Goal: Task Accomplishment & Management: Use online tool/utility

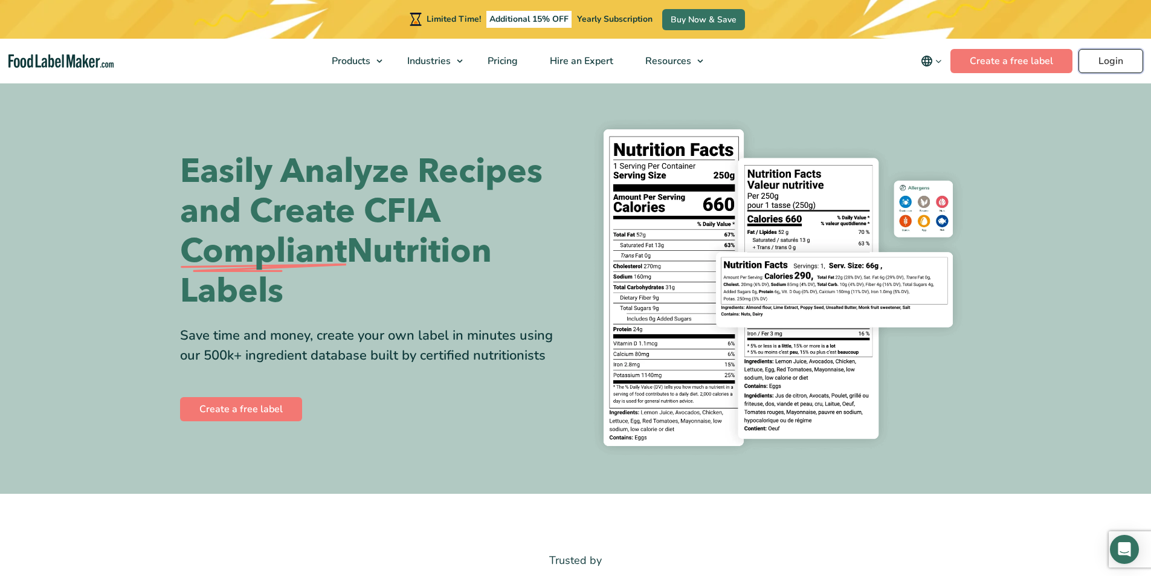
click at [1122, 60] on link "Login" at bounding box center [1110, 61] width 65 height 24
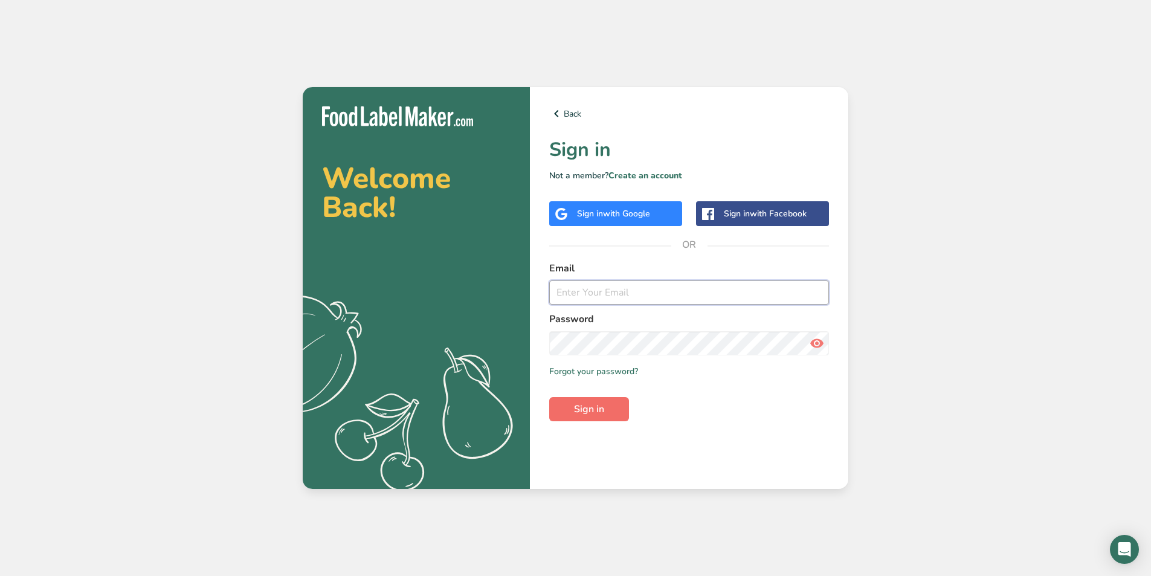
type input "wpeng@snackruptors.com"
click at [622, 406] on button "Sign in" at bounding box center [589, 409] width 80 height 24
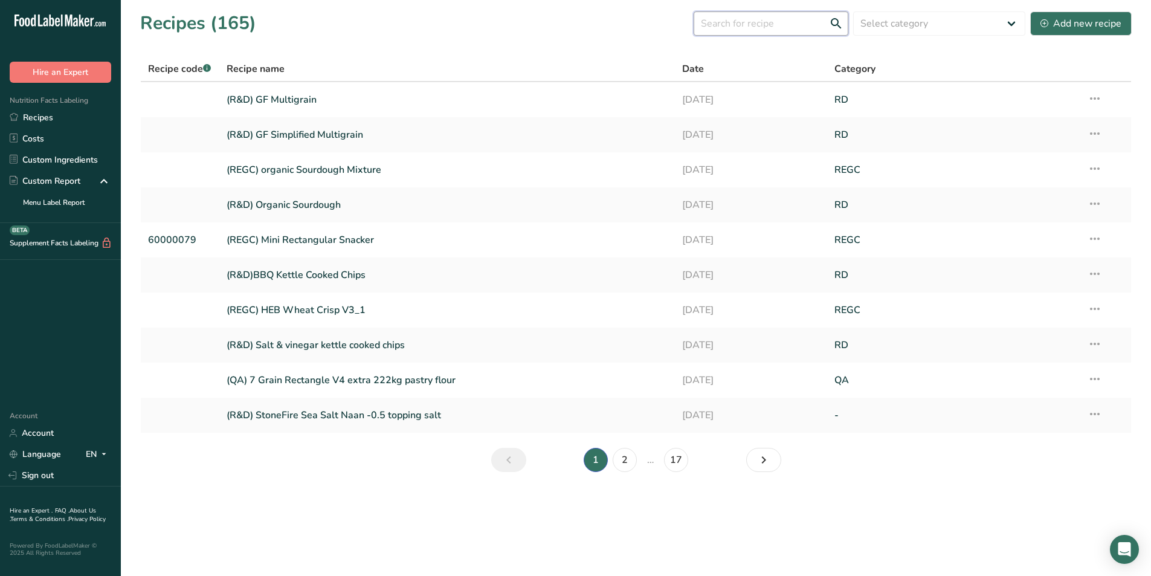
click at [742, 17] on input "text" at bounding box center [770, 23] width 155 height 24
type input "87"
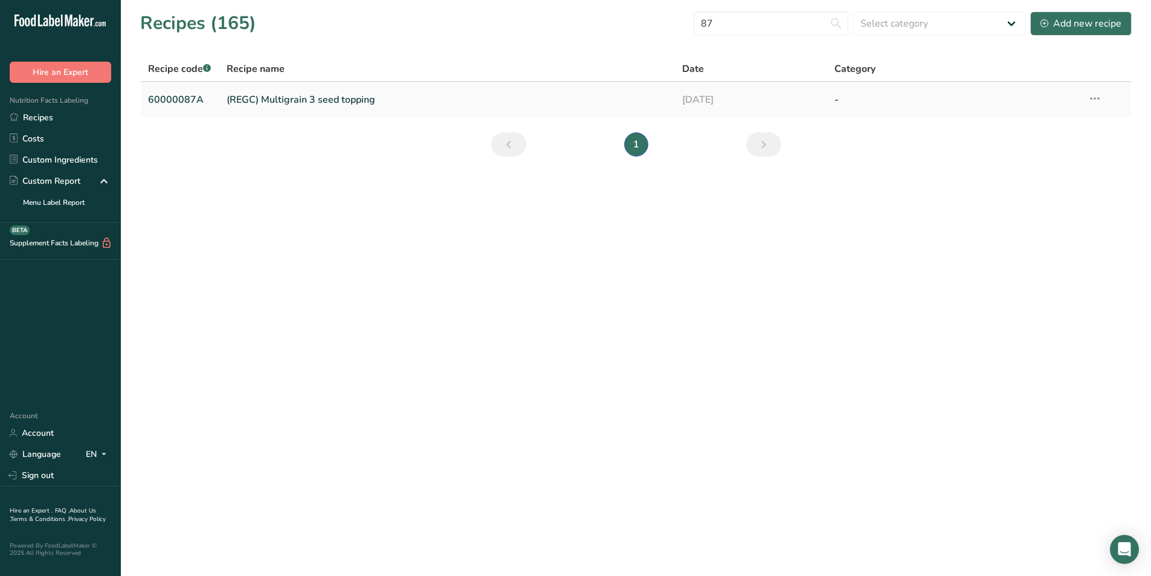
click at [306, 105] on link "(REGC) Multigrain 3 seed topping" at bounding box center [448, 99] width 442 height 25
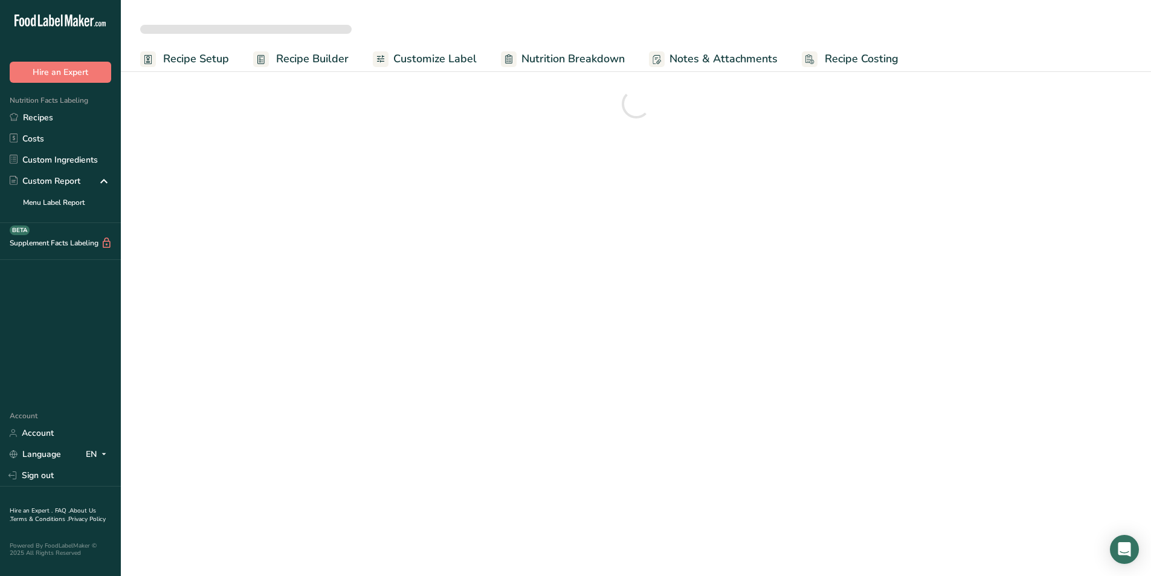
click at [1126, 553] on icon "Open Intercom Messenger" at bounding box center [1124, 549] width 14 height 14
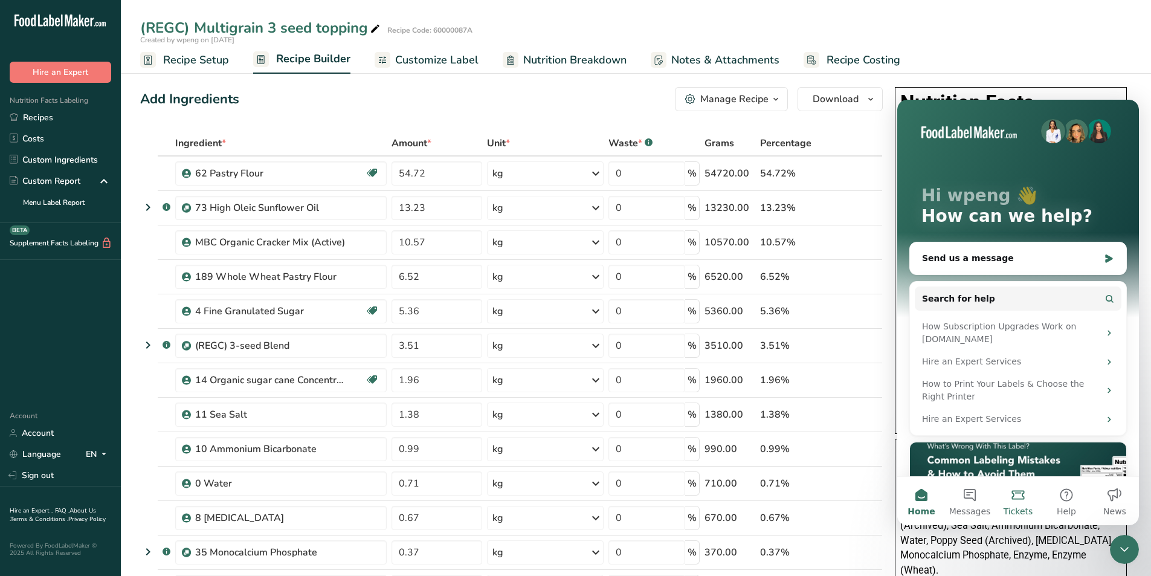
click at [1016, 507] on span "Tickets" at bounding box center [1018, 511] width 30 height 8
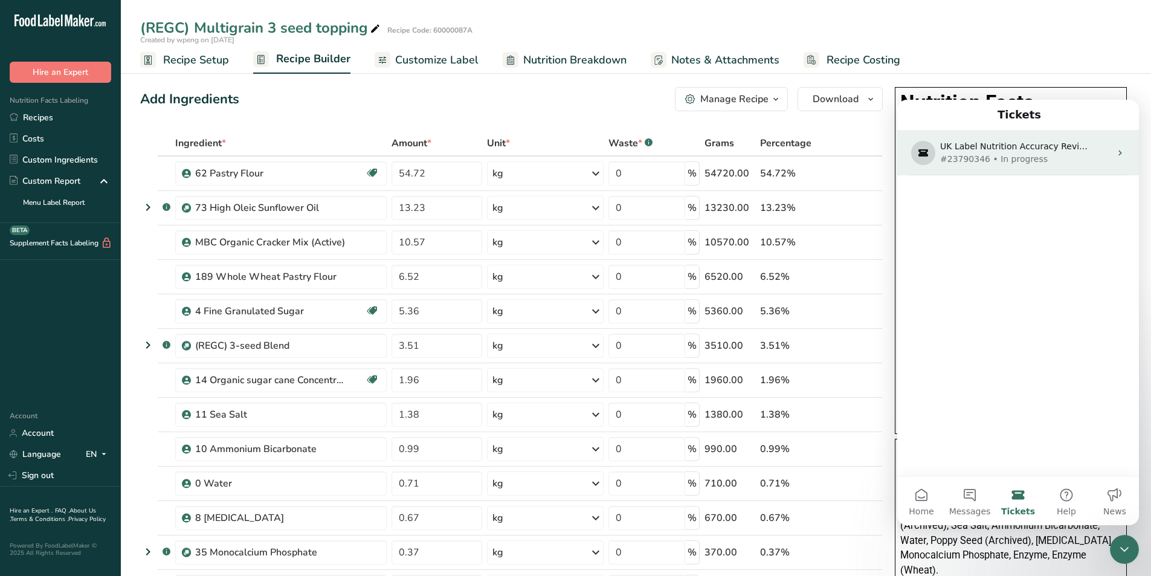
click at [1067, 152] on div "UK Label Nutrition Accuracy Review" at bounding box center [1015, 146] width 151 height 13
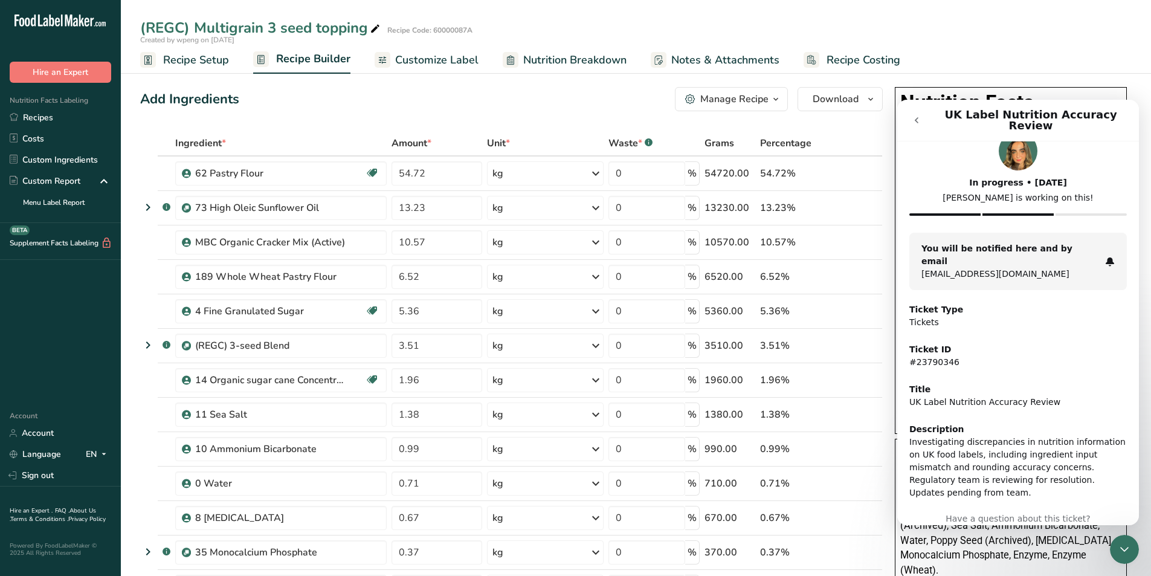
scroll to position [35, 0]
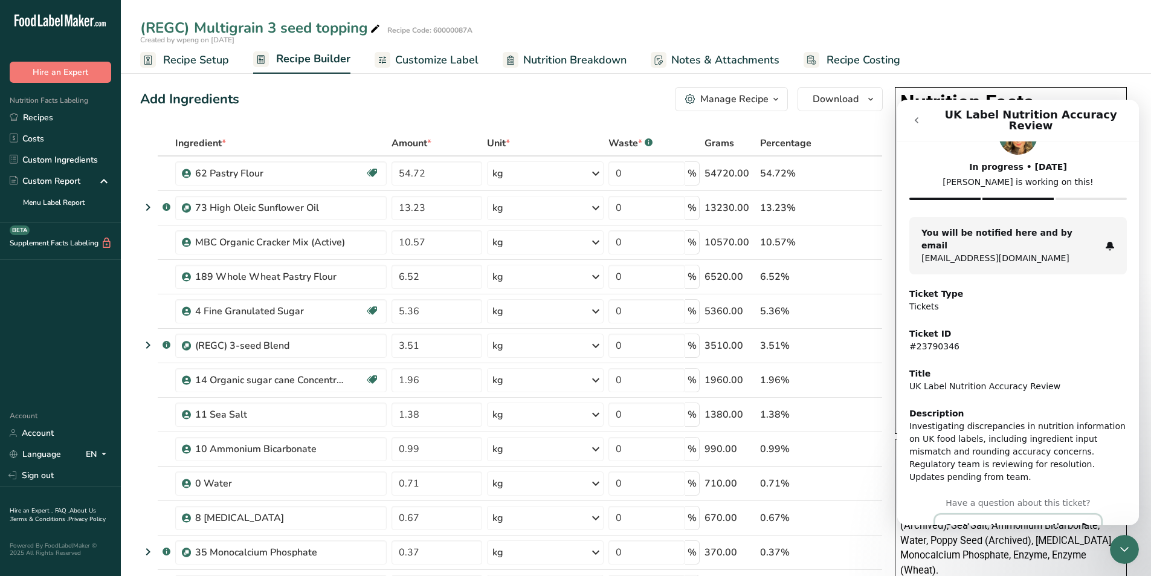
click at [1034, 514] on button "Continue the conversation" at bounding box center [1017, 526] width 167 height 25
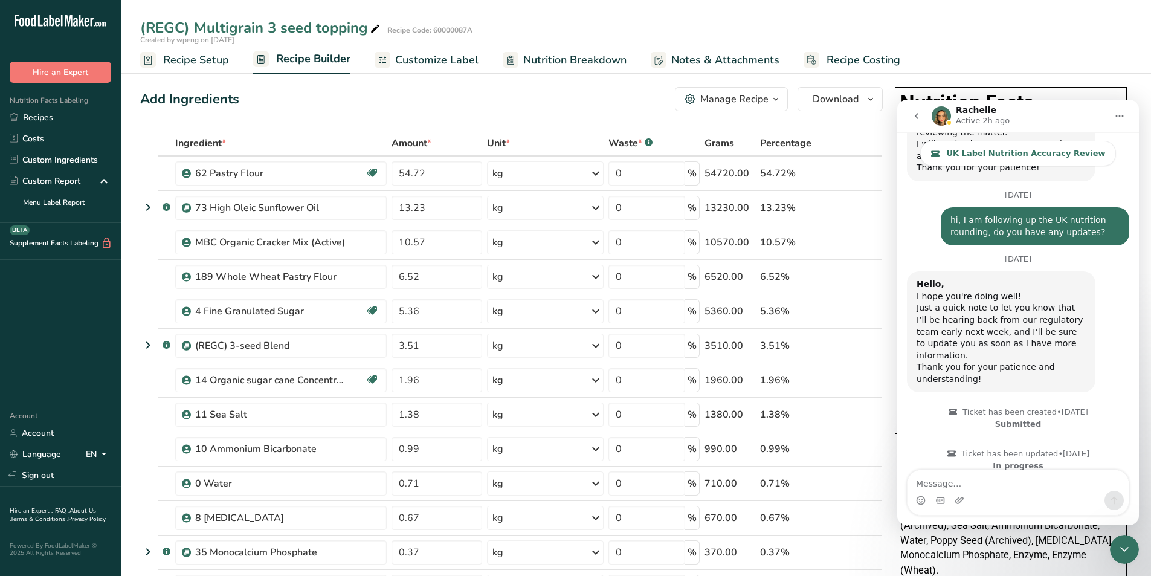
scroll to position [1042, 0]
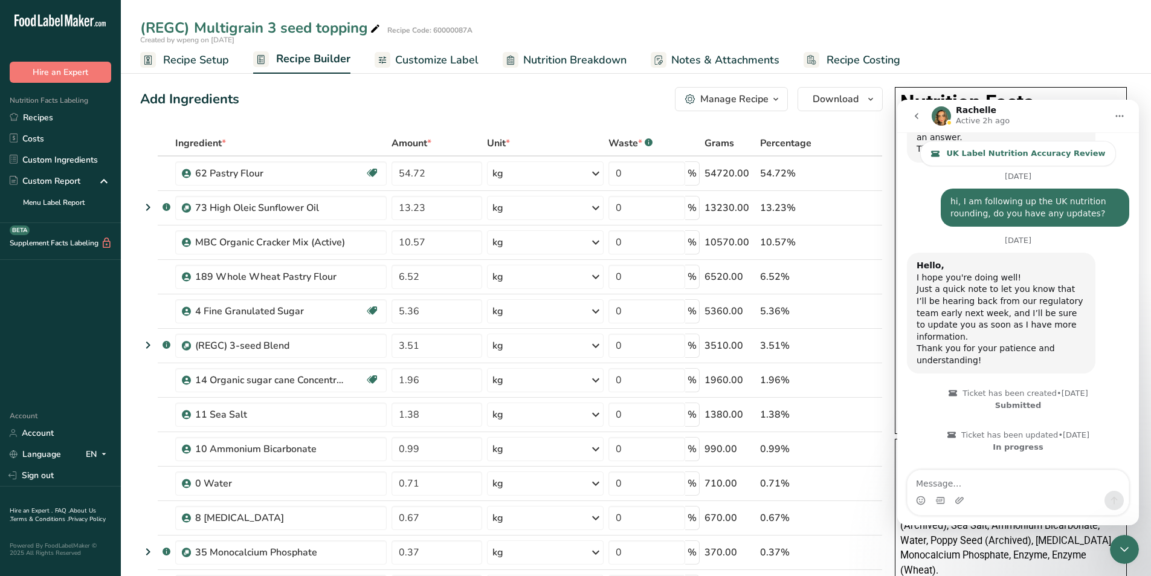
click at [1061, 485] on textarea "Message…" at bounding box center [1017, 480] width 221 height 21
type textarea "h"
click at [1137, 541] on div at bounding box center [1124, 549] width 29 height 29
click at [1131, 544] on div "Close Intercom Messenger" at bounding box center [1124, 549] width 29 height 29
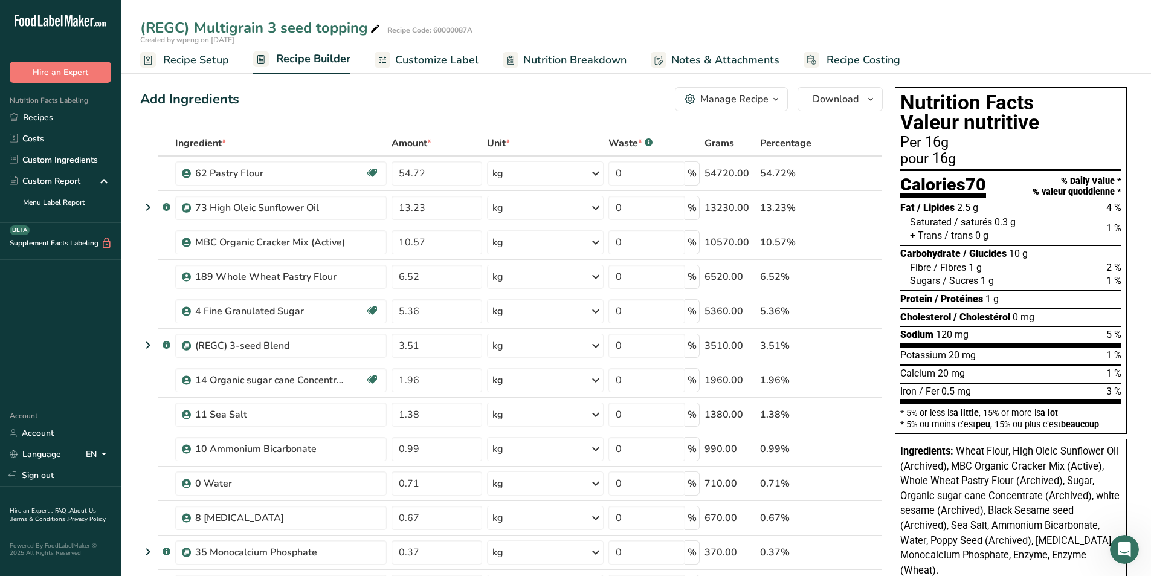
click at [724, 105] on div "Manage Recipe" at bounding box center [734, 99] width 68 height 14
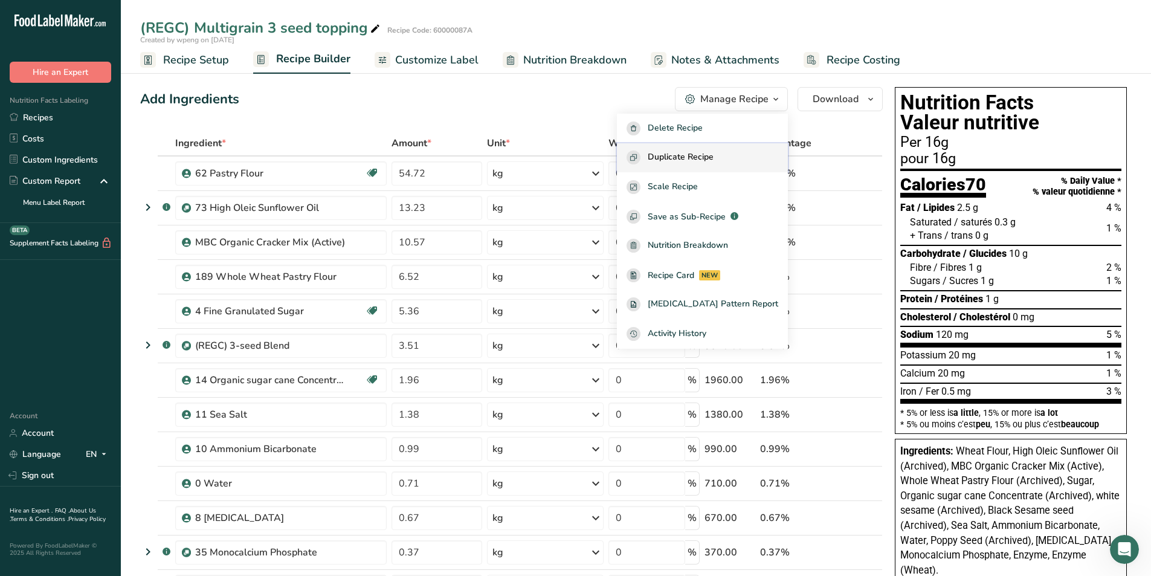
click at [713, 162] on span "Duplicate Recipe" at bounding box center [681, 157] width 66 height 14
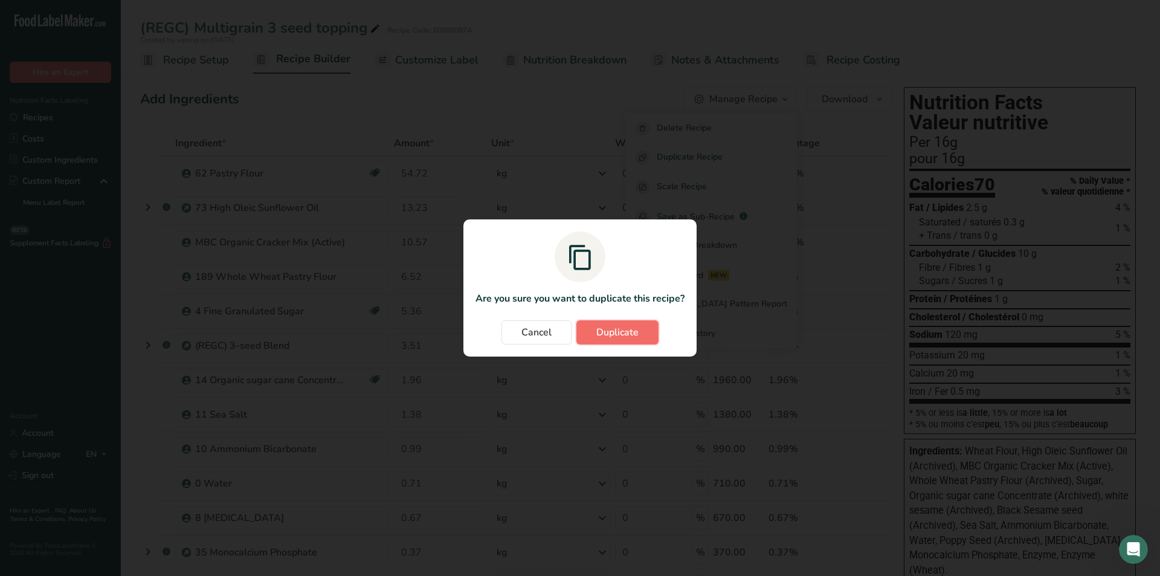
click at [643, 329] on button "Duplicate" at bounding box center [617, 332] width 82 height 24
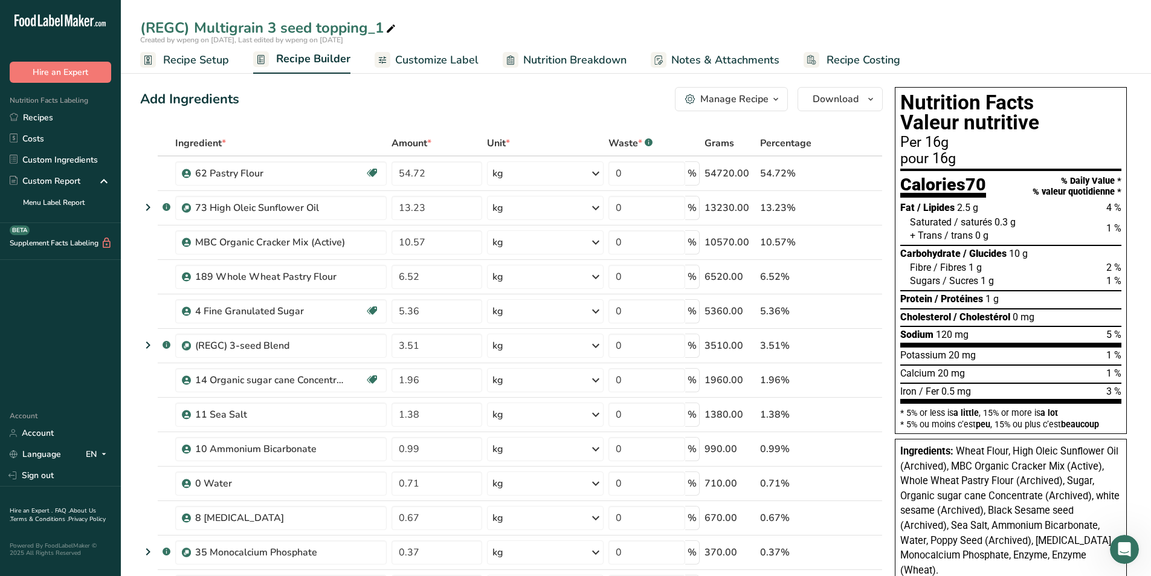
click at [396, 24] on icon at bounding box center [390, 29] width 11 height 17
click at [272, 24] on input "(REGC) Multigrain 3 seed topping_1" at bounding box center [635, 28] width 991 height 22
click at [384, 30] on input "(REGC) Multigrain 2 seed topping_1" at bounding box center [635, 28] width 991 height 22
type input "(REGC) Multigrain 2 seed topping"
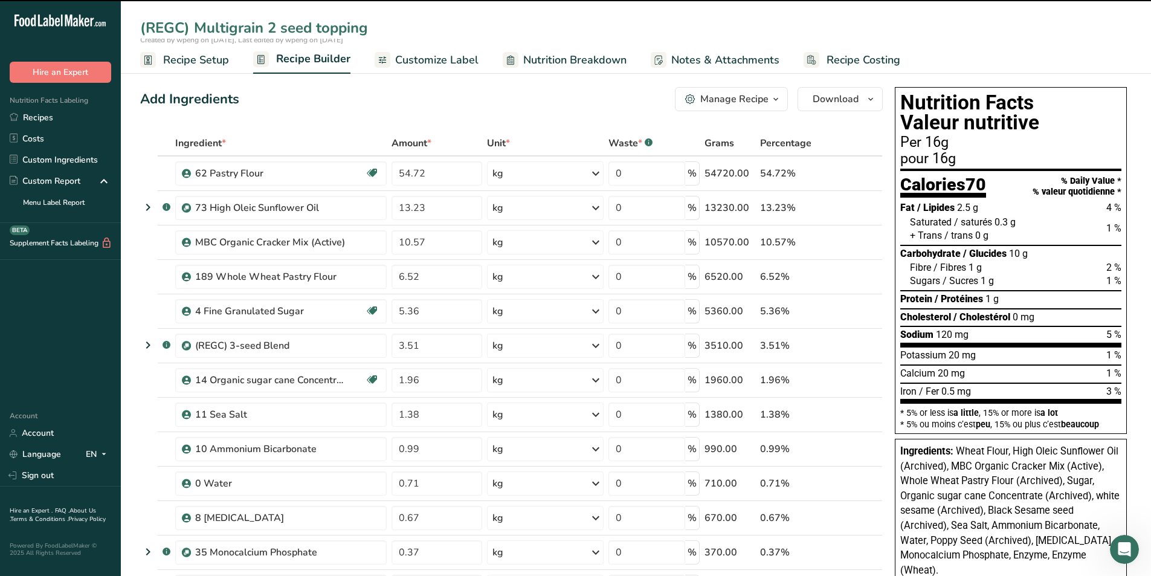
click at [476, 105] on div "Add Ingredients Manage Recipe Delete Recipe Duplicate Recipe Scale Recipe Save …" at bounding box center [511, 99] width 742 height 24
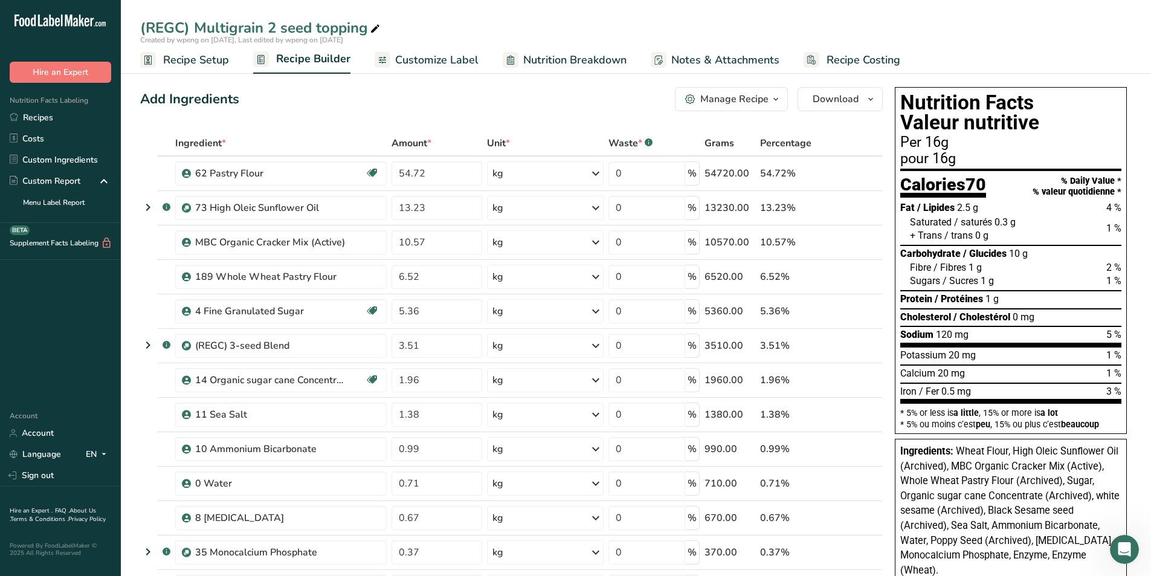
click at [217, 64] on span "Recipe Setup" at bounding box center [196, 60] width 66 height 16
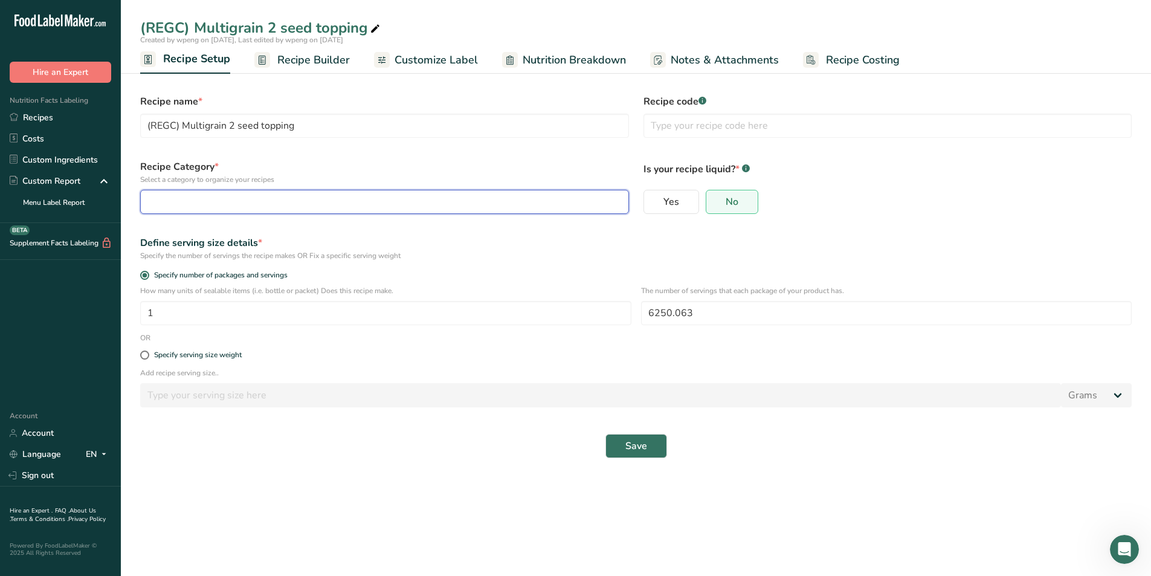
click at [297, 211] on button "button" at bounding box center [384, 202] width 489 height 24
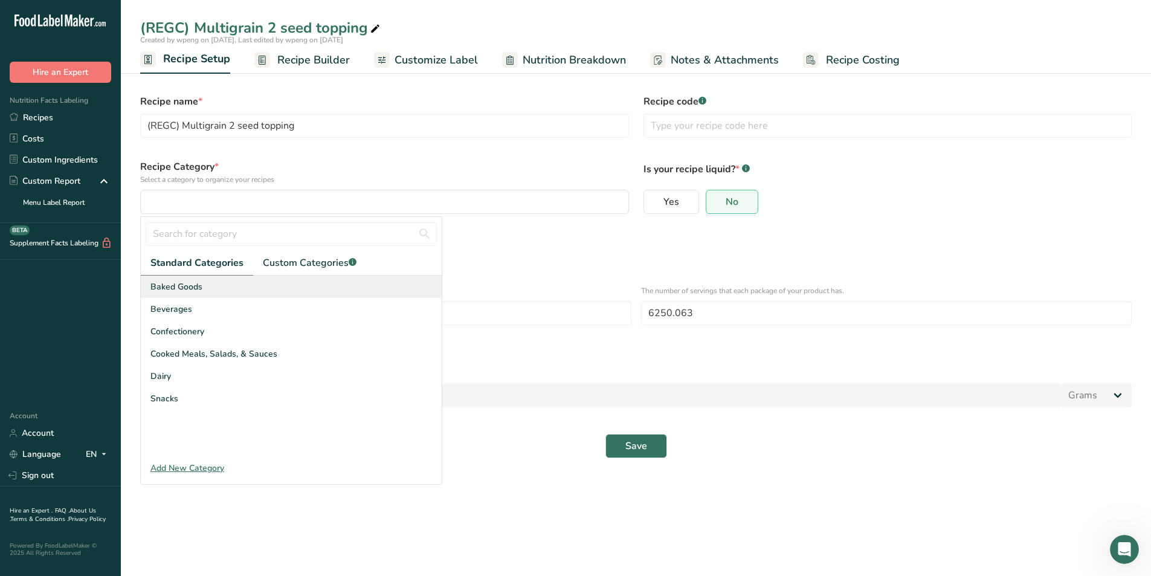
click at [318, 278] on div "Baked Goods" at bounding box center [291, 286] width 301 height 22
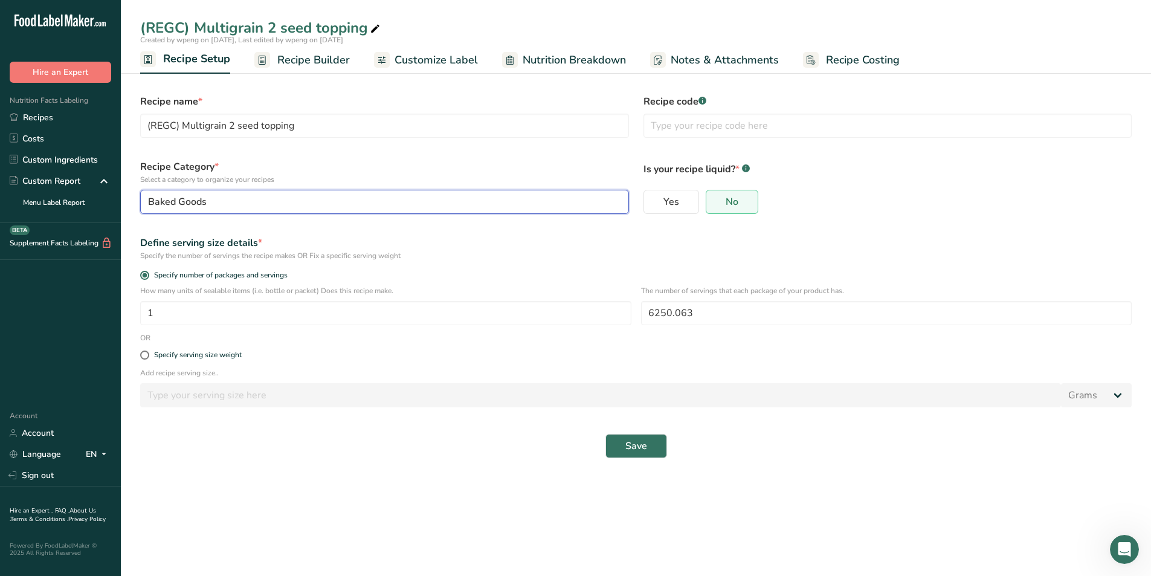
click at [230, 201] on div "Baked Goods" at bounding box center [381, 202] width 466 height 14
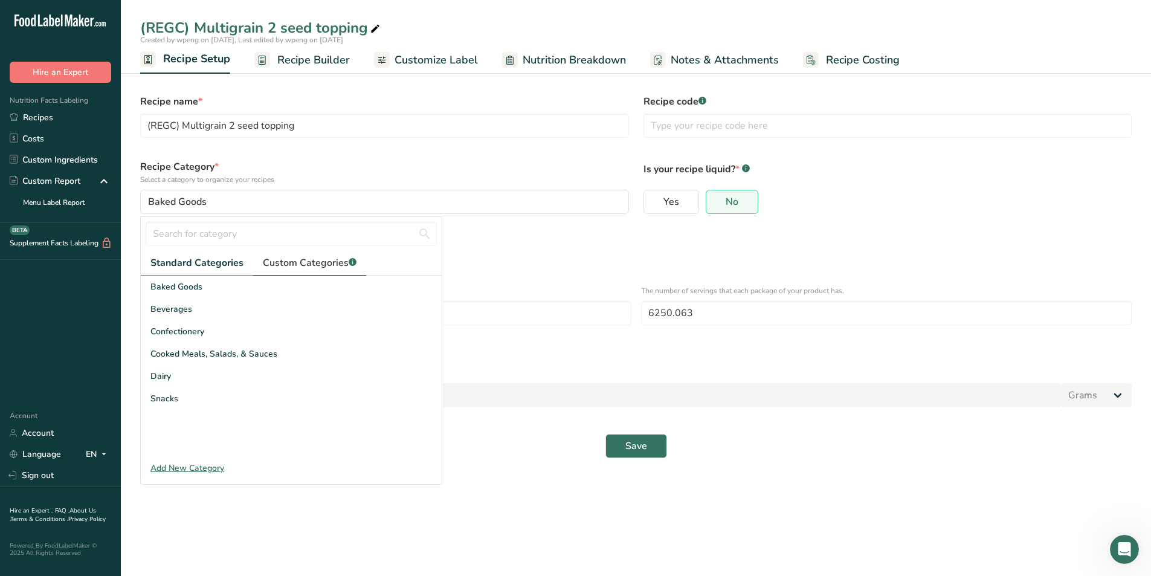
click at [289, 262] on span "Custom Categories .a-a{fill:#347362;}.b-a{fill:#fff;}" at bounding box center [310, 263] width 94 height 14
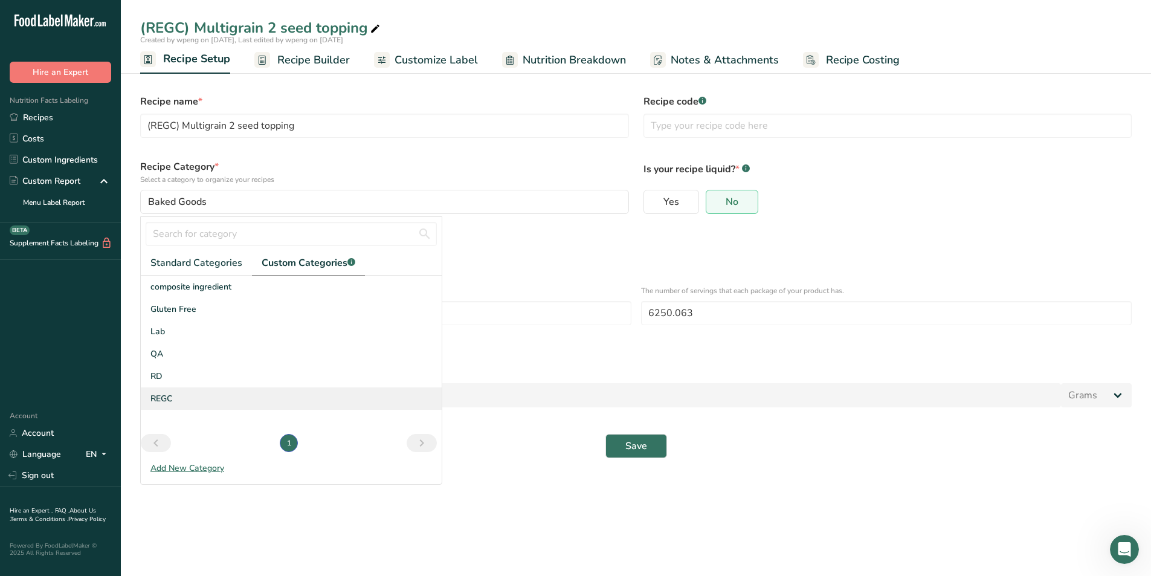
click at [189, 390] on div "REGC" at bounding box center [291, 398] width 301 height 22
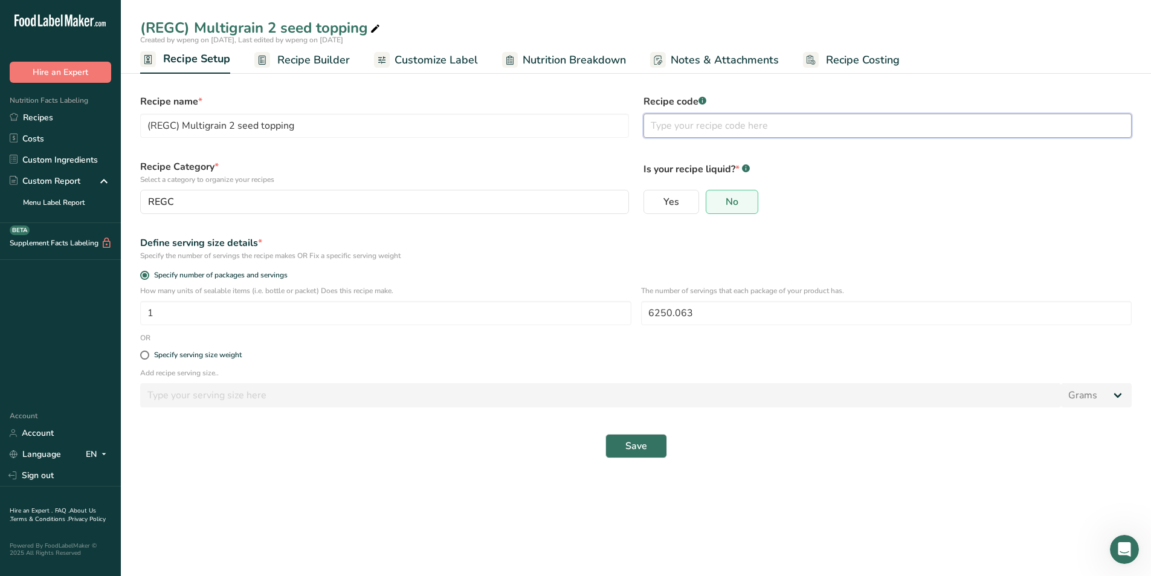
click at [772, 117] on input "text" at bounding box center [887, 126] width 489 height 24
type input "60000087B"
click at [199, 352] on div "Specify serving size weight" at bounding box center [198, 354] width 88 height 9
click at [148, 352] on input "Specify serving size weight" at bounding box center [144, 355] width 8 height 8
radio input "true"
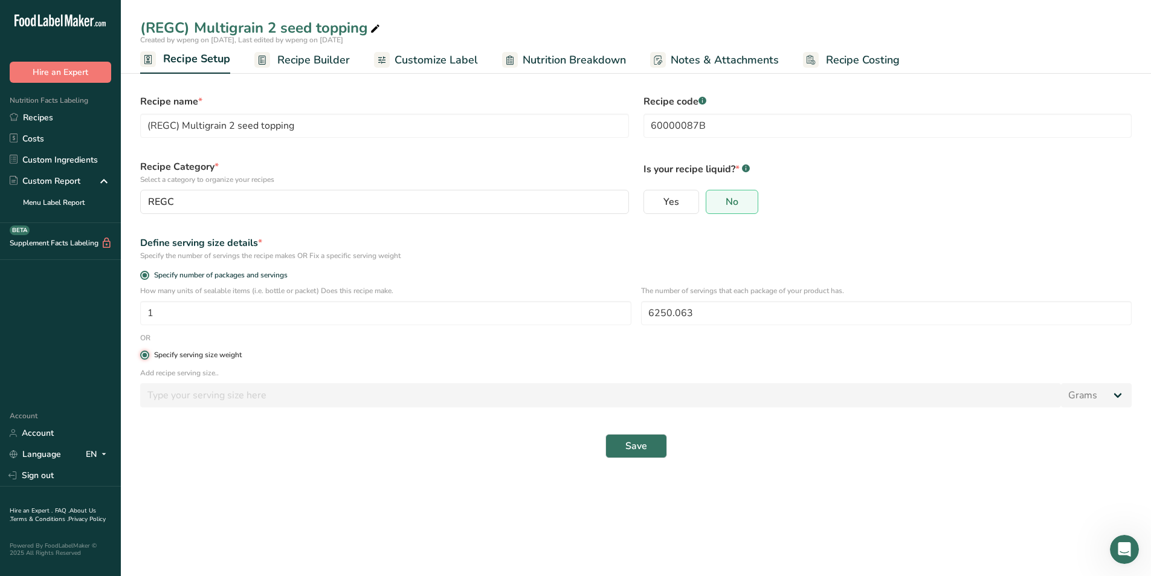
radio input "false"
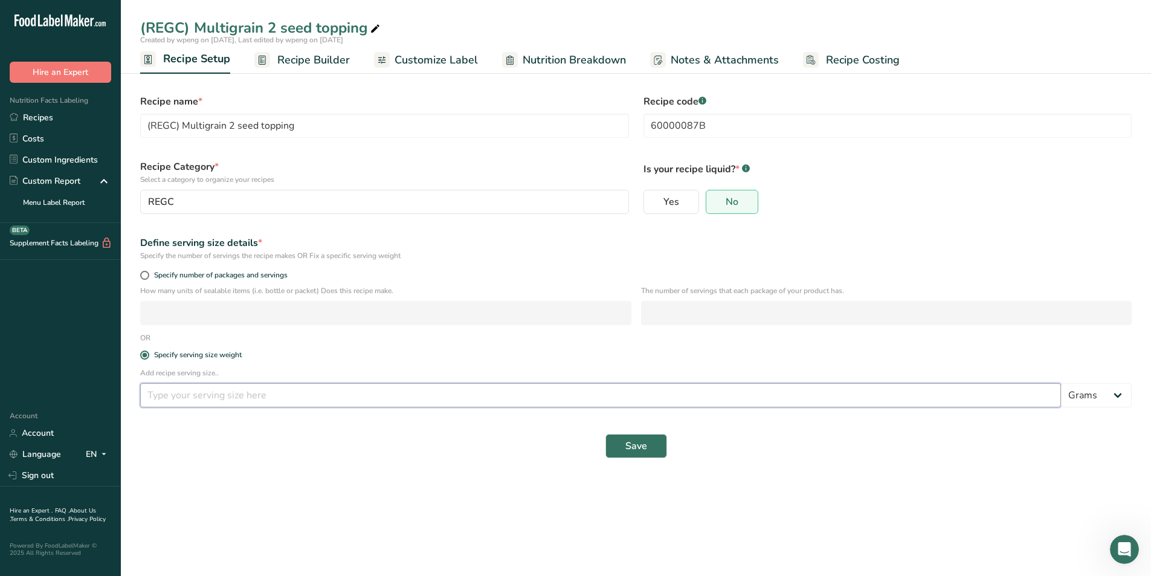
click at [812, 395] on input "number" at bounding box center [600, 395] width 921 height 24
type input "30"
click at [663, 443] on button "Save" at bounding box center [636, 446] width 62 height 24
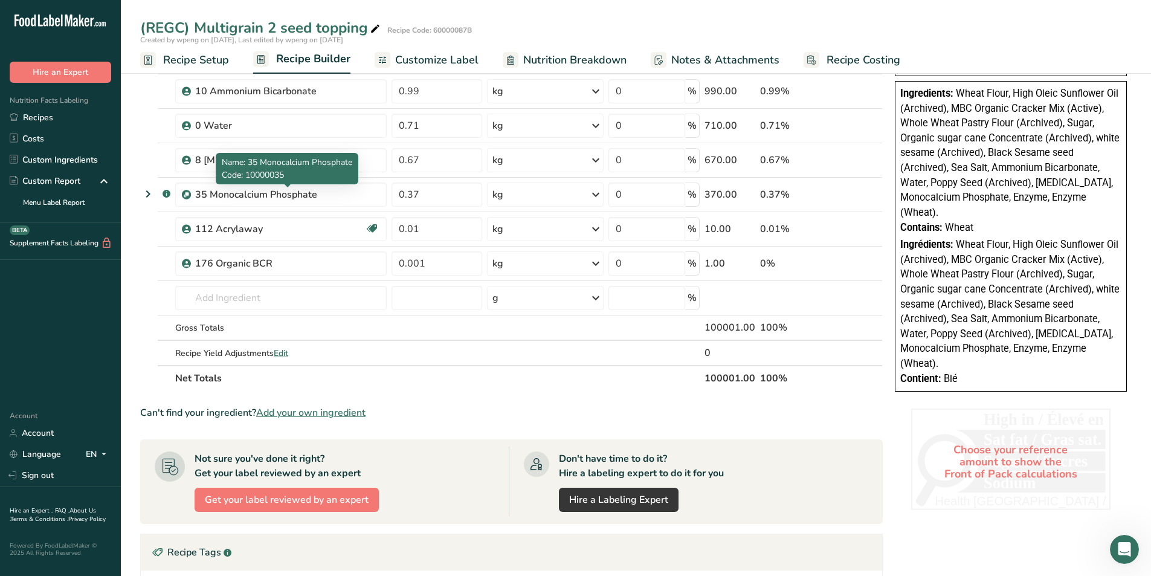
scroll to position [362, 0]
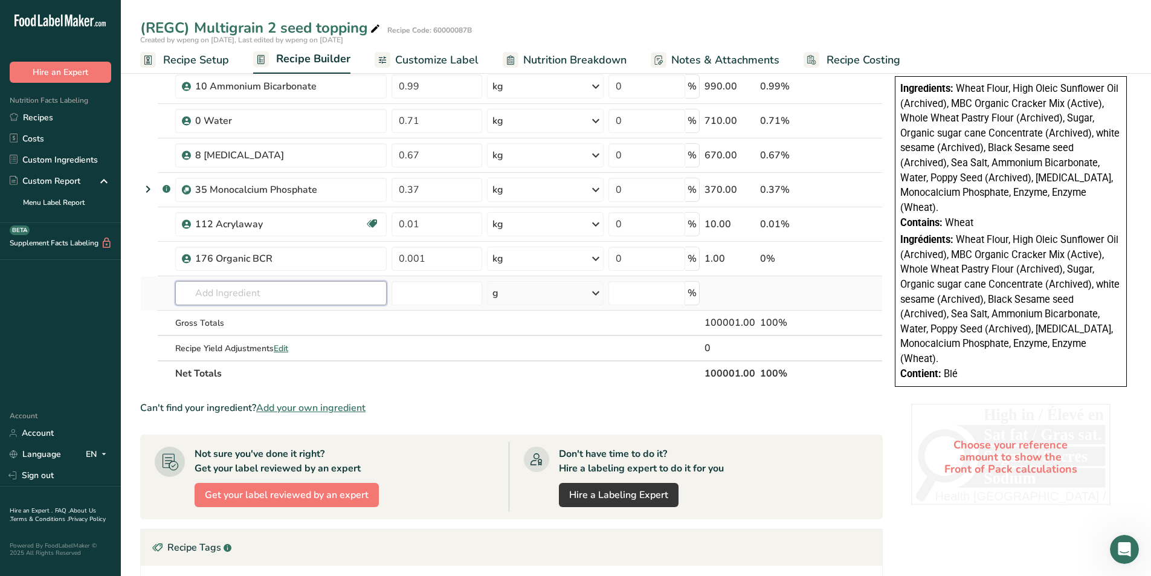
click at [208, 289] on input "text" at bounding box center [280, 293] width 211 height 24
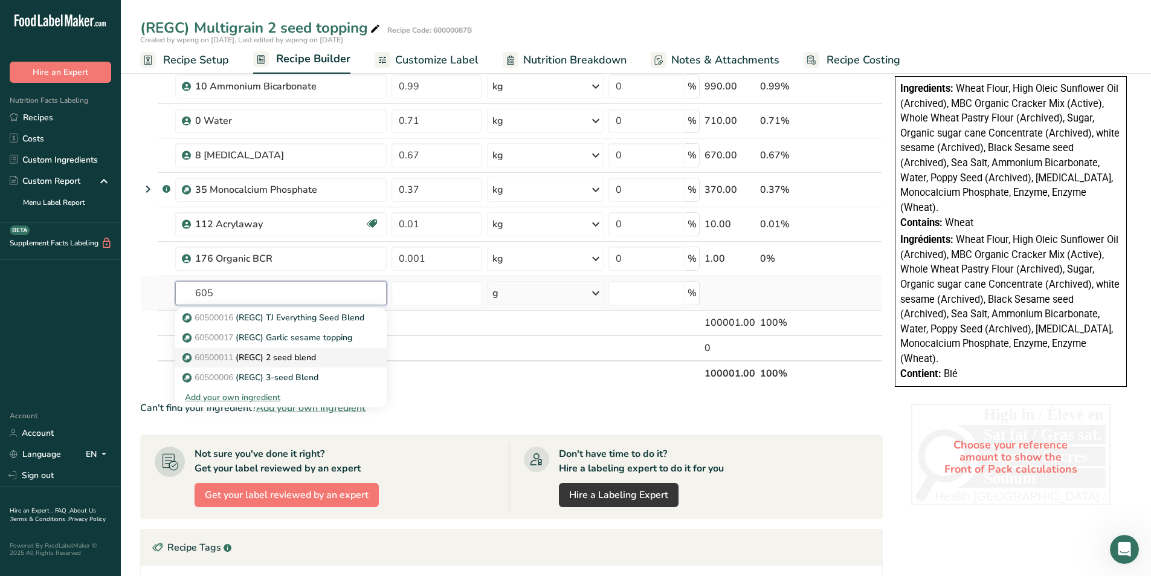
type input "605"
click at [274, 355] on p "60500011 (REGC) 2 seed blend" at bounding box center [250, 357] width 131 height 13
type input "(REGC) 2 seed blend"
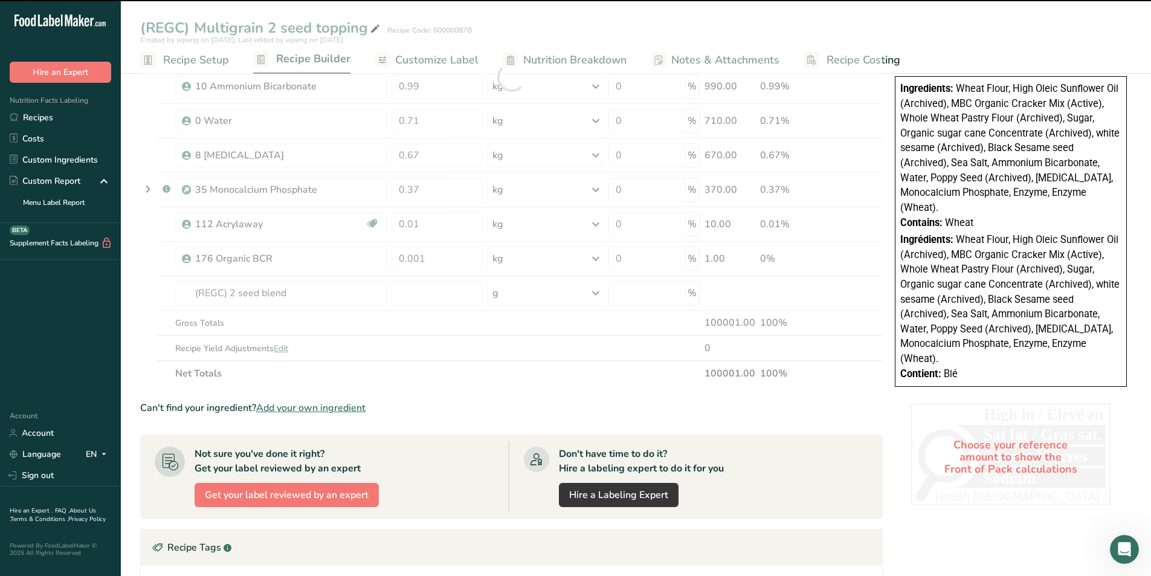
type input "0"
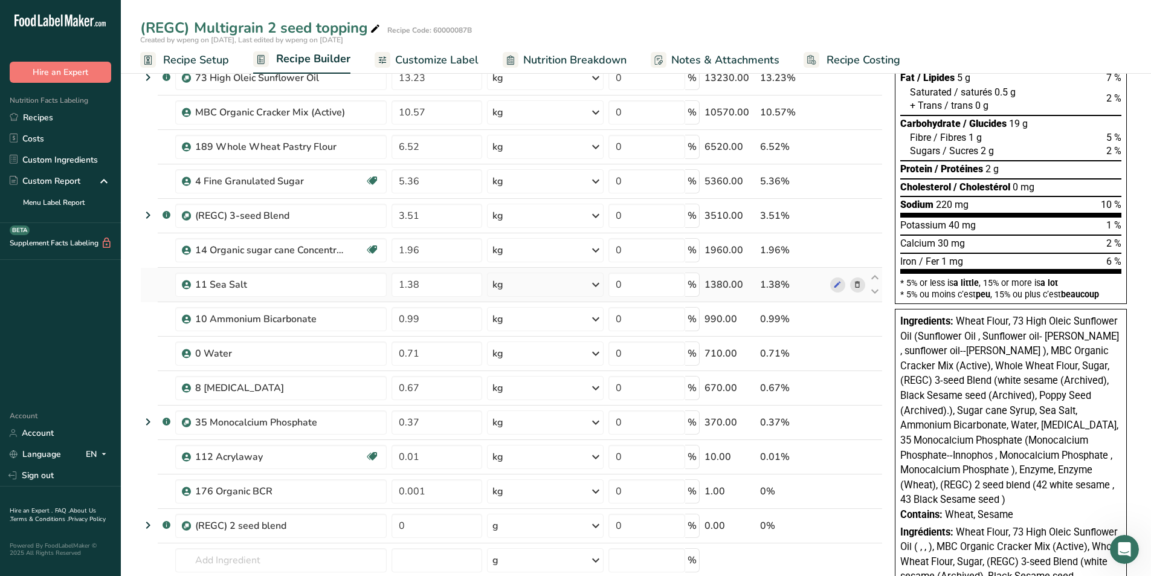
scroll to position [121, 0]
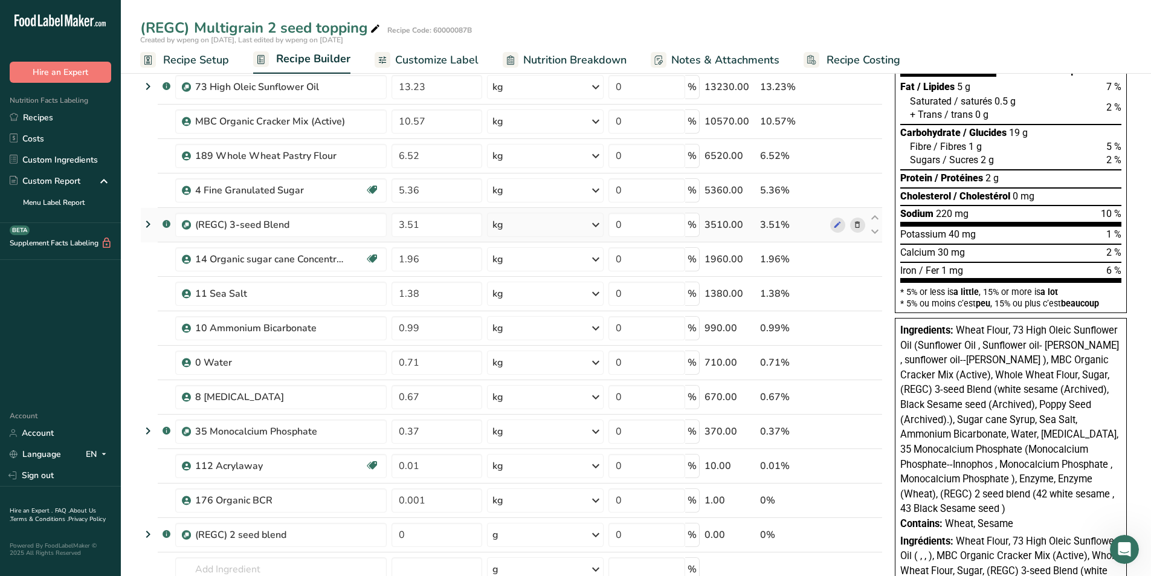
click at [857, 227] on icon at bounding box center [857, 225] width 8 height 13
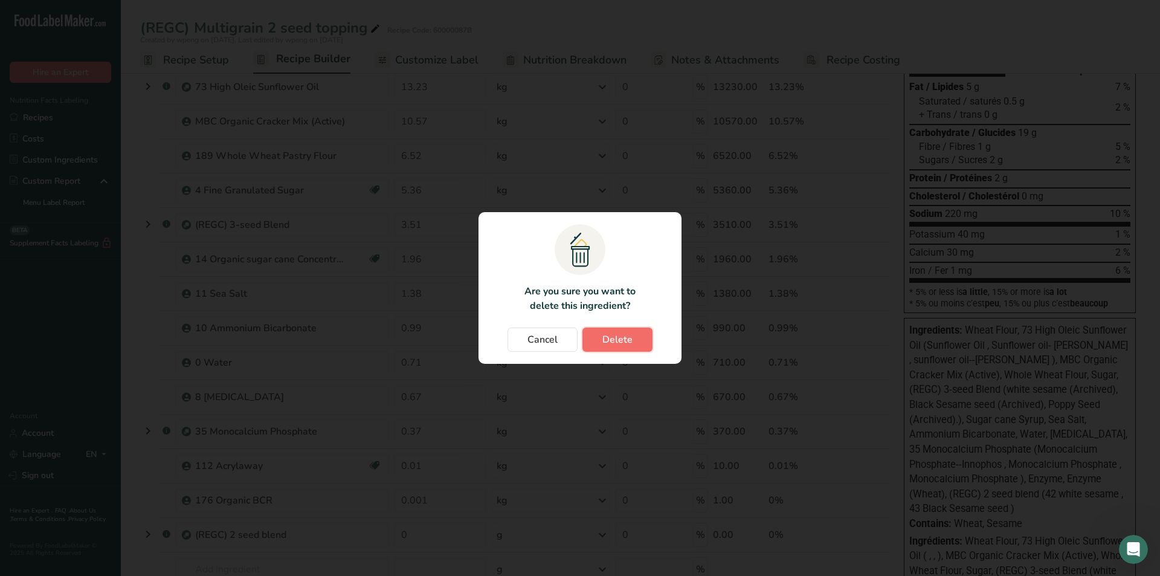
click at [613, 333] on span "Delete" at bounding box center [617, 339] width 30 height 14
type input "1.96"
type input "1.38"
type input "0.99"
type input "0.71"
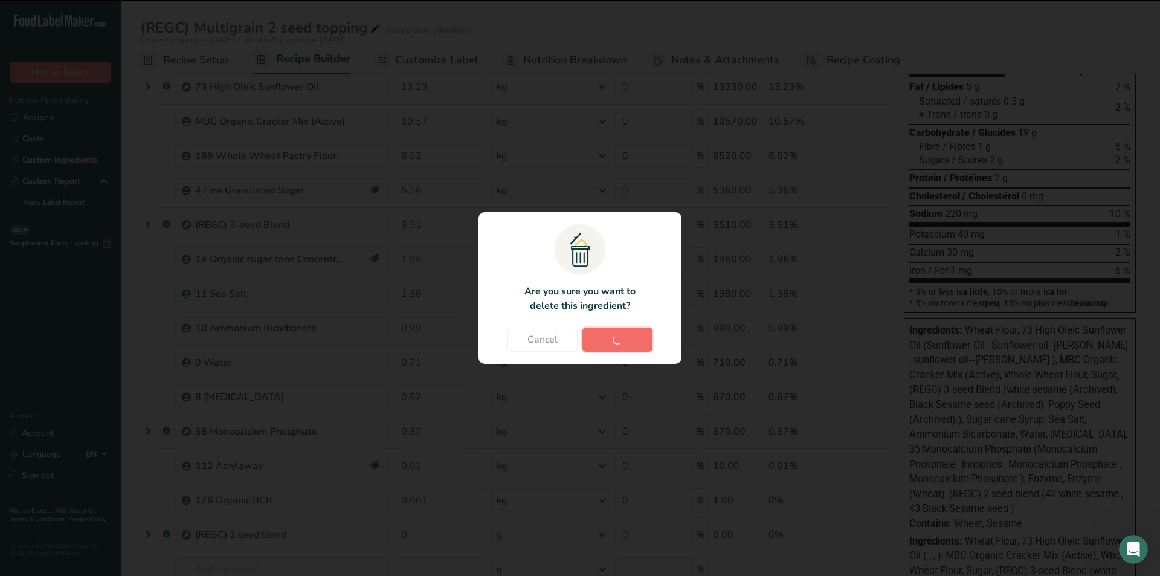
type input "0.67"
type input "0.37"
type input "0.01"
type input "0.001"
type input "0"
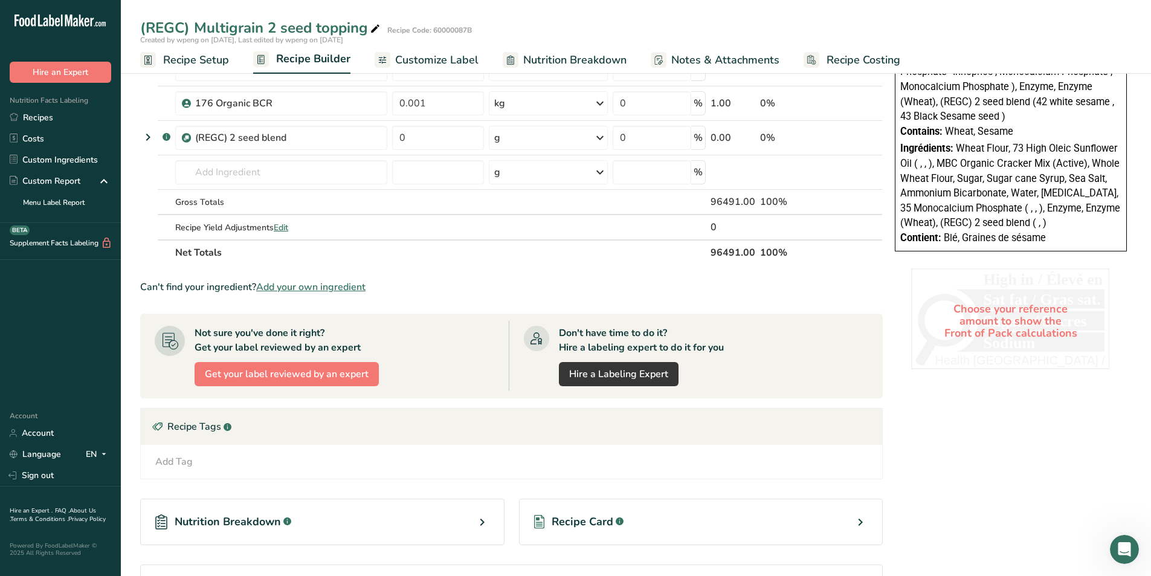
scroll to position [242, 0]
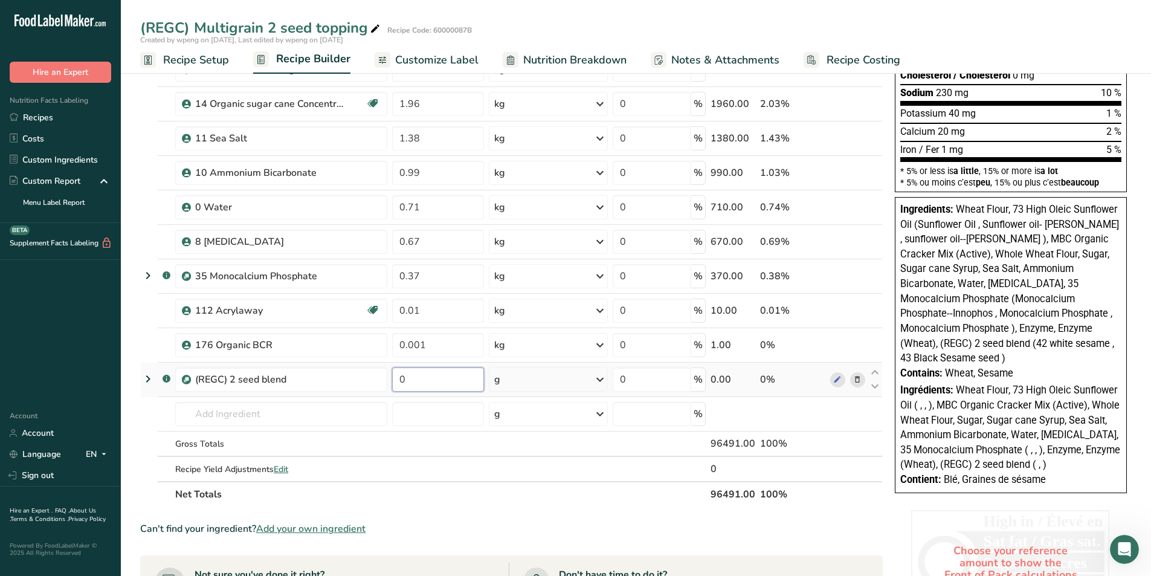
click at [434, 388] on input "0" at bounding box center [438, 379] width 92 height 24
type input "4.4"
click at [473, 457] on div "Ingredient * Amount * Unit * Waste * .a-a{fill:#347362;}.b-a{fill:#fff;} Grams …" at bounding box center [511, 198] width 742 height 618
click at [525, 375] on div "g" at bounding box center [548, 379] width 119 height 24
click at [527, 437] on div "kg" at bounding box center [546, 443] width 101 height 18
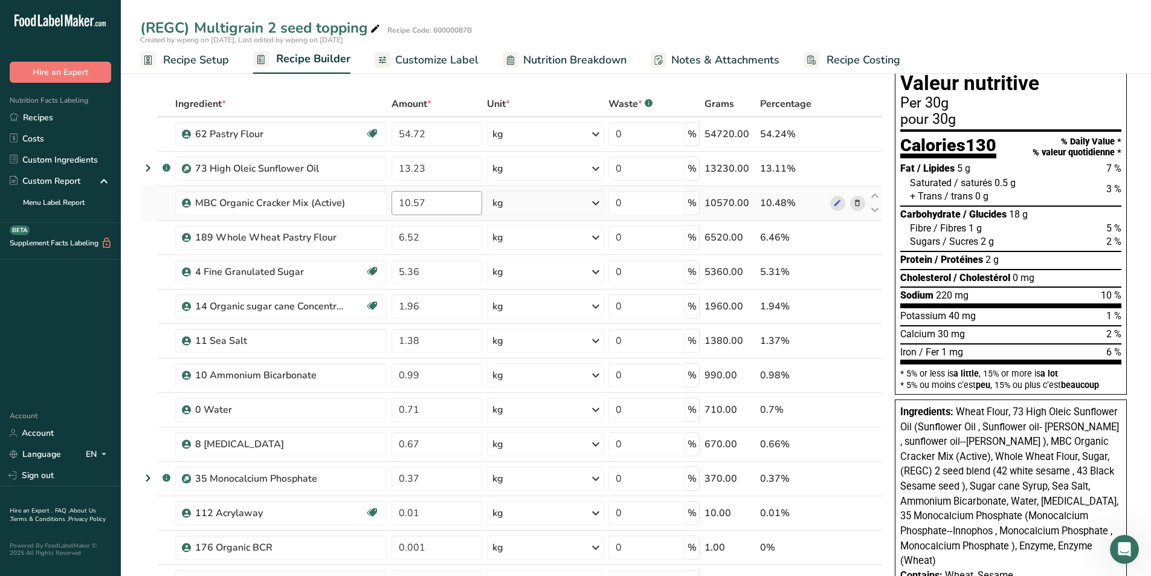
scroll to position [60, 0]
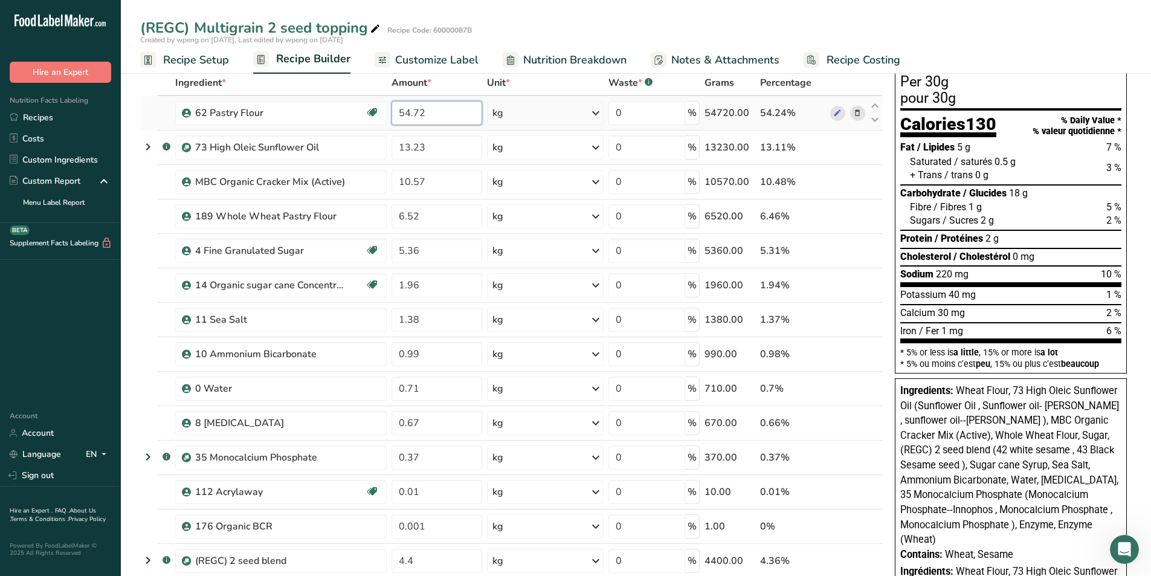
click at [420, 115] on input "54.72" at bounding box center [436, 113] width 91 height 24
type input "54.42"
click at [439, 148] on div "Ingredient * Amount * Unit * Waste * .a-a{fill:#347362;}.b-a{fill:#fff;} Grams …" at bounding box center [511, 379] width 742 height 618
type input "13.15"
click at [452, 188] on div "Ingredient * Amount * Unit * Waste * .a-a{fill:#347362;}.b-a{fill:#fff;} Grams …" at bounding box center [511, 379] width 742 height 618
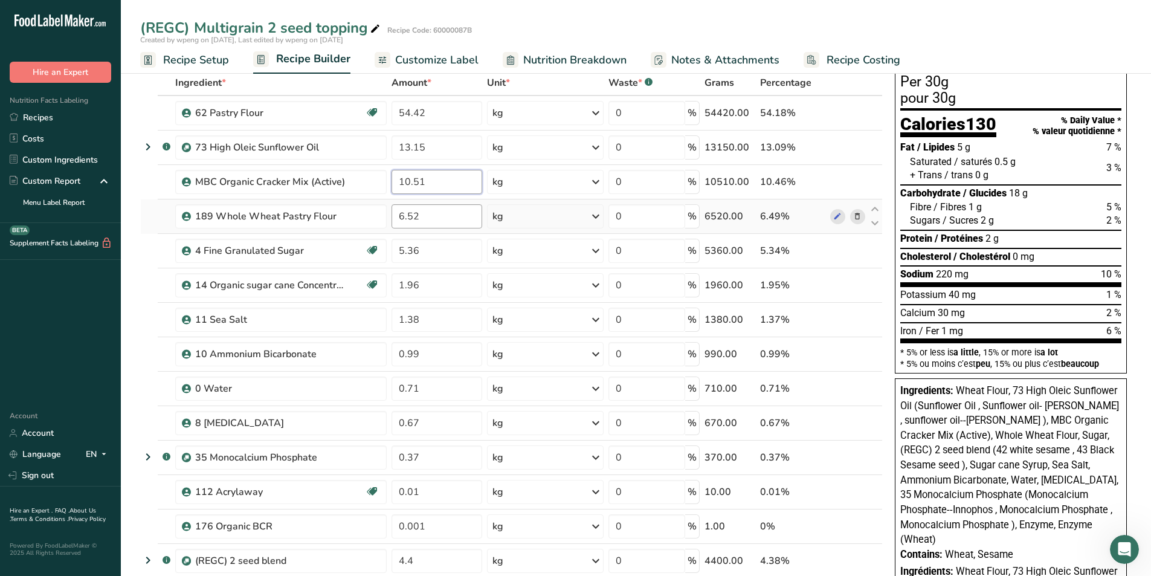
type input "10.51"
click at [452, 211] on div "Ingredient * Amount * Unit * Waste * .a-a{fill:#347362;}.b-a{fill:#fff;} Grams …" at bounding box center [511, 379] width 742 height 618
type input "6.49"
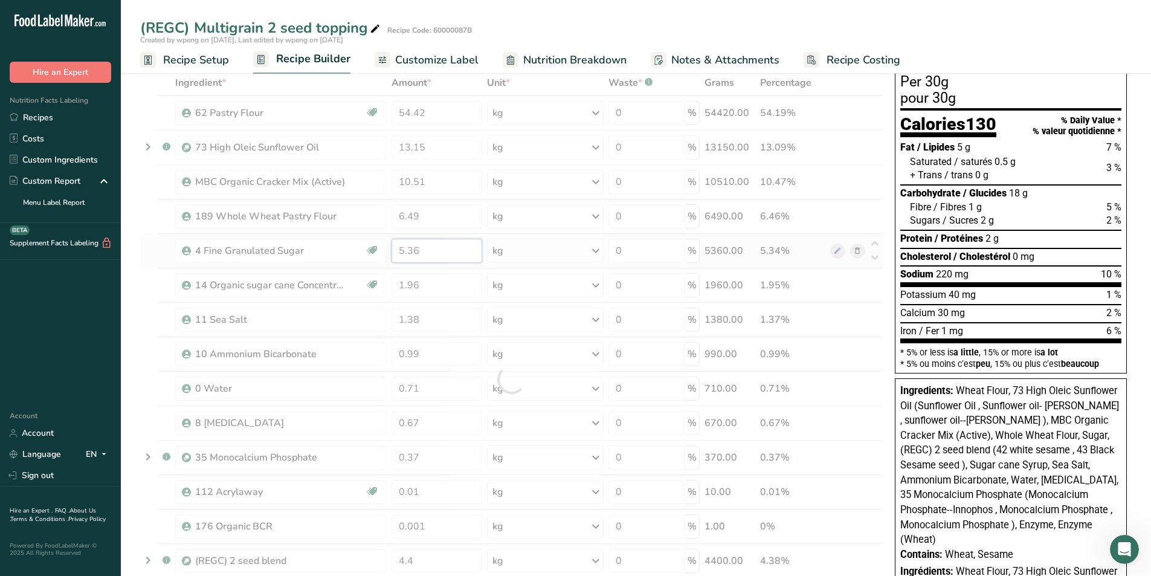
click at [452, 248] on div "Ingredient * Amount * Unit * Waste * .a-a{fill:#347362;}.b-a{fill:#fff;} Grams …" at bounding box center [511, 379] width 742 height 618
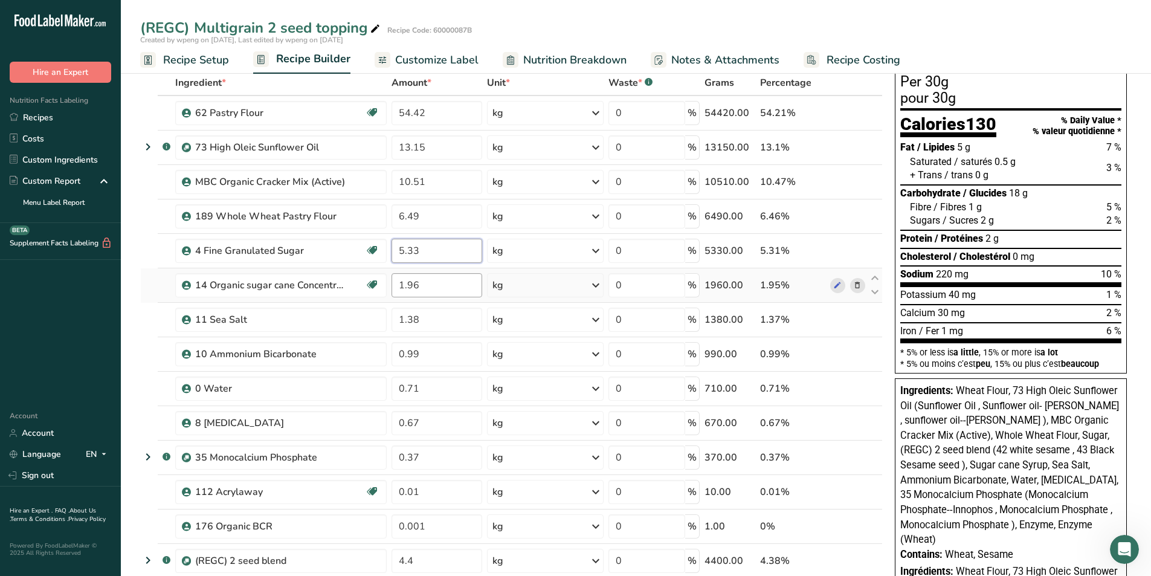
type input "5.33"
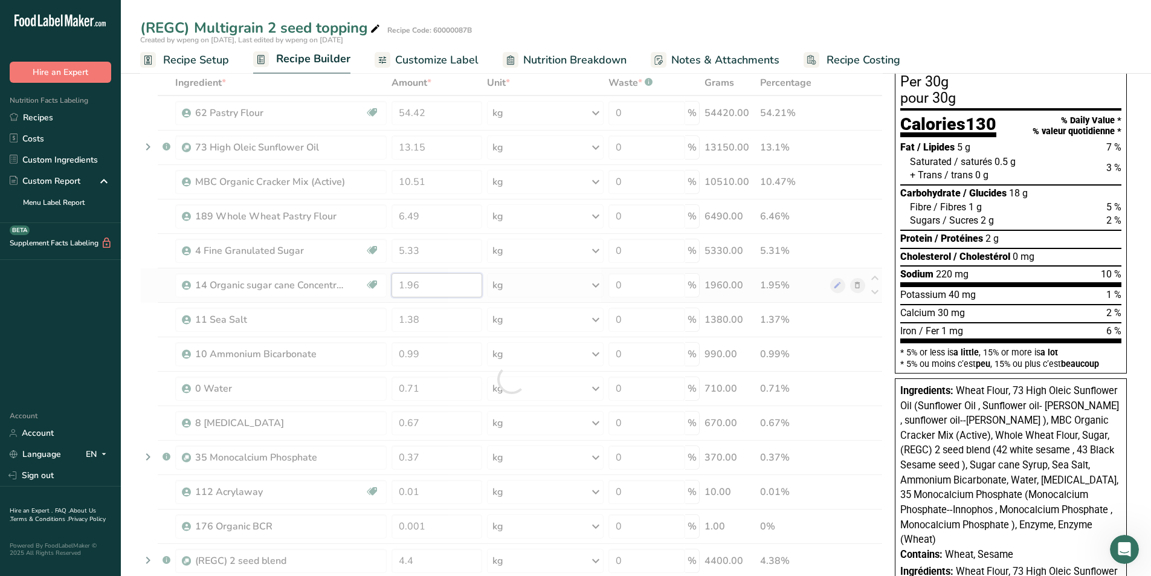
click at [464, 287] on div "Ingredient * Amount * Unit * Waste * .a-a{fill:#347362;}.b-a{fill:#fff;} Grams …" at bounding box center [511, 379] width 742 height 618
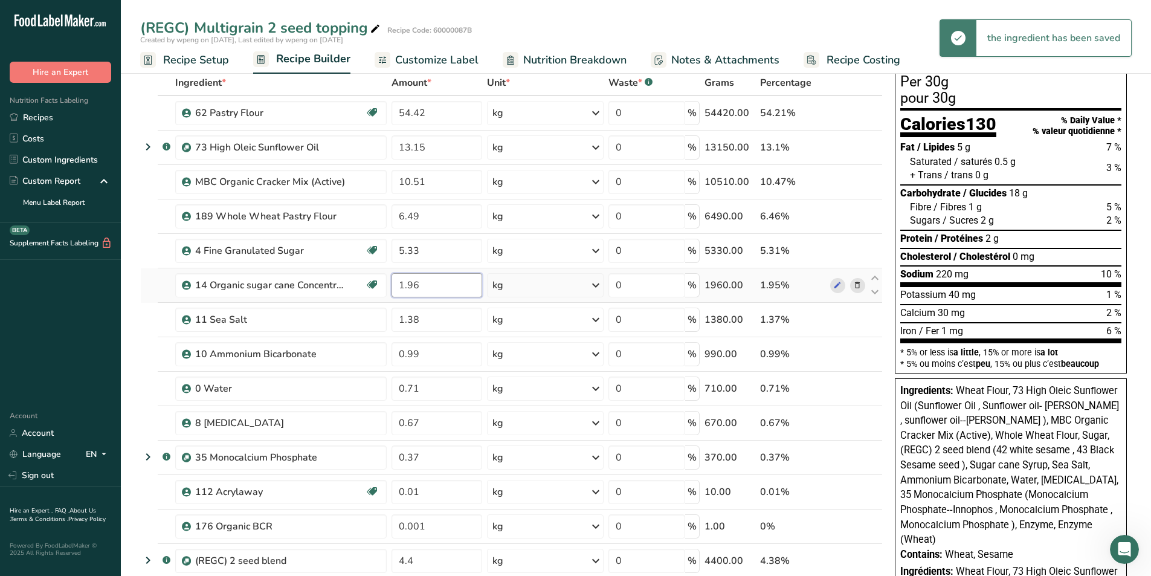
click at [454, 286] on input "1.96" at bounding box center [436, 285] width 91 height 24
type input "1.95"
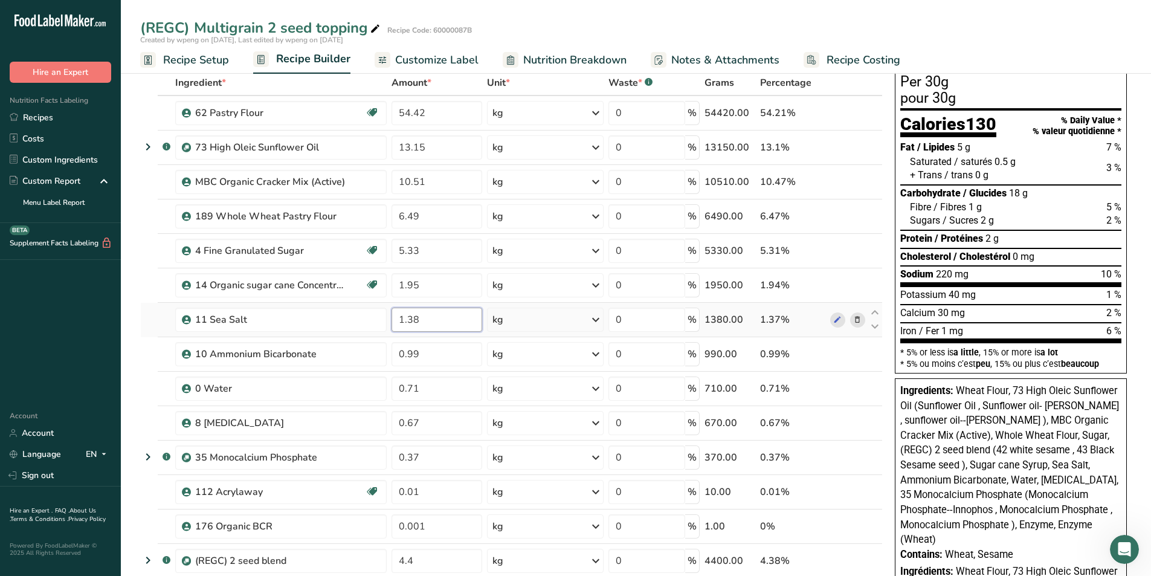
click at [452, 313] on div "Ingredient * Amount * Unit * Waste * .a-a{fill:#347362;}.b-a{fill:#fff;} Grams …" at bounding box center [511, 379] width 742 height 618
type input "1.13"
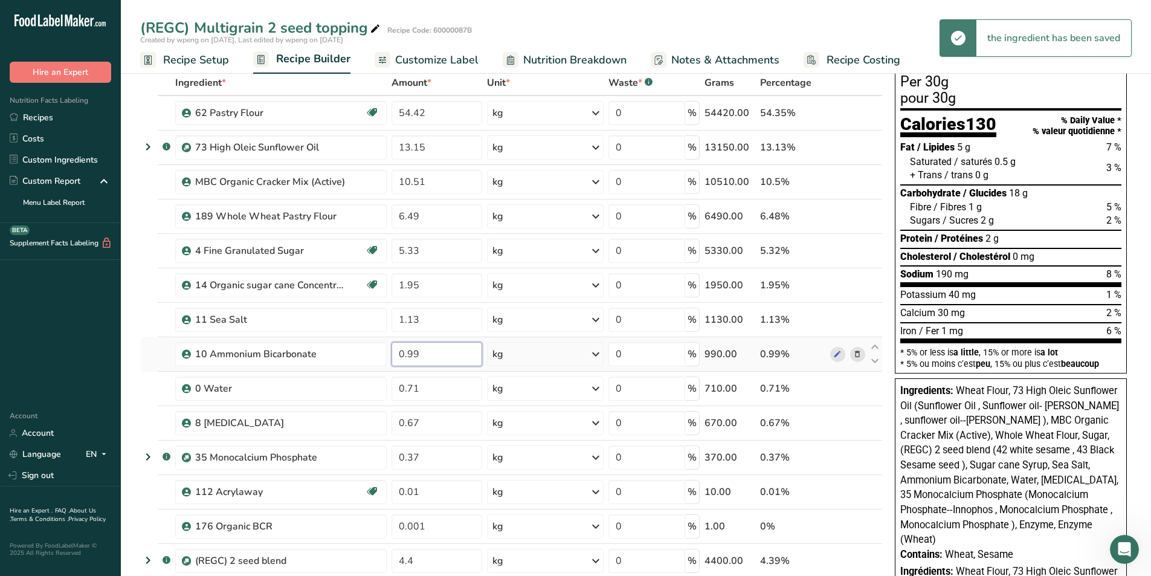
click at [438, 353] on input "0.99" at bounding box center [436, 354] width 91 height 24
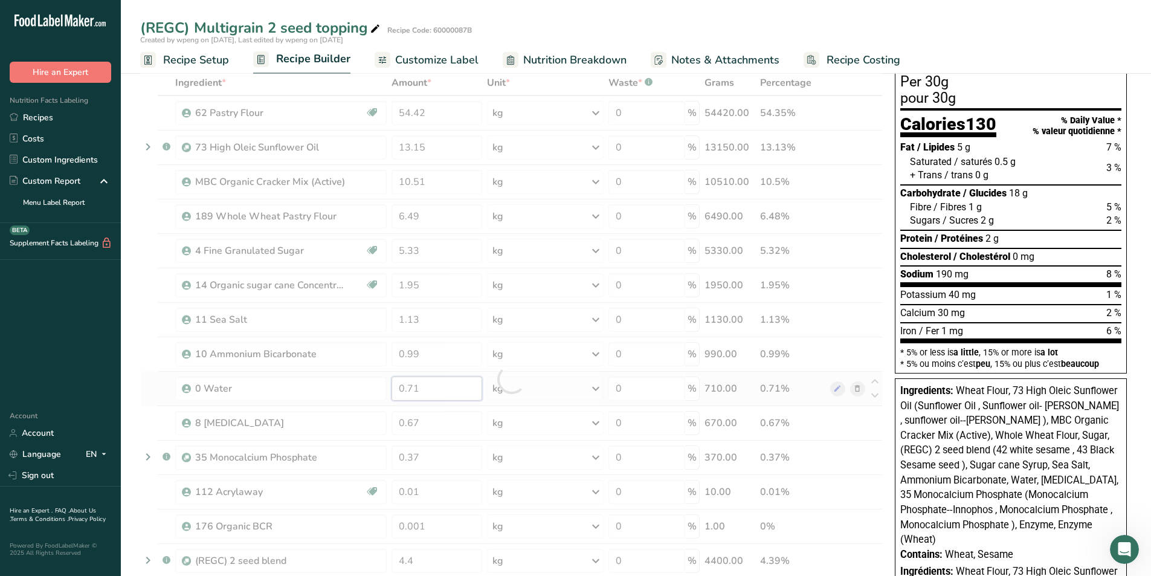
click at [419, 385] on div "Ingredient * Amount * Unit * Waste * .a-a{fill:#347362;}.b-a{fill:#fff;} Grams …" at bounding box center [511, 379] width 742 height 618
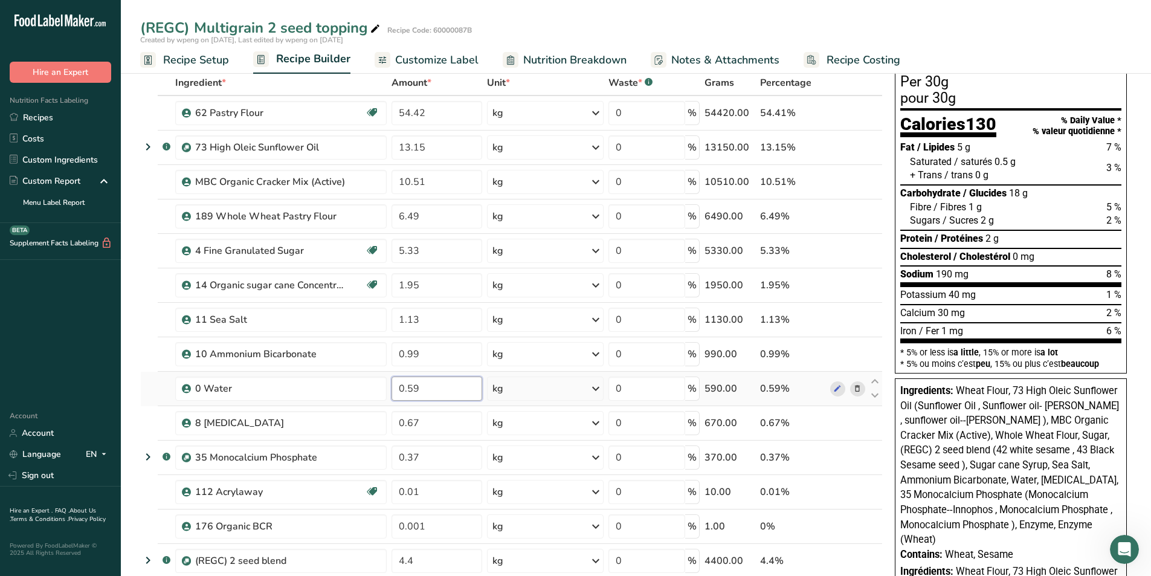
type input "0.59"
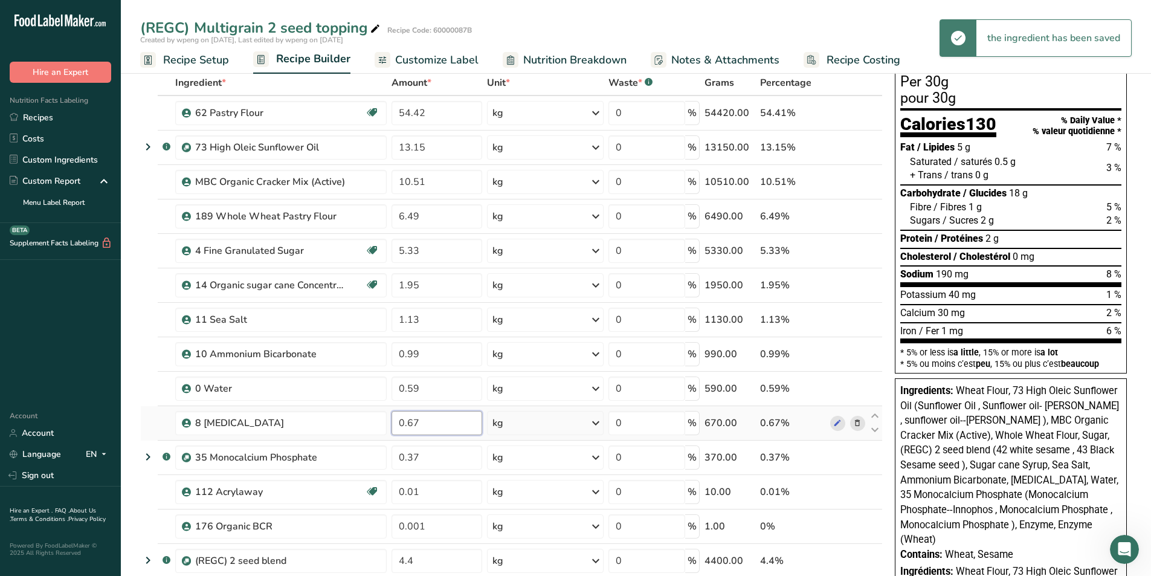
click at [428, 429] on input "0.67" at bounding box center [436, 423] width 91 height 24
type input "0.66"
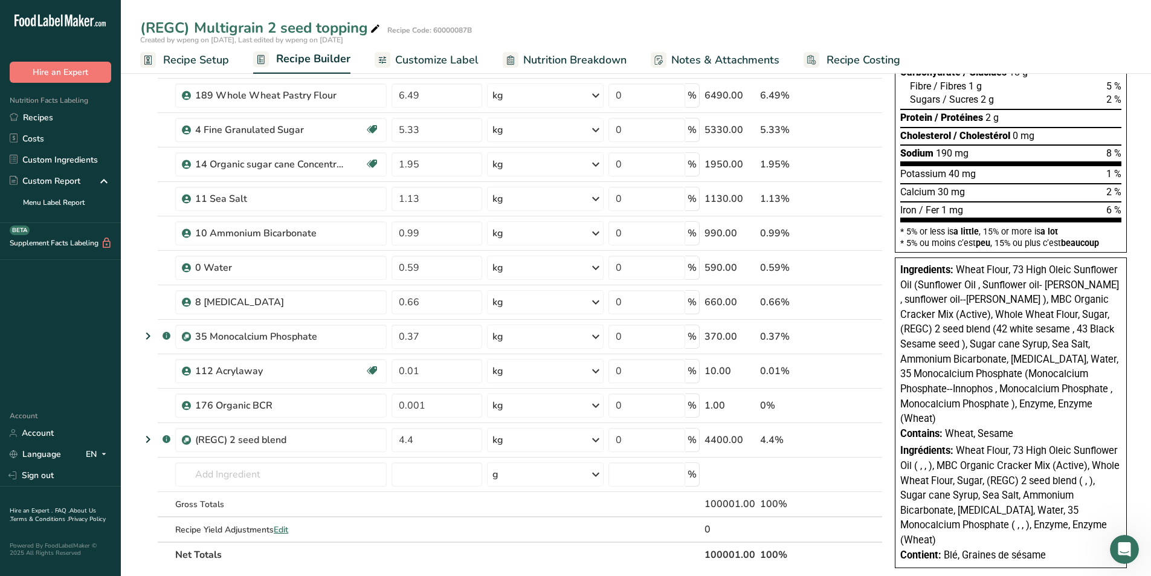
click at [437, 61] on span "Customize Label" at bounding box center [436, 60] width 83 height 16
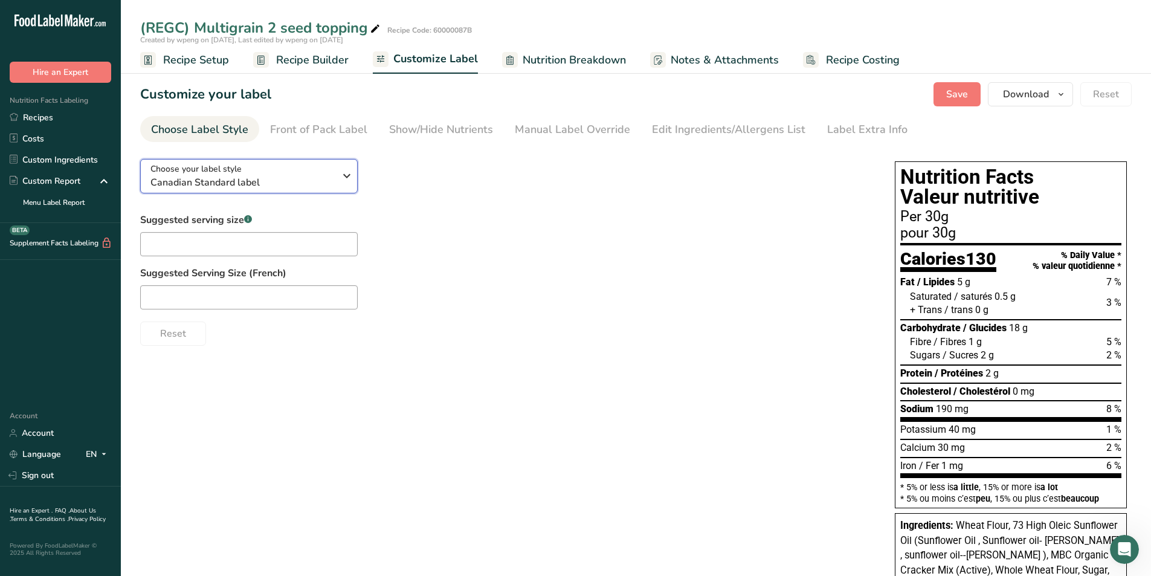
click at [308, 168] on div "Choose your label style Canadian Standard label" at bounding box center [242, 175] width 184 height 27
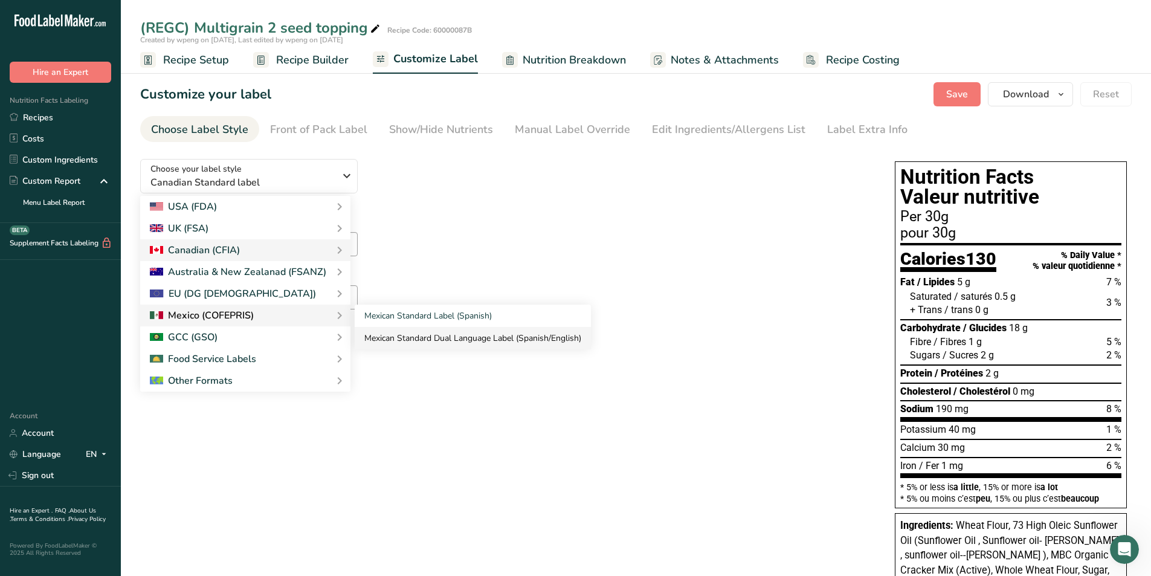
click at [461, 332] on link "Mexican Standard Dual Language Label (Spanish/English)" at bounding box center [473, 338] width 236 height 22
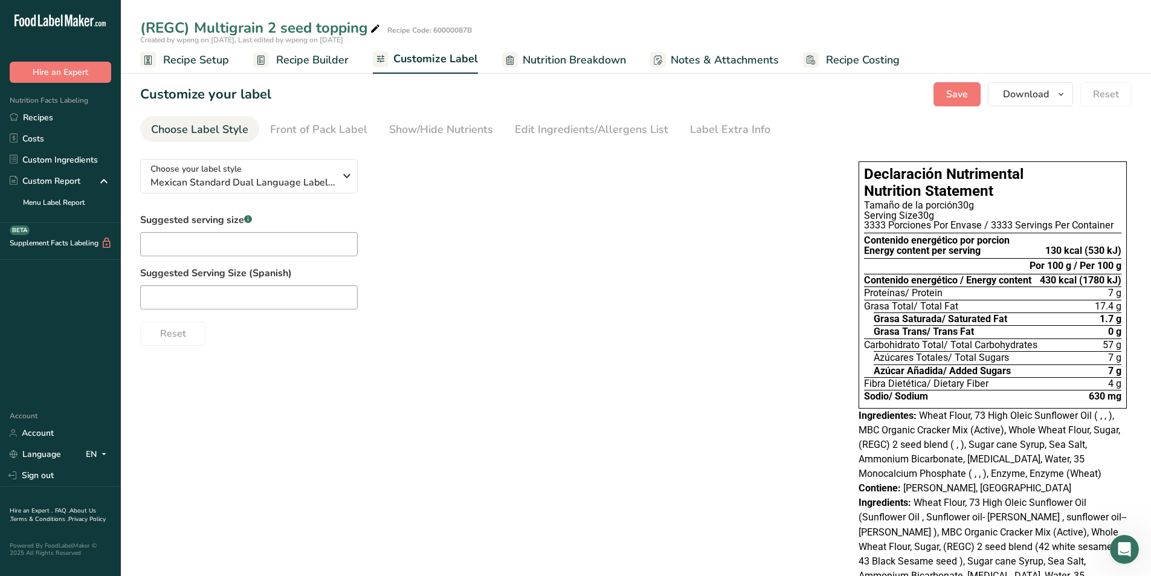
click at [217, 63] on span "Recipe Setup" at bounding box center [196, 60] width 66 height 16
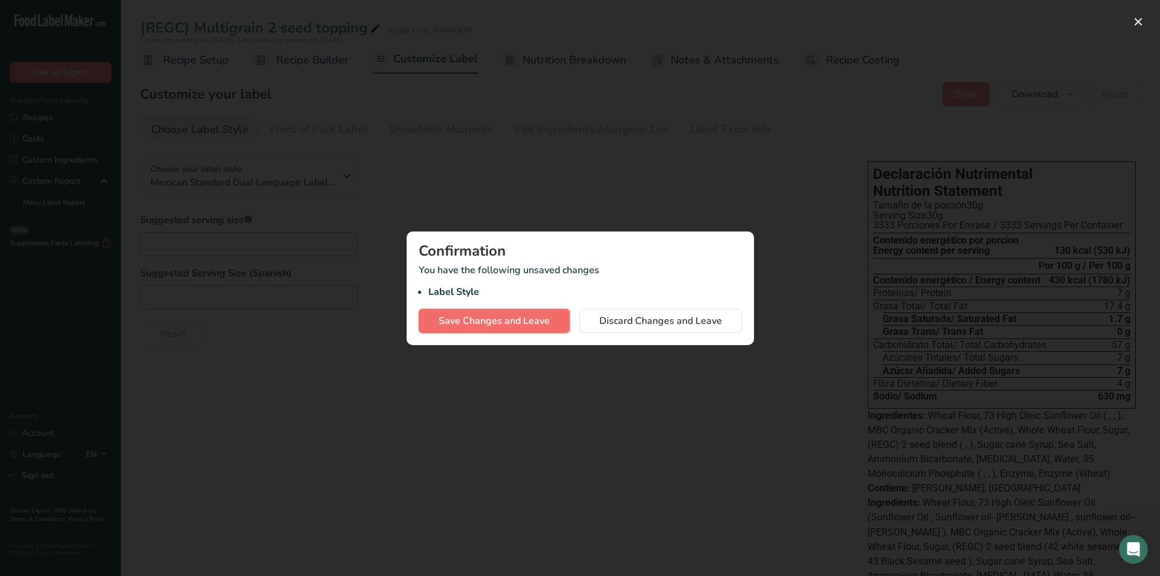
click at [488, 326] on span "Save Changes and Leave" at bounding box center [494, 320] width 111 height 14
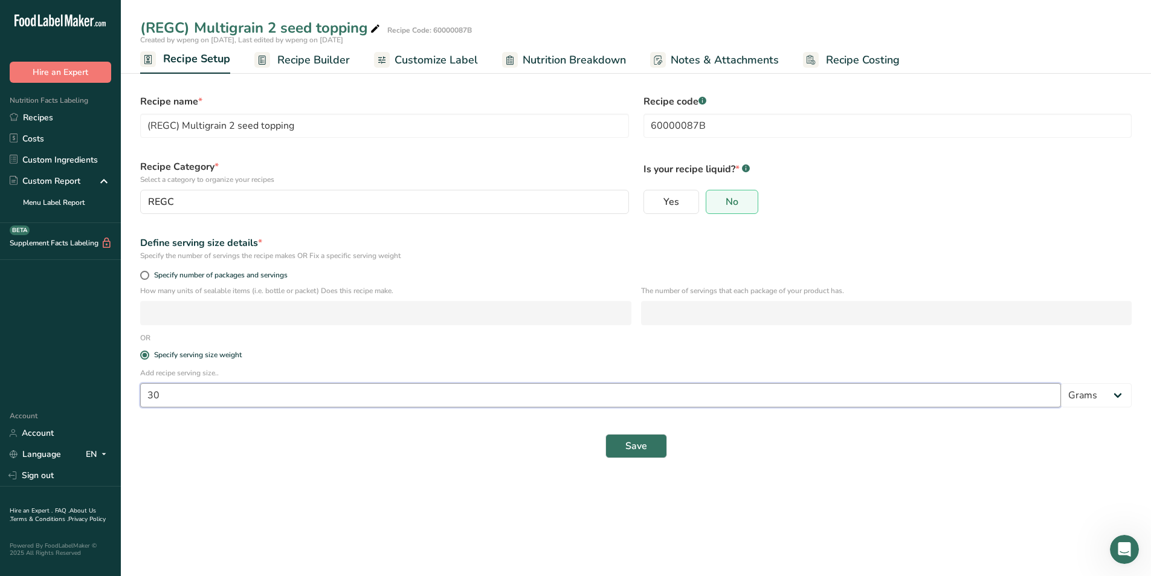
click at [281, 390] on input "30" at bounding box center [600, 395] width 921 height 24
type input "3"
type input "100"
click at [628, 450] on span "Save" at bounding box center [636, 446] width 22 height 14
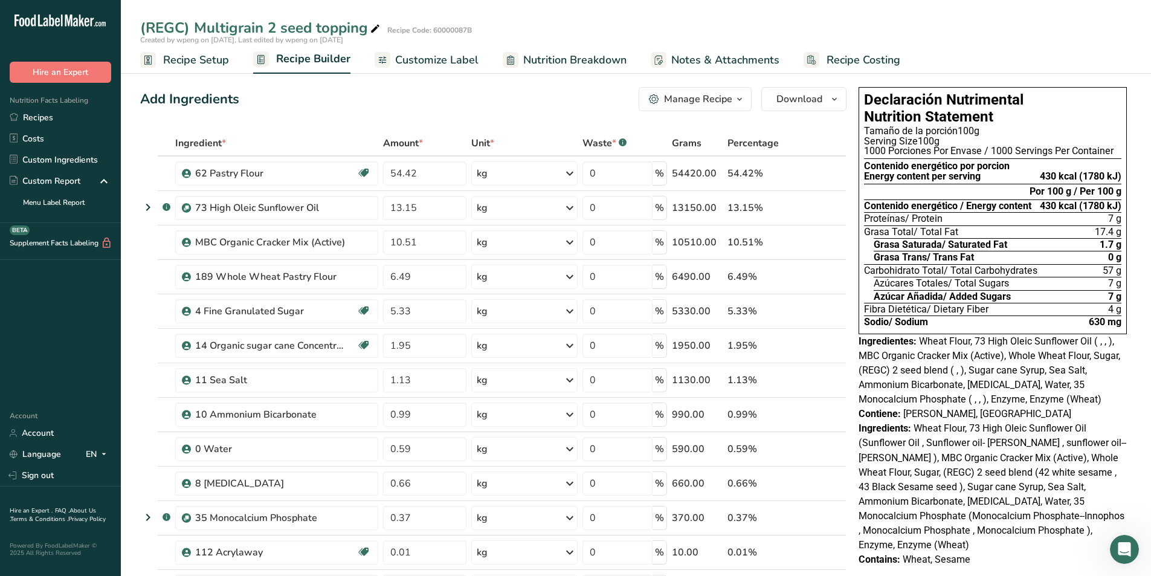
click at [474, 59] on span "Customize Label" at bounding box center [436, 60] width 83 height 16
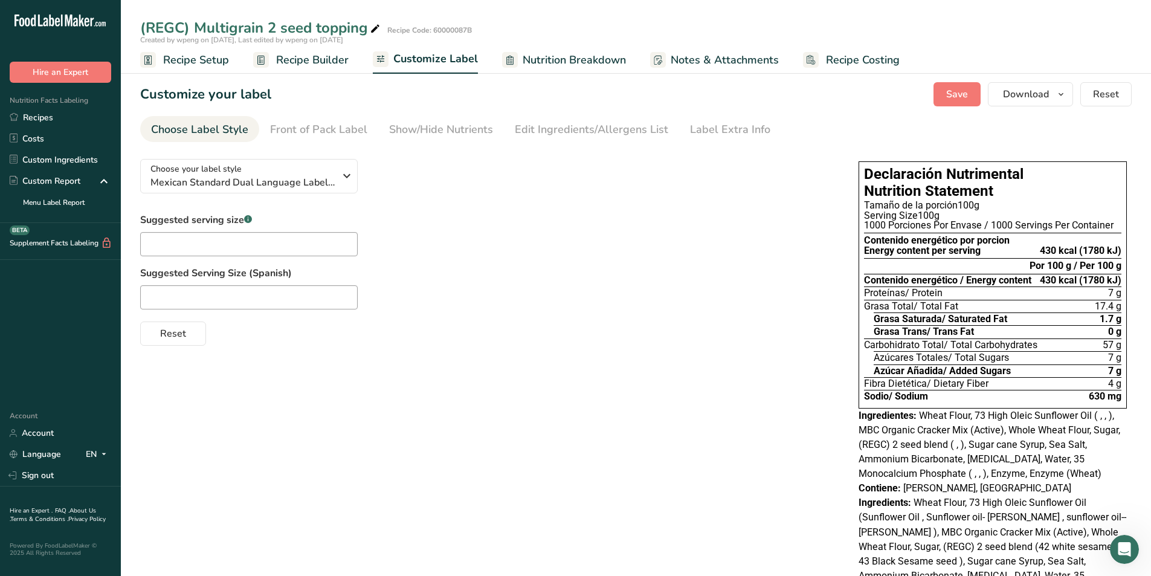
click at [301, 55] on span "Recipe Builder" at bounding box center [312, 60] width 72 height 16
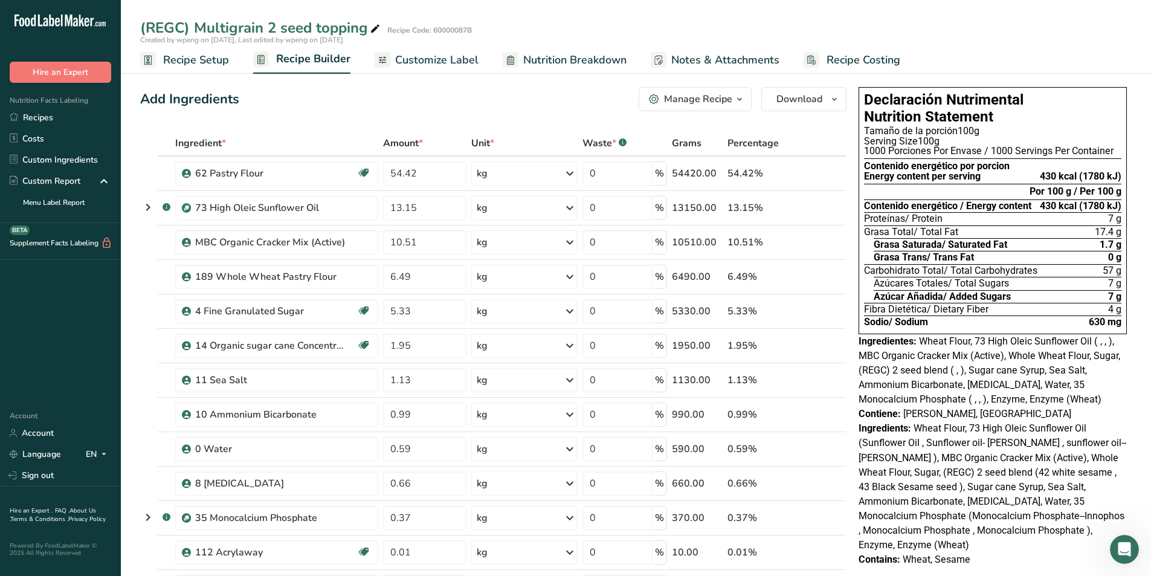
click at [416, 54] on span "Customize Label" at bounding box center [436, 60] width 83 height 16
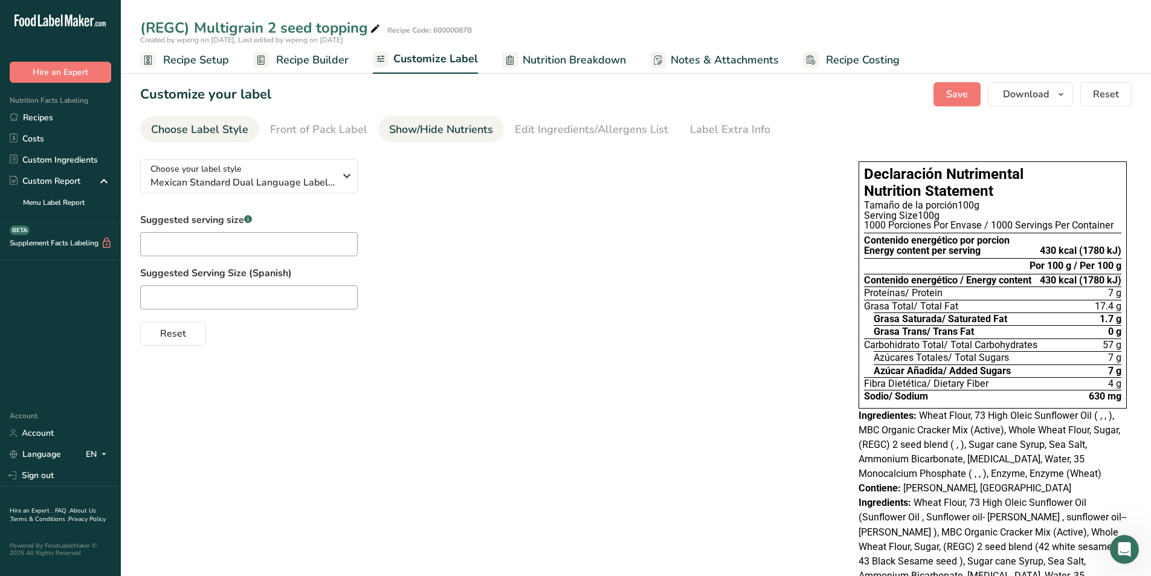
click at [410, 125] on div "Show/Hide Nutrients" at bounding box center [441, 129] width 104 height 16
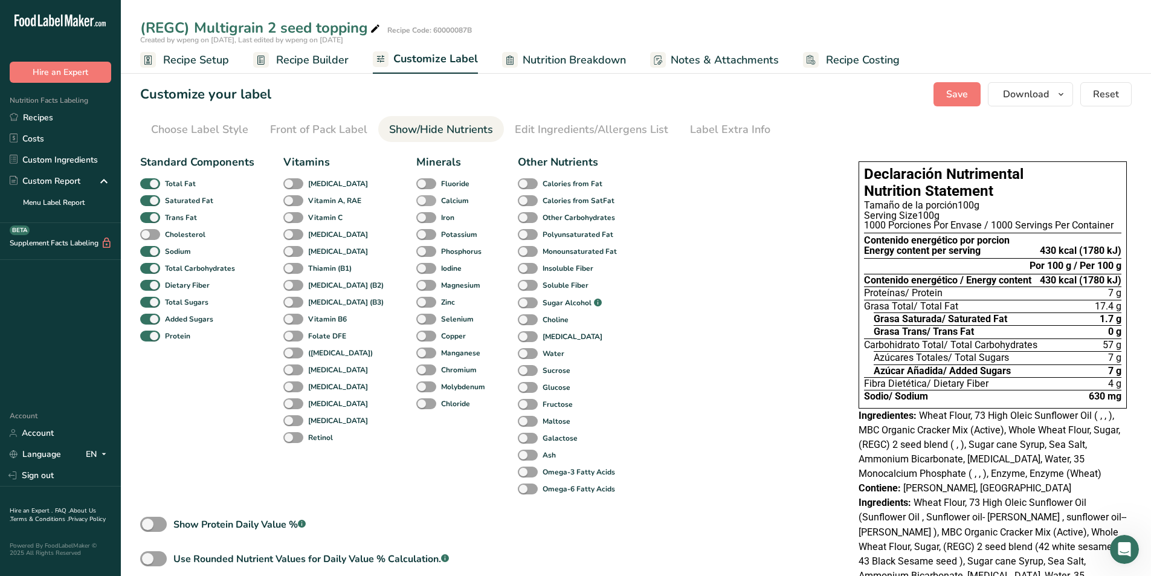
click at [416, 200] on span at bounding box center [426, 200] width 20 height 11
click at [416, 200] on input "Calcium" at bounding box center [420, 200] width 8 height 8
checkbox input "true"
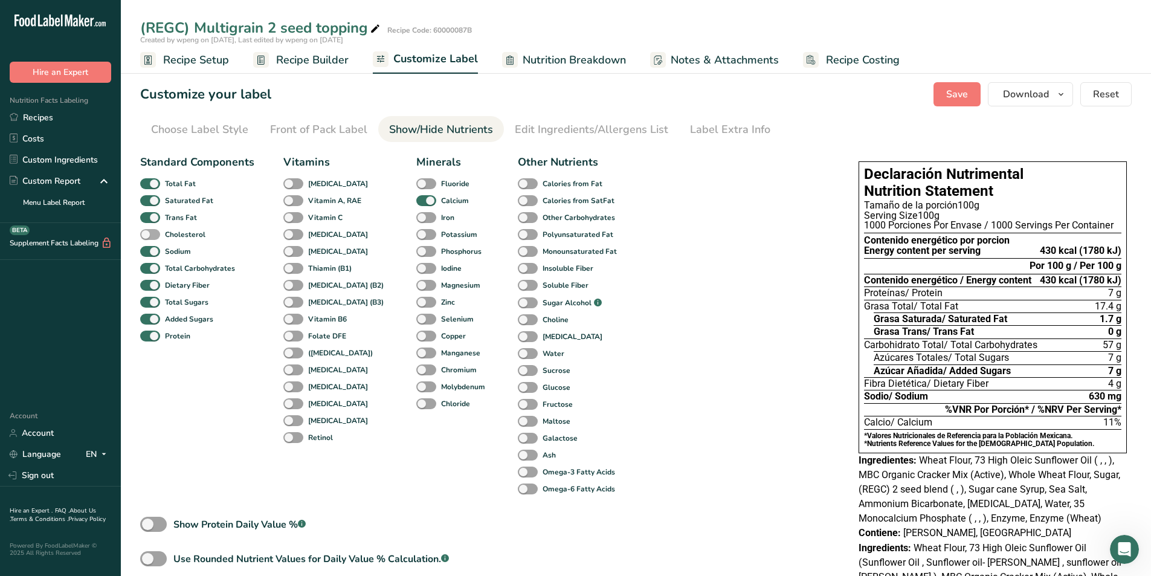
click at [152, 229] on span at bounding box center [150, 234] width 20 height 11
click at [148, 230] on input "Cholesterol" at bounding box center [144, 234] width 8 height 8
checkbox input "true"
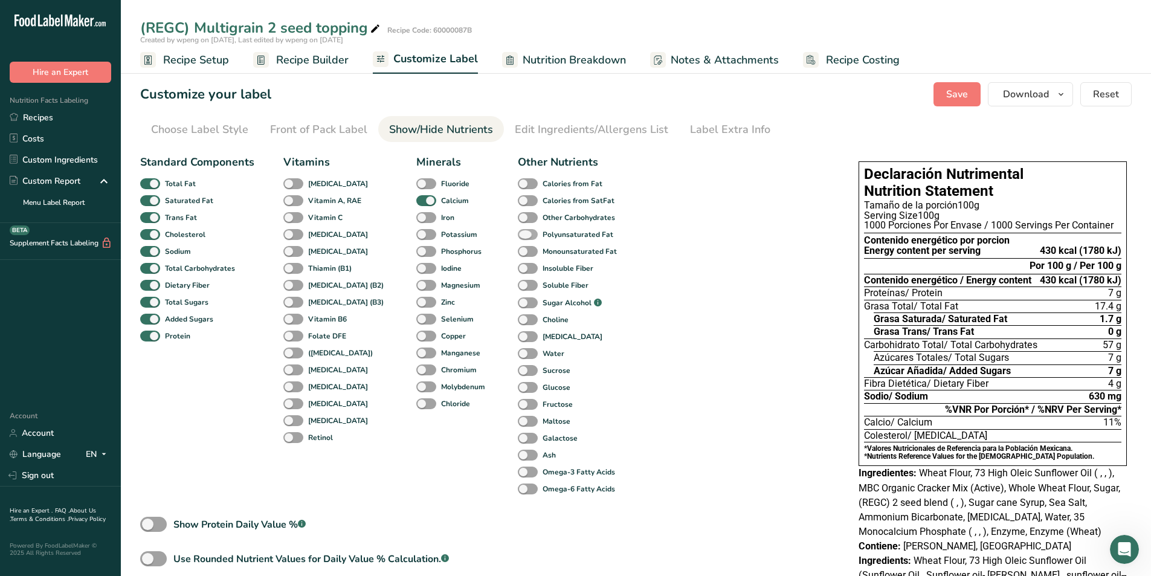
click at [518, 236] on span at bounding box center [528, 234] width 20 height 11
click at [518, 236] on input "Polyunsaturated Fat" at bounding box center [522, 234] width 8 height 8
checkbox input "true"
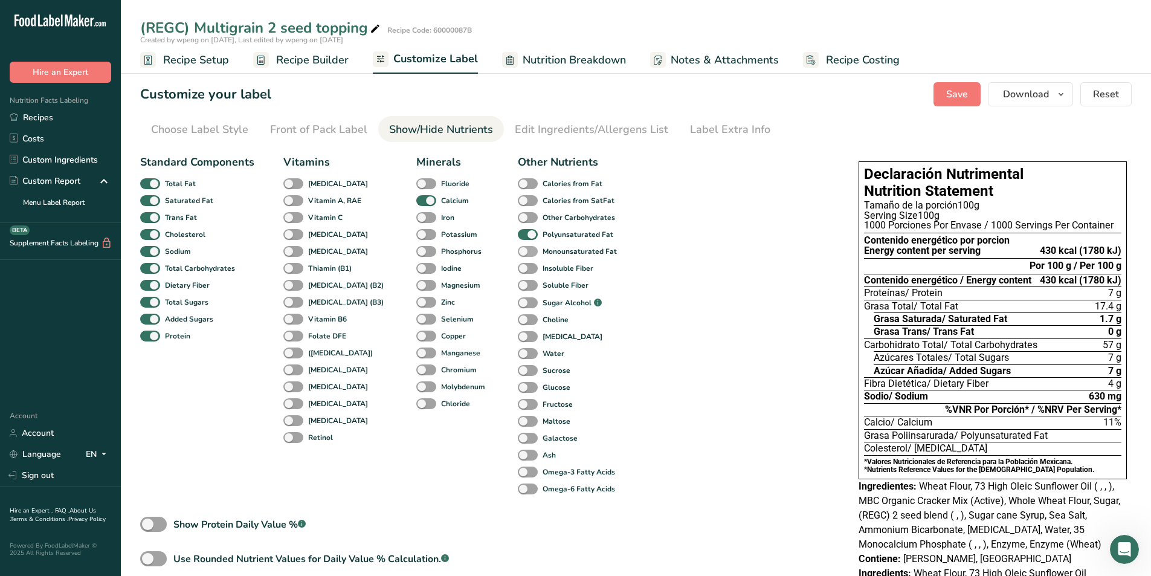
click at [518, 254] on span at bounding box center [528, 251] width 20 height 11
click at [518, 254] on input "Monounsaturated Fat" at bounding box center [522, 251] width 8 height 8
checkbox input "true"
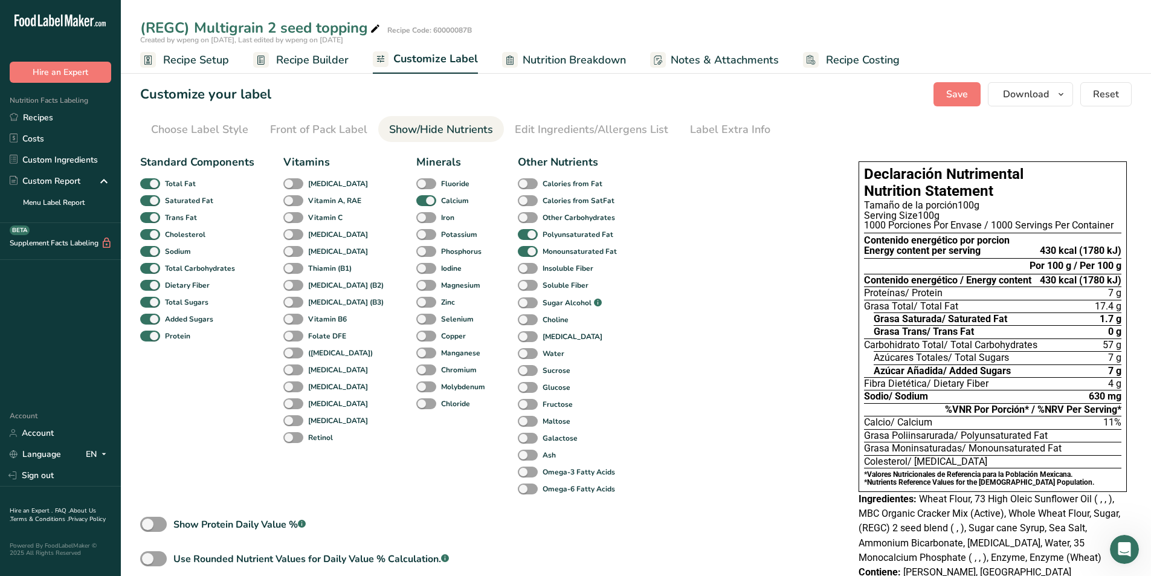
click at [1091, 449] on div "Grasa Moninsaturadas / Monounsaturated Fat" at bounding box center [992, 448] width 257 height 13
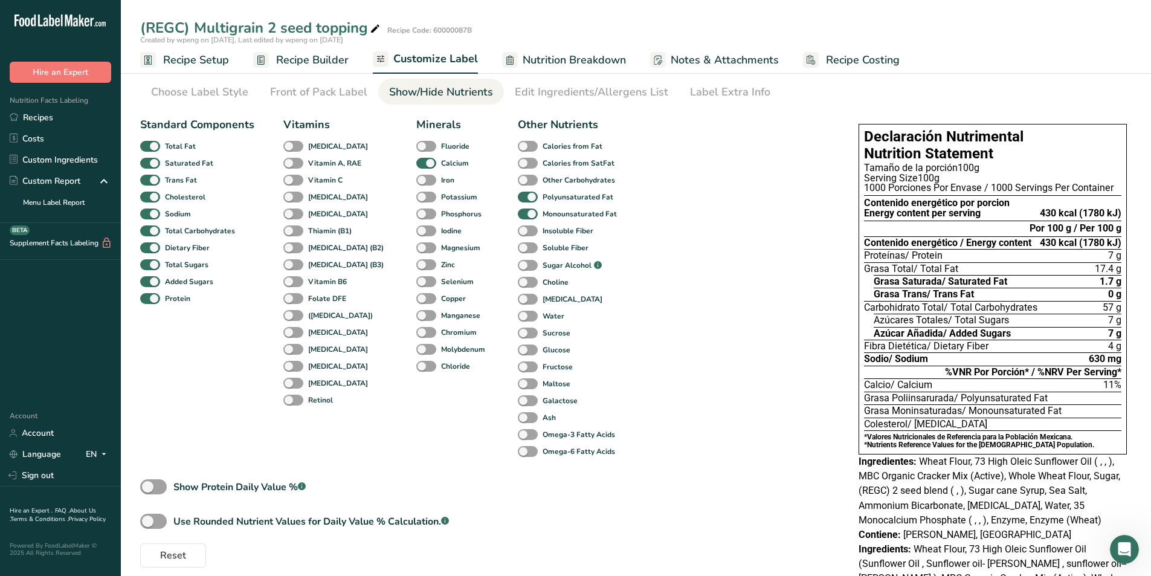
scroll to position [181, 0]
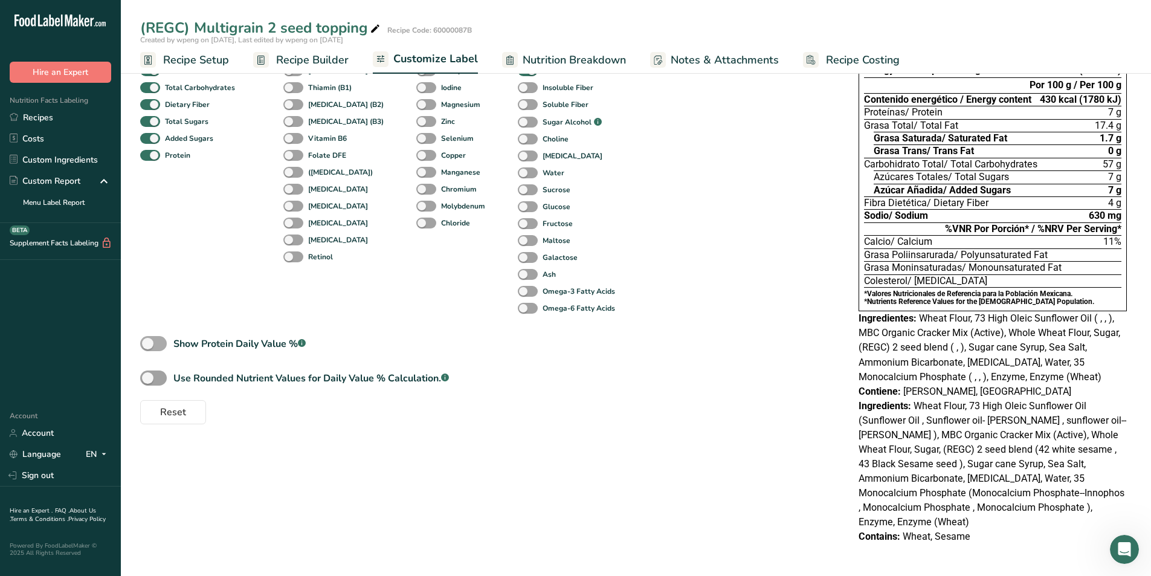
click at [152, 345] on span at bounding box center [153, 343] width 27 height 15
click at [148, 345] on input "Show Protein Daily Value % .a-a{fill:#347362;}.b-a{fill:#fff;}" at bounding box center [144, 343] width 8 height 8
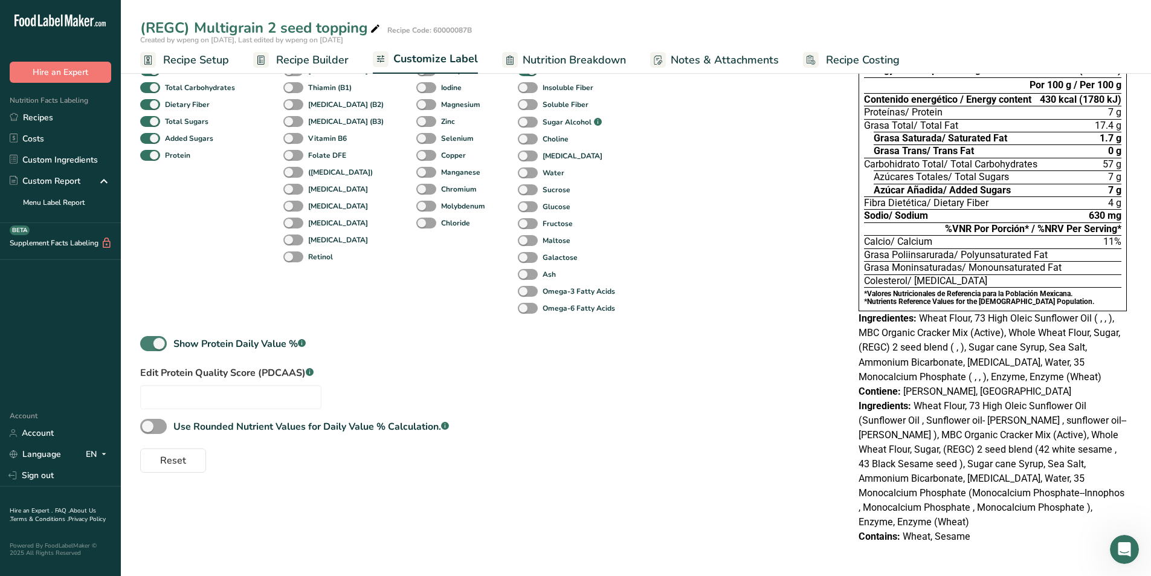
click at [152, 345] on span at bounding box center [153, 343] width 27 height 15
click at [148, 345] on input "Show Protein Daily Value % .a-a{fill:#347362;}.b-a{fill:#fff;}" at bounding box center [144, 343] width 8 height 8
checkbox input "false"
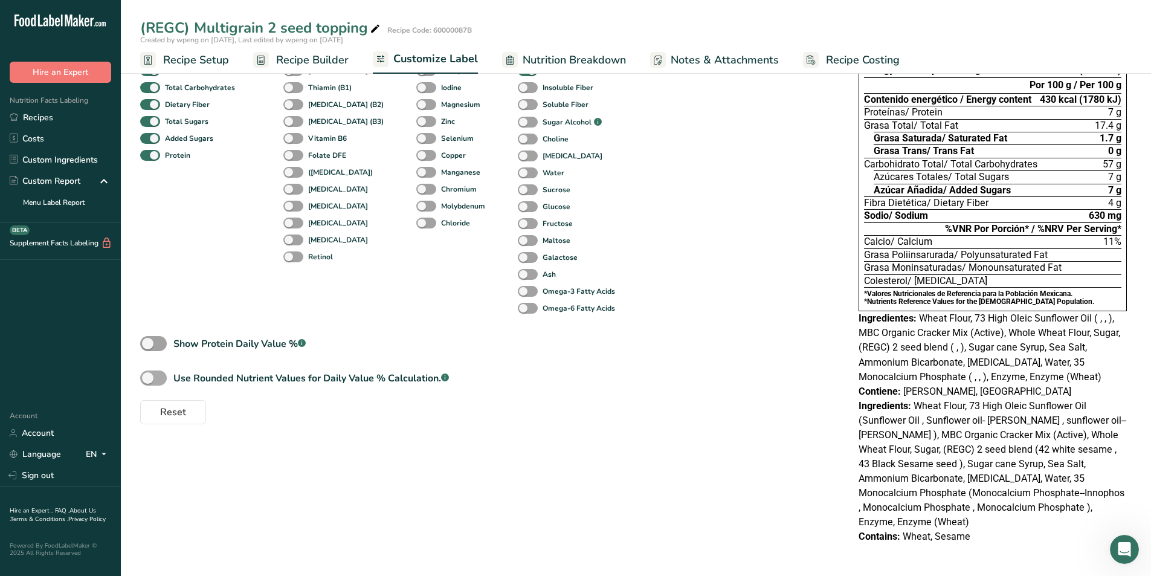
click at [152, 382] on span at bounding box center [153, 377] width 27 height 15
click at [148, 382] on input "Use Rounded Nutrient Values for Daily Value % Calculation. .a-a{fill:#347362;}.…" at bounding box center [144, 378] width 8 height 8
click at [152, 383] on span at bounding box center [153, 377] width 27 height 15
click at [148, 382] on input "Use Rounded Nutrient Values for Daily Value % Calculation. .a-a{fill:#347362;}.…" at bounding box center [144, 378] width 8 height 8
checkbox input "false"
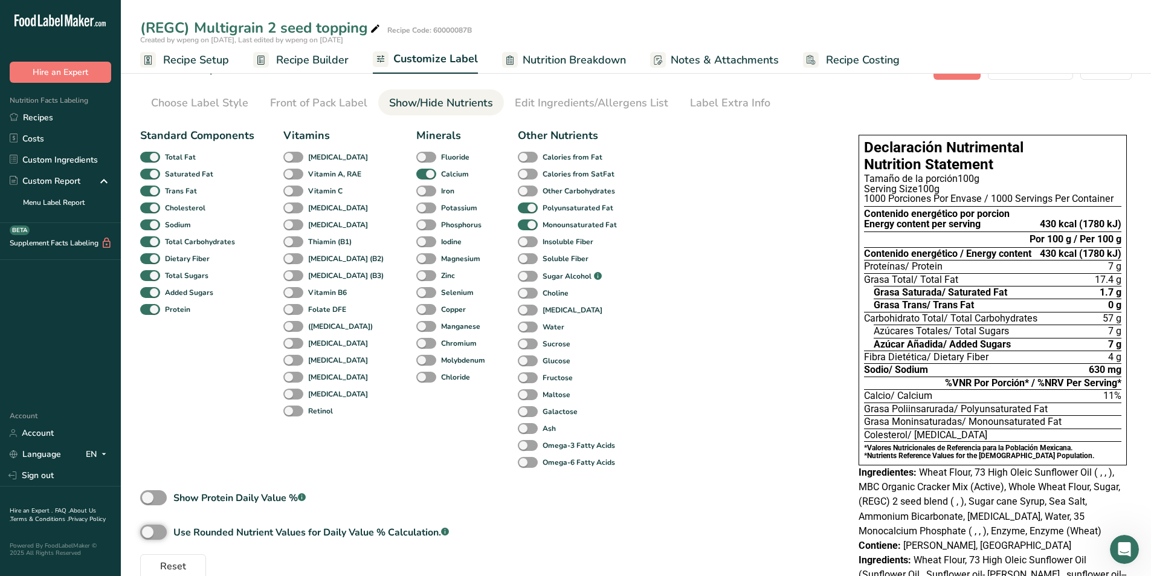
scroll to position [0, 0]
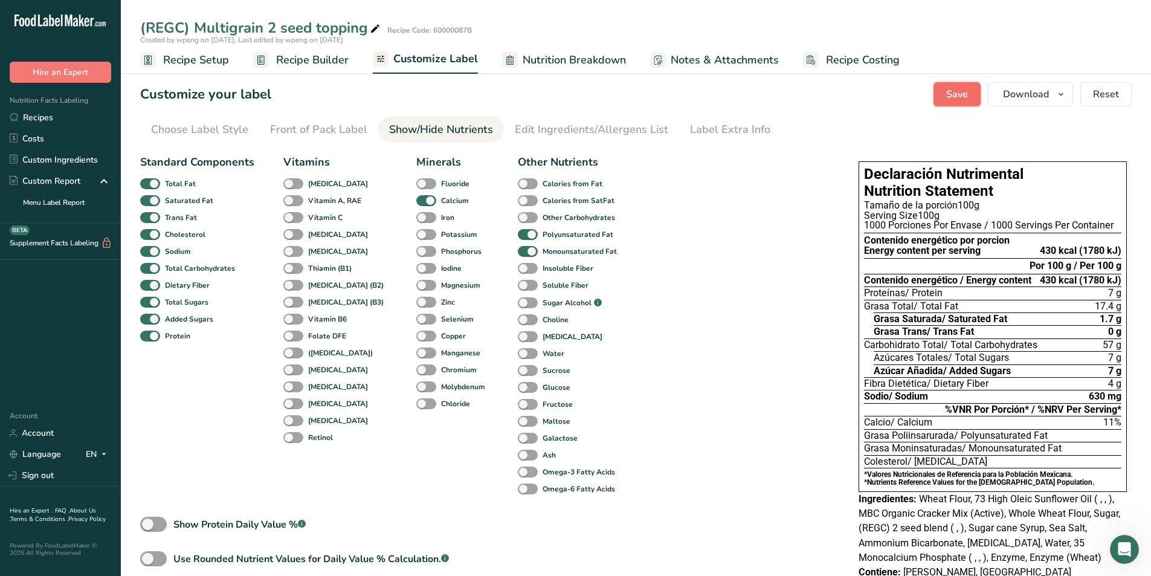
click at [957, 97] on span "Save" at bounding box center [957, 94] width 22 height 14
click at [518, 252] on span at bounding box center [528, 251] width 20 height 11
click at [518, 252] on input "Monounsaturated Fat" at bounding box center [522, 251] width 8 height 8
checkbox input "false"
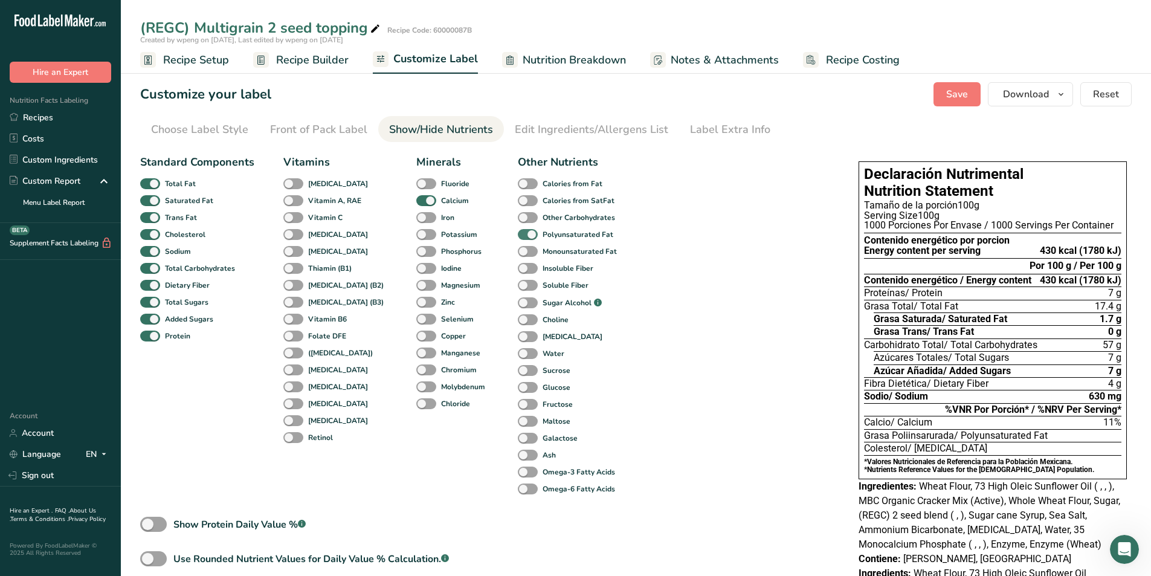
click at [518, 229] on span at bounding box center [528, 234] width 20 height 11
click at [518, 230] on input "Polyunsaturated Fat" at bounding box center [522, 234] width 8 height 8
checkbox input "false"
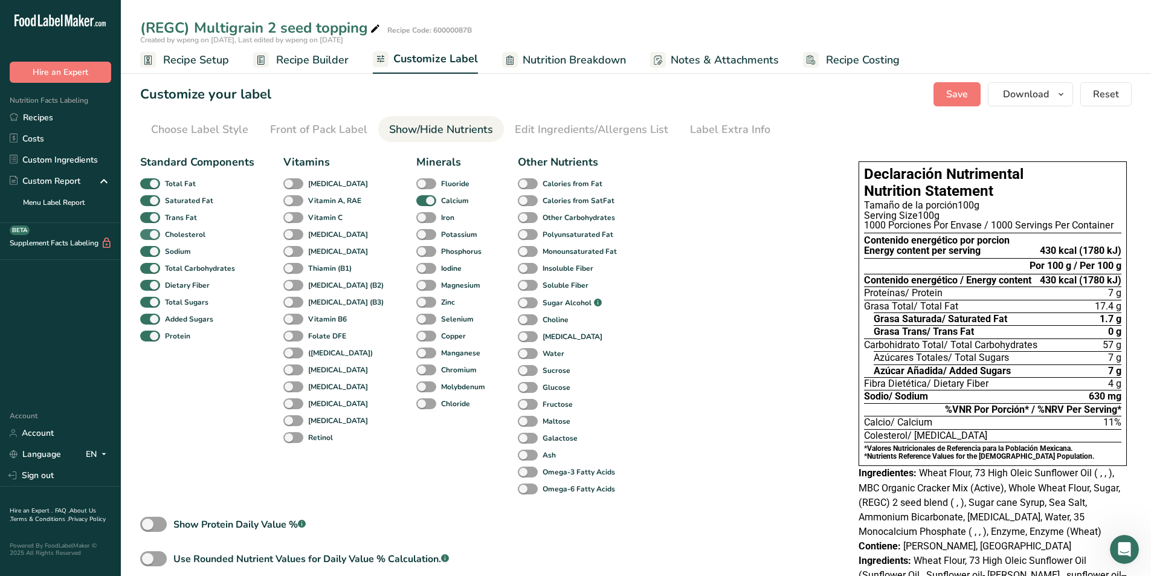
click at [151, 231] on span at bounding box center [150, 234] width 20 height 11
click at [148, 231] on input "Cholesterol" at bounding box center [144, 234] width 8 height 8
checkbox input "false"
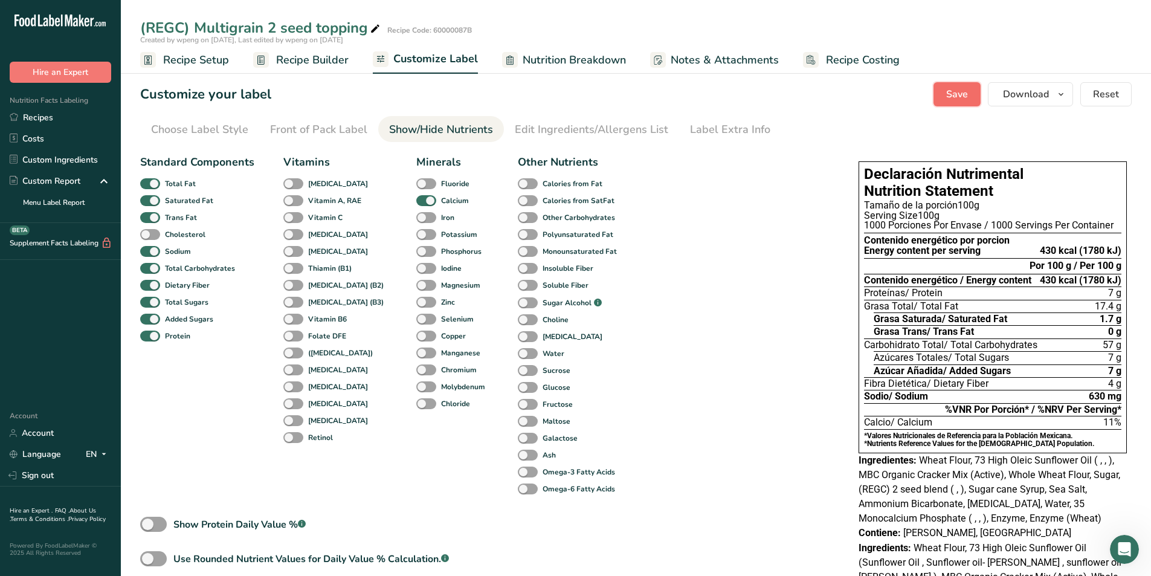
click at [945, 91] on button "Save" at bounding box center [956, 94] width 47 height 24
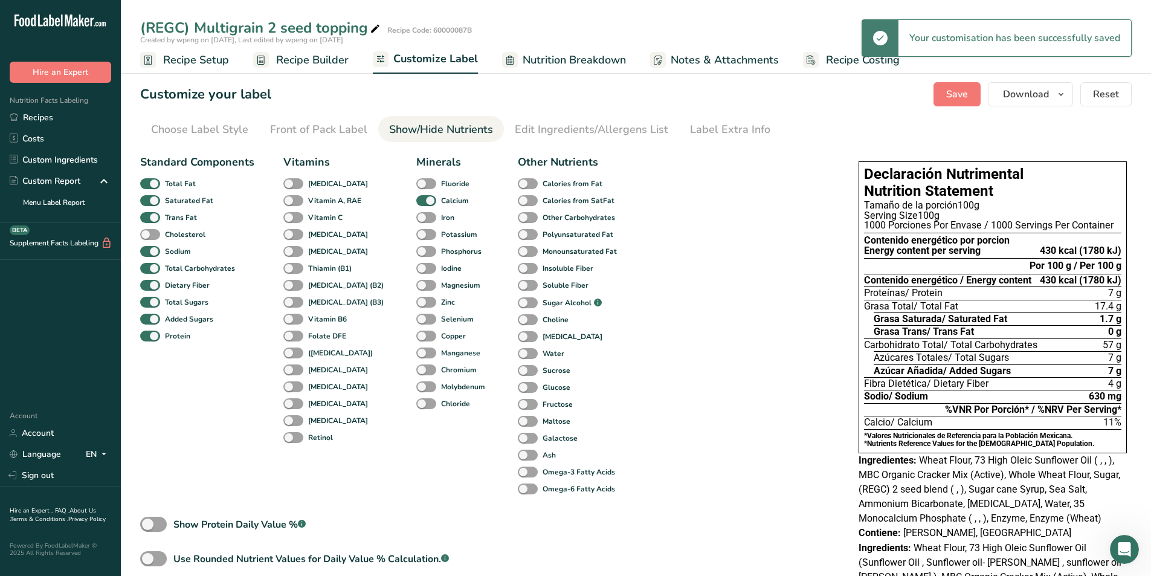
click at [288, 63] on span "Recipe Builder" at bounding box center [312, 60] width 72 height 16
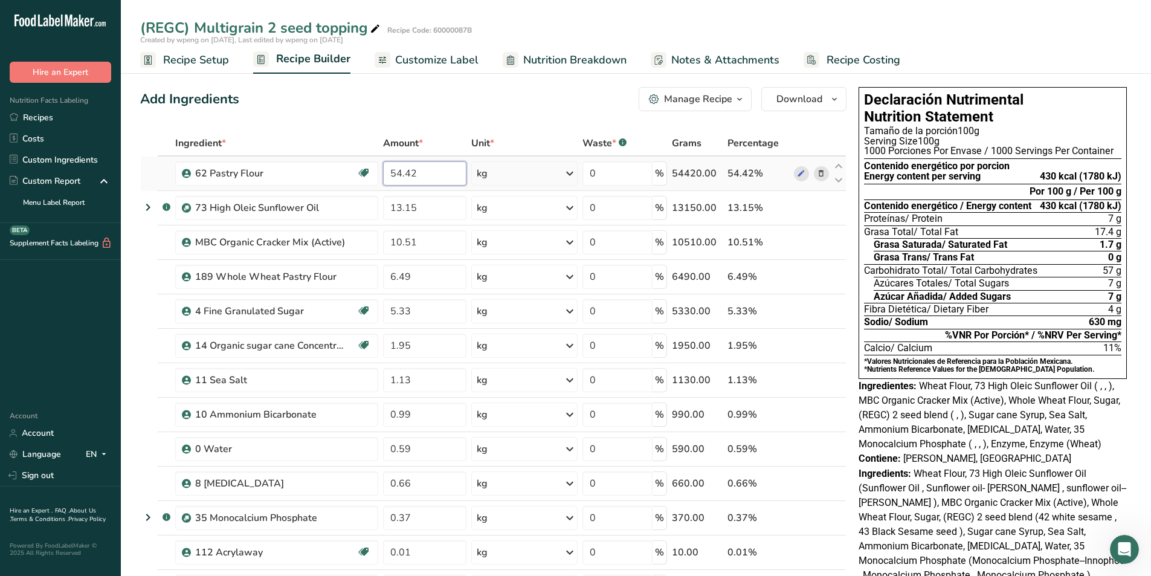
click at [432, 172] on input "54.42" at bounding box center [424, 173] width 83 height 24
type input "54.12"
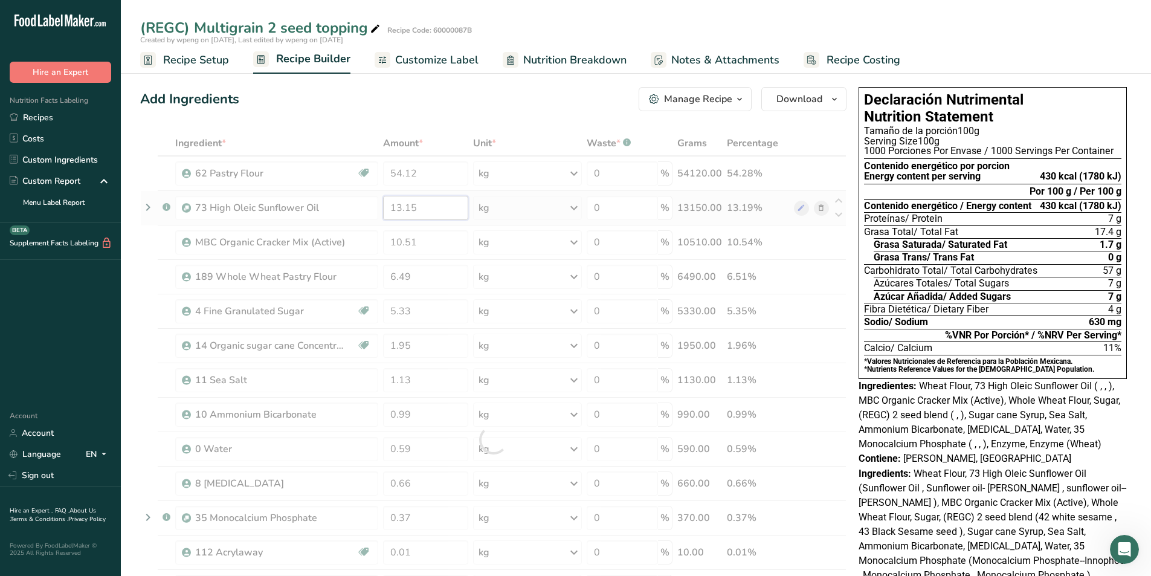
click at [432, 202] on div "Ingredient * Amount * Unit * Waste * .a-a{fill:#347362;}.b-a{fill:#fff;} Grams …" at bounding box center [493, 439] width 706 height 618
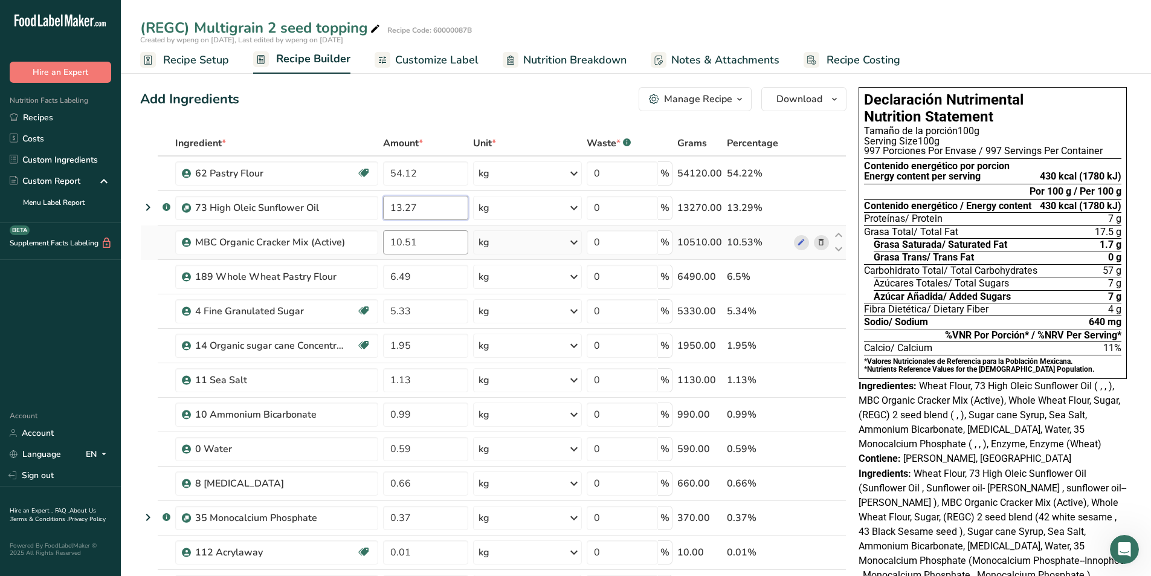
type input "13.27"
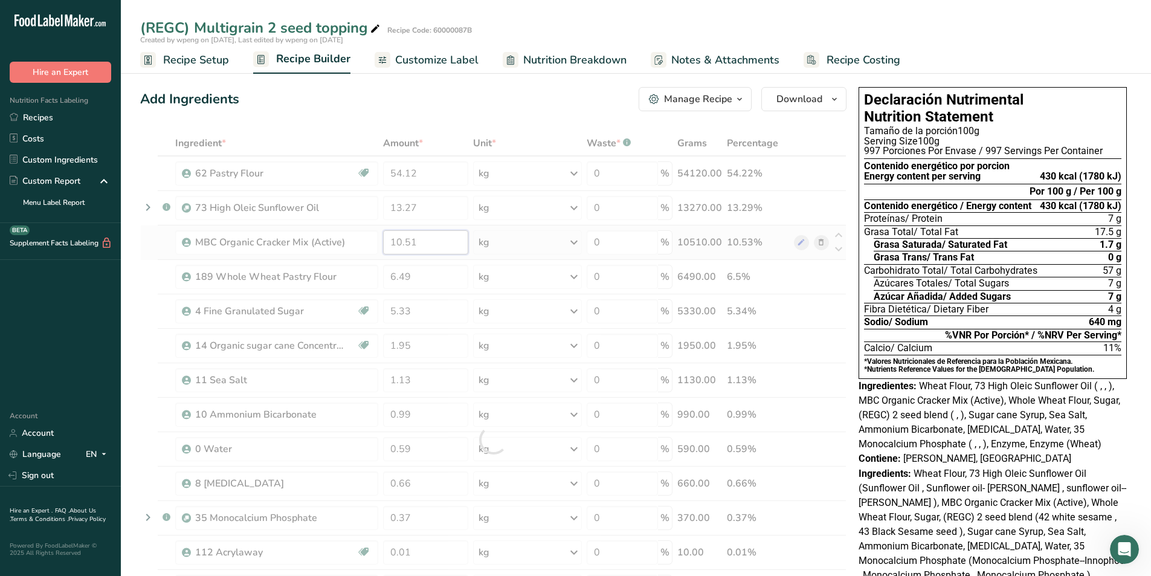
click at [416, 244] on div "Ingredient * Amount * Unit * Waste * .a-a{fill:#347362;}.b-a{fill:#fff;} Grams …" at bounding box center [493, 439] width 706 height 618
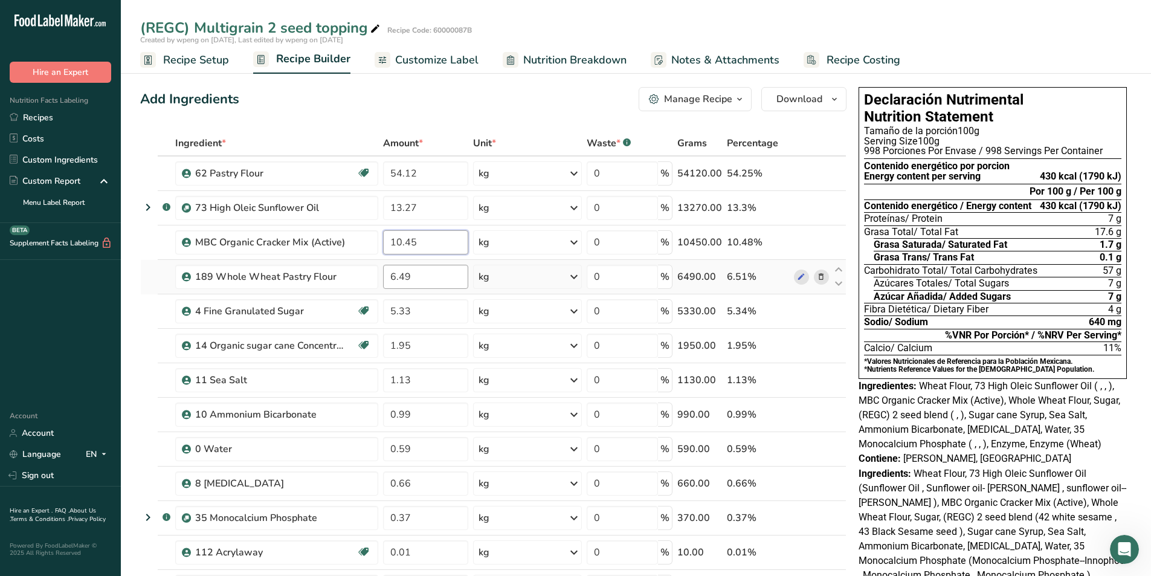
type input "10.45"
click at [415, 271] on div "Ingredient * Amount * Unit * Waste * .a-a{fill:#347362;}.b-a{fill:#fff;} Grams …" at bounding box center [493, 439] width 706 height 618
type input "6.45"
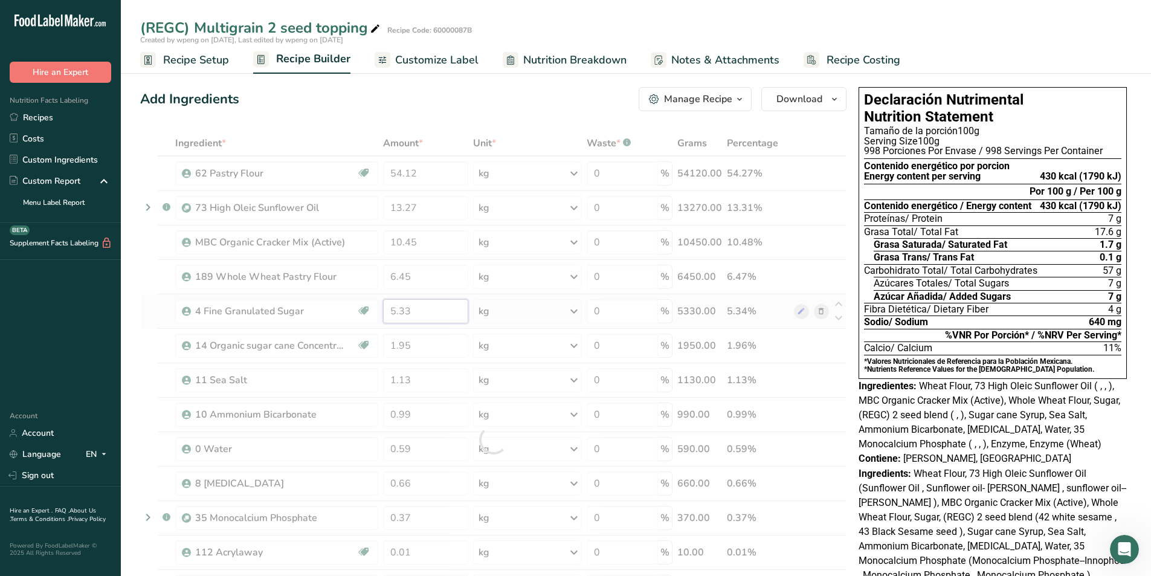
click at [433, 314] on div "Ingredient * Amount * Unit * Waste * .a-a{fill:#347362;}.b-a{fill:#fff;} Grams …" at bounding box center [493, 439] width 706 height 618
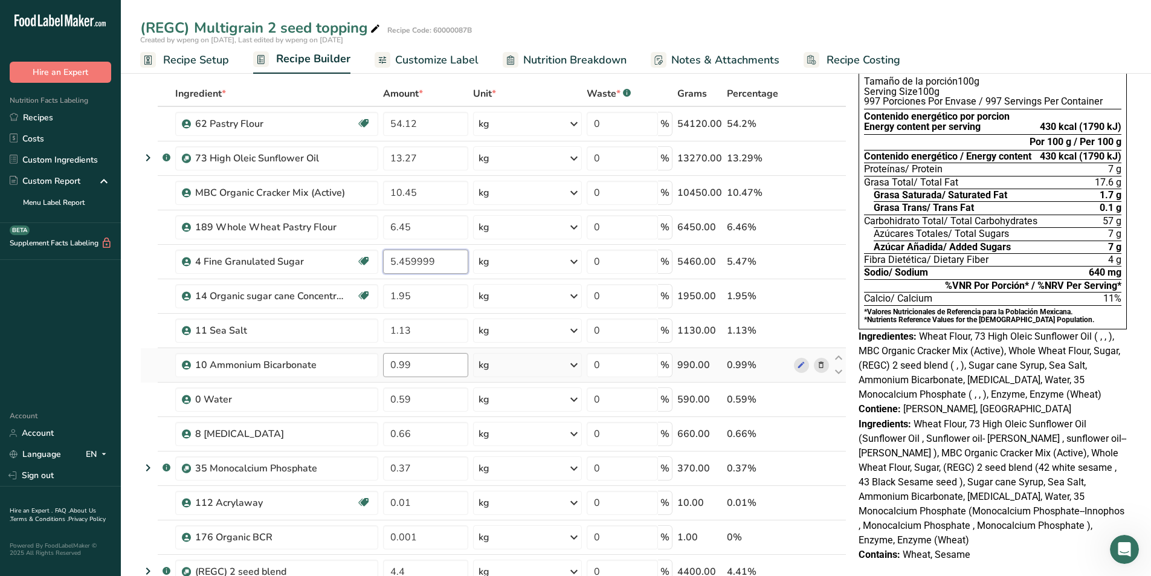
scroll to position [60, 0]
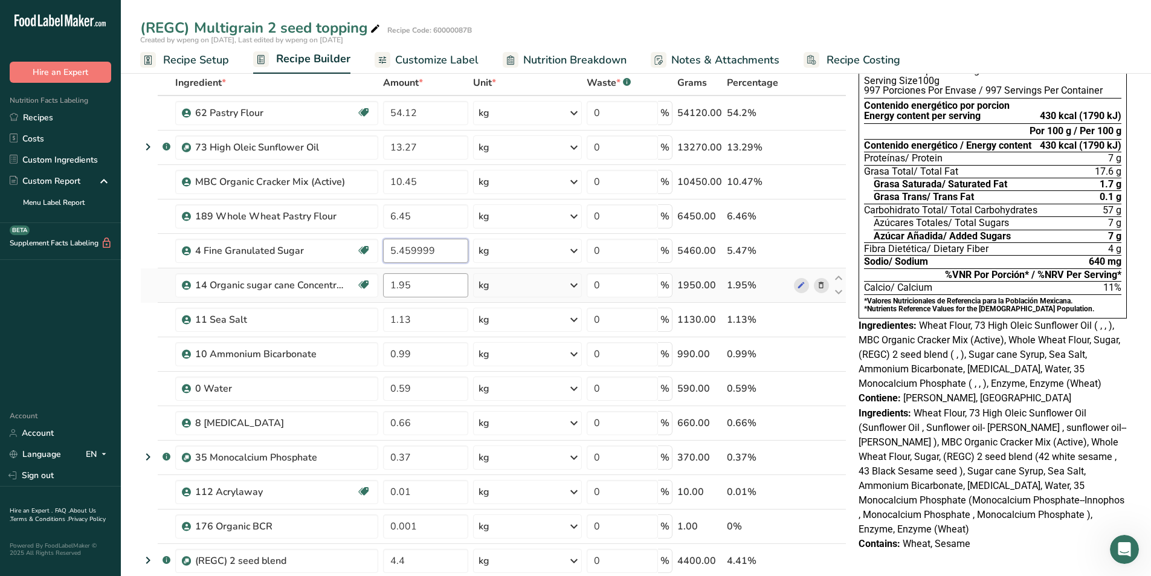
type input "5.459999"
click at [424, 285] on div "Ingredient * Amount * Unit * Waste * .a-a{fill:#347362;}.b-a{fill:#fff;} Grams …" at bounding box center [493, 379] width 706 height 618
type input "1.99"
click at [431, 321] on div "Ingredient * Amount * Unit * Waste * .a-a{fill:#347362;}.b-a{fill:#fff;} Grams …" at bounding box center [493, 379] width 706 height 618
type input "1.14"
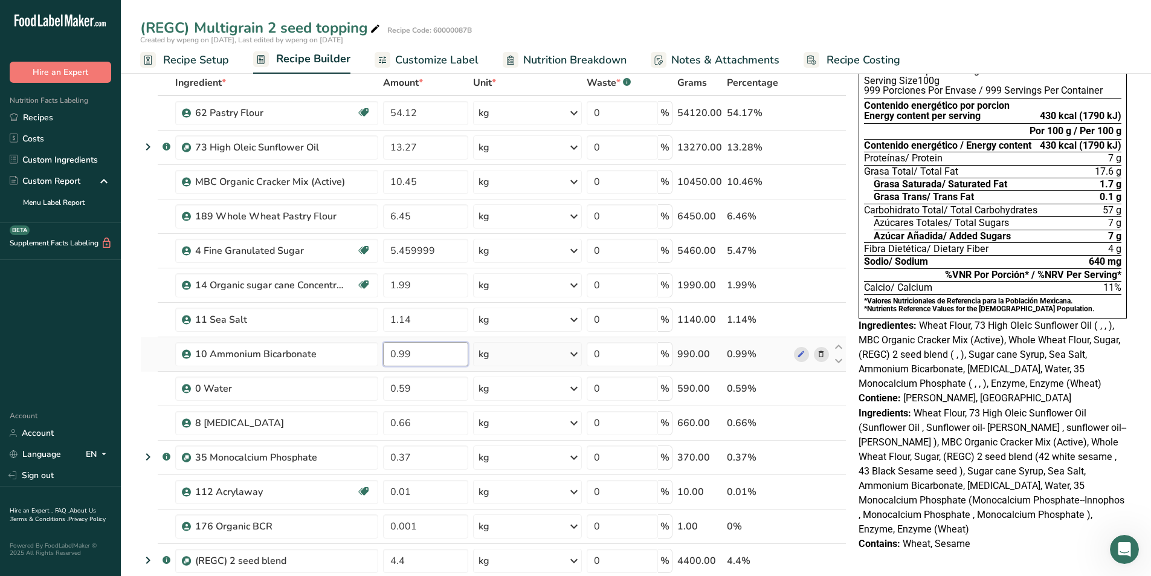
click at [439, 355] on div "Ingredient * Amount * Unit * Waste * .a-a{fill:#347362;}.b-a{fill:#fff;} Grams …" at bounding box center [493, 379] width 706 height 618
type input "0"
type input "1.01"
click at [440, 384] on div "Ingredient * Amount * Unit * Waste * .a-a{fill:#347362;}.b-a{fill:#fff;} Grams …" at bounding box center [493, 379] width 706 height 618
type input "0.6"
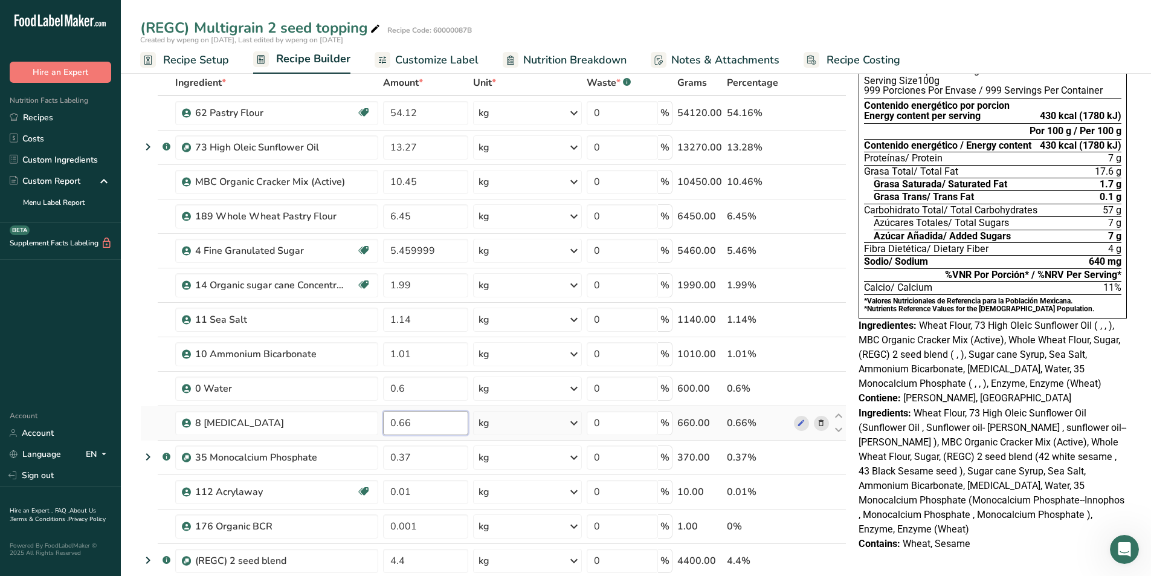
click at [428, 419] on div "Ingredient * Amount * Unit * Waste * .a-a{fill:#347362;}.b-a{fill:#fff;} Grams …" at bounding box center [493, 379] width 706 height 618
type input "0.68"
click at [416, 460] on div "Ingredient * Amount * Unit * Waste * .a-a{fill:#347362;}.b-a{fill:#fff;} Grams …" at bounding box center [493, 379] width 706 height 618
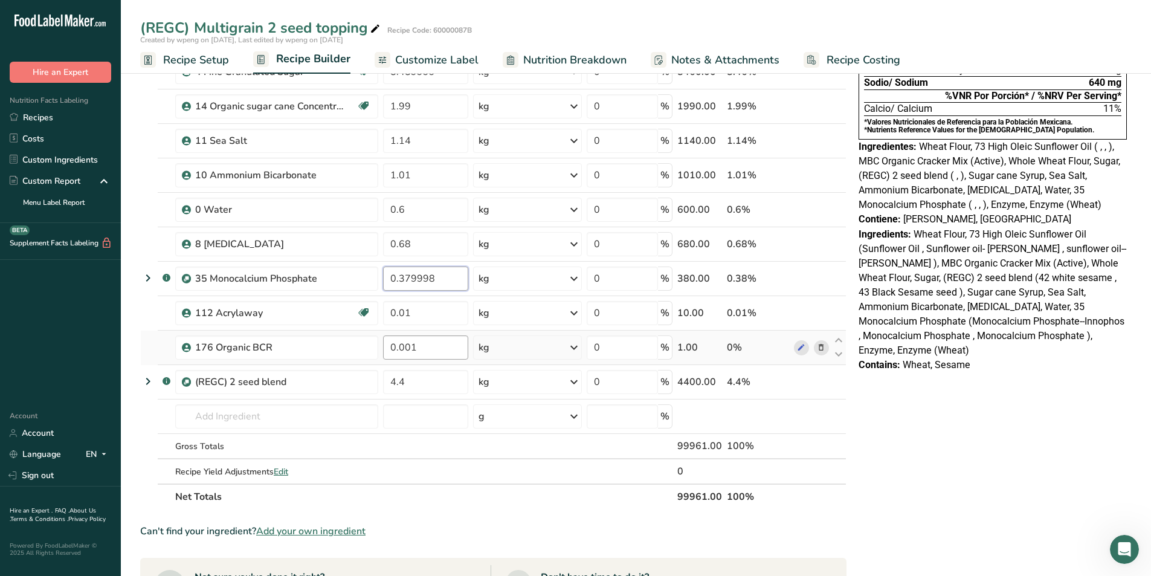
scroll to position [242, 0]
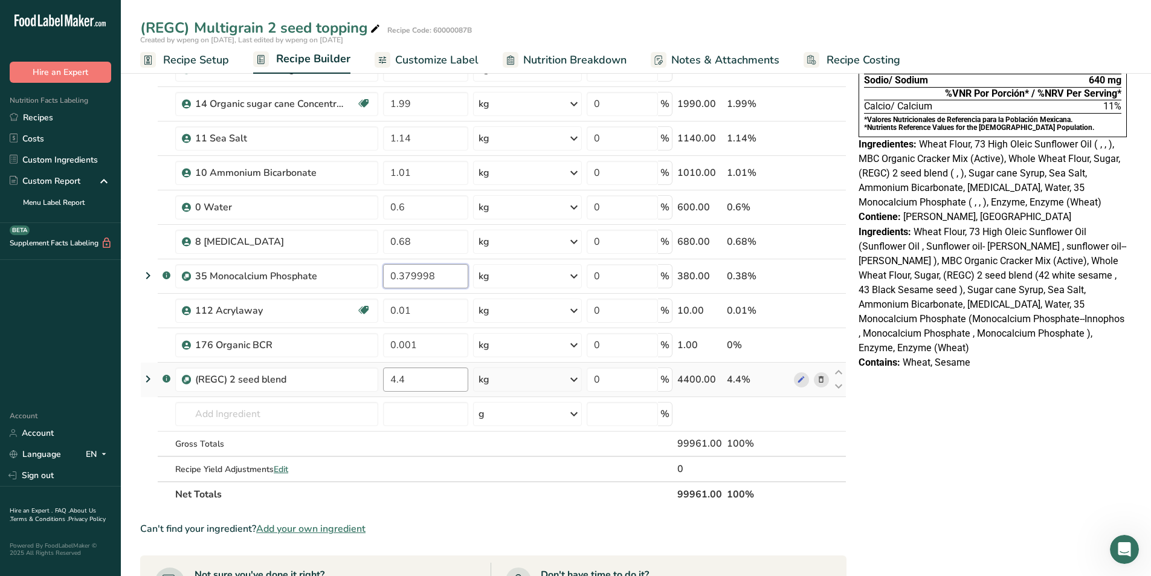
type input "0.379998"
click at [408, 382] on div "Ingredient * Amount * Unit * Waste * .a-a{fill:#347362;}.b-a{fill:#fff;} Grams …" at bounding box center [493, 198] width 706 height 618
type input "4.42"
click at [945, 425] on div "Declaración Nutrimental Nutrition Statement Tamaño de la porción 100g Serving S…" at bounding box center [993, 382] width 278 height 1083
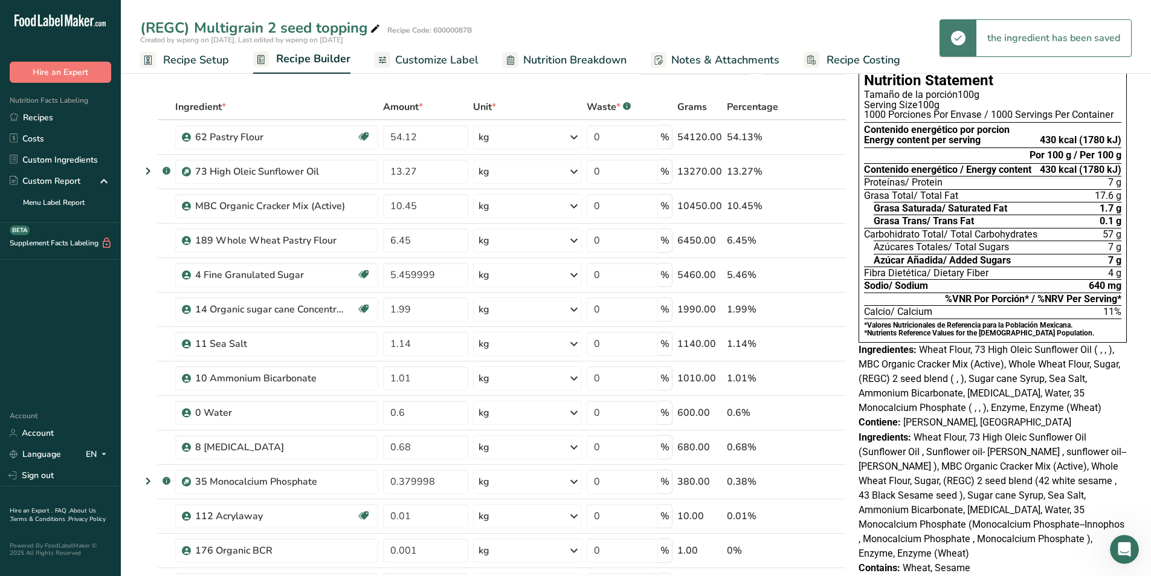
scroll to position [0, 0]
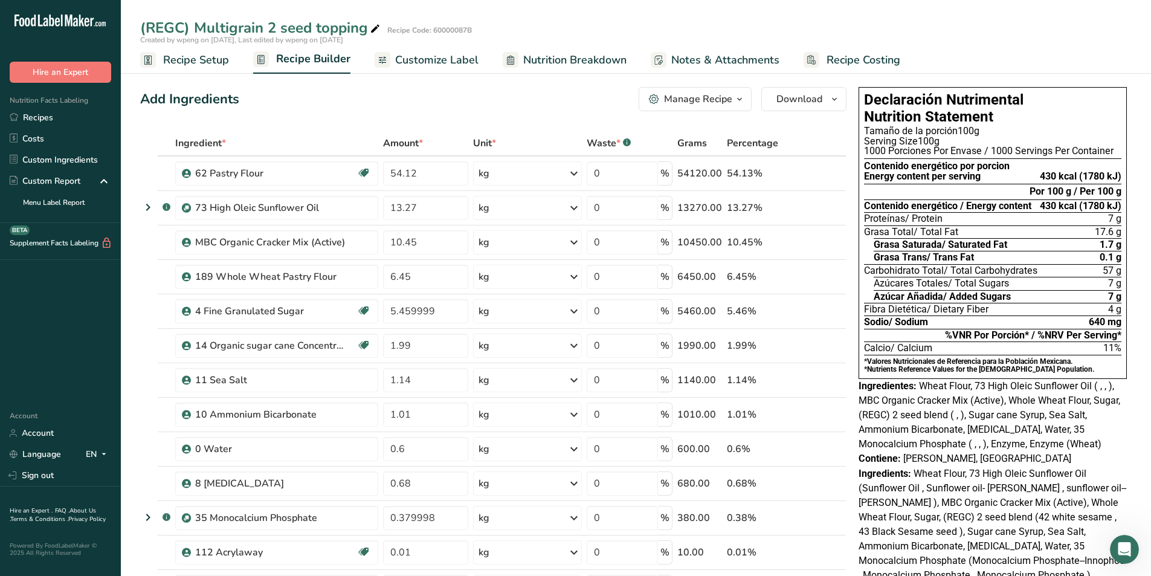
click at [722, 104] on div "Manage Recipe" at bounding box center [698, 99] width 68 height 14
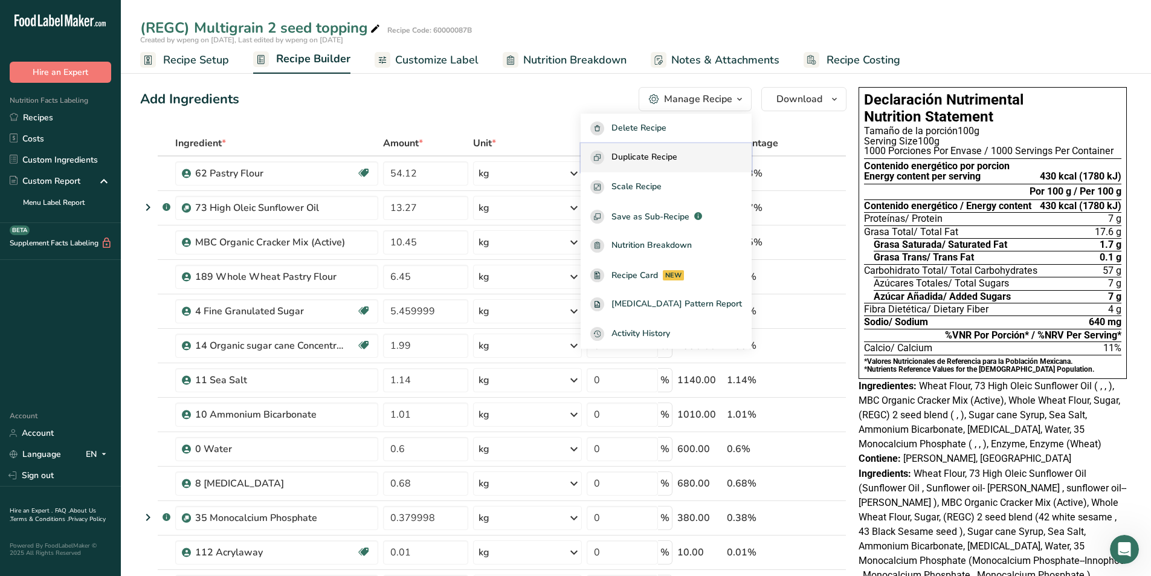
click at [662, 170] on button "Duplicate Recipe" at bounding box center [665, 158] width 171 height 30
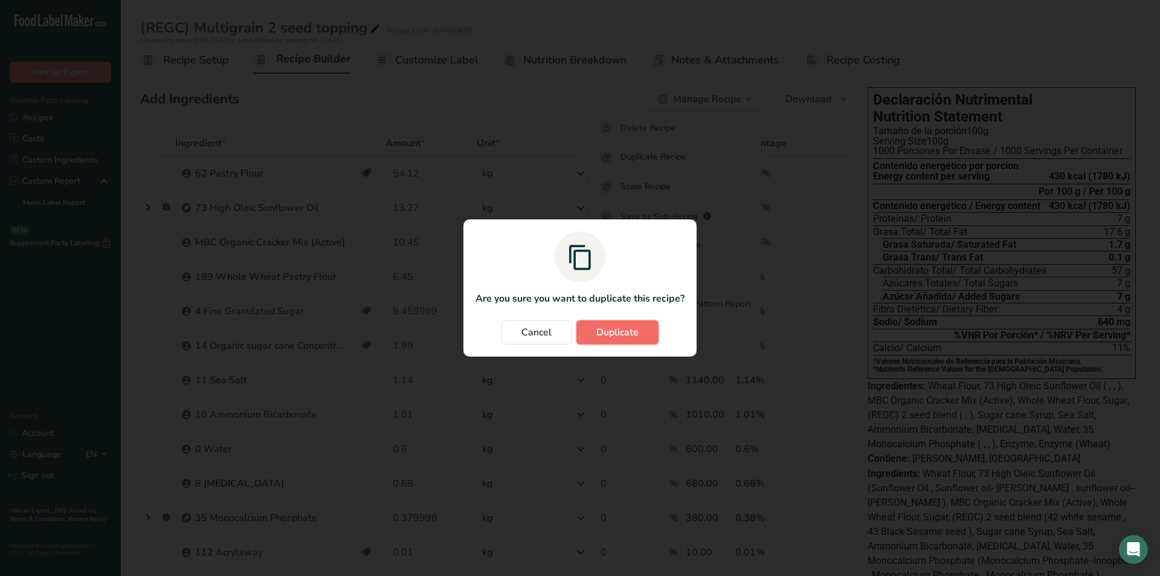
click at [612, 339] on button "Duplicate" at bounding box center [617, 332] width 82 height 24
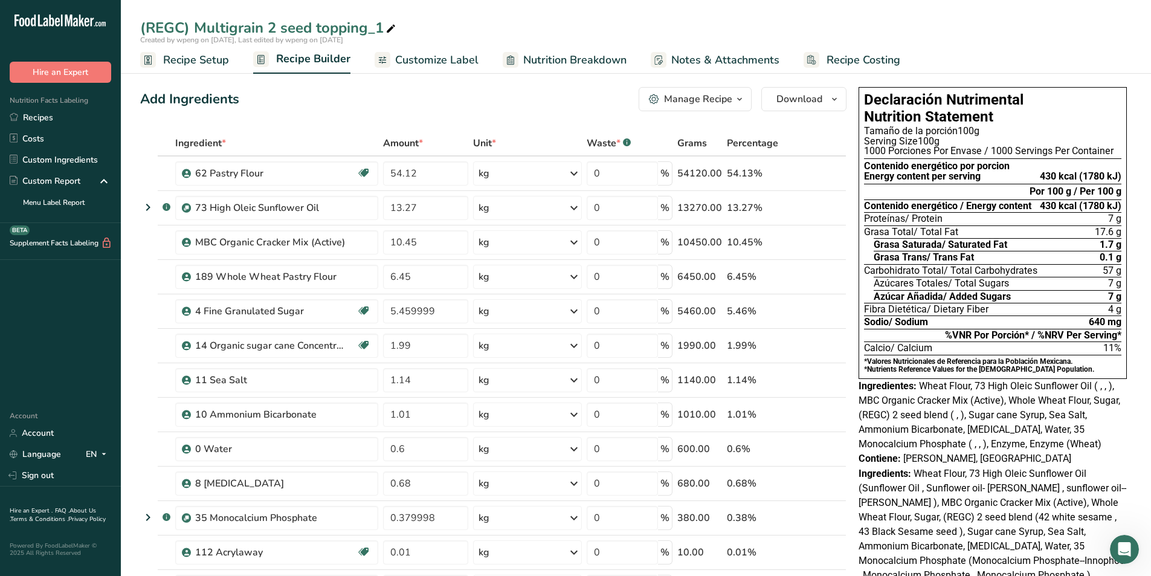
click at [182, 24] on div "(REGC) Multigrain 2 seed topping_1" at bounding box center [269, 28] width 258 height 22
click at [182, 24] on input "(REGC) Multigrain 2 seed topping_1" at bounding box center [635, 28] width 991 height 22
click at [259, 28] on input "(test) Multigrain 2 seed topping_1" at bounding box center [635, 28] width 991 height 22
click at [265, 22] on input "(test) Multigrain 2 seed topping_1" at bounding box center [635, 28] width 991 height 22
click at [370, 31] on input "(test) Multigrain 3 seed topping_1" at bounding box center [635, 28] width 991 height 22
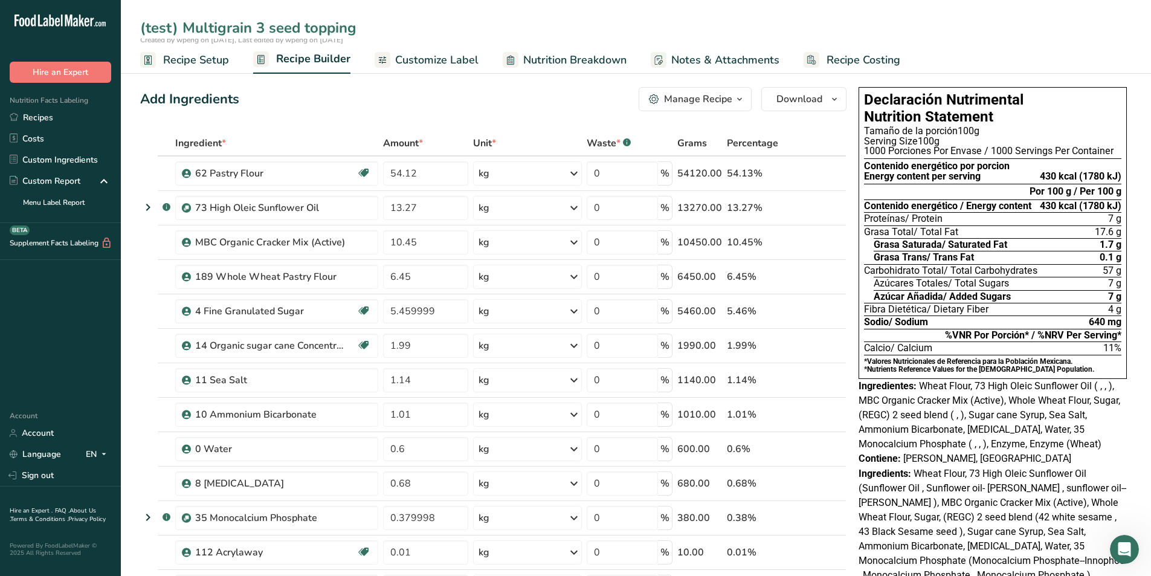
type input "(test) Multigrain 3 seed topping"
click at [400, 109] on div "Add Ingredients Manage Recipe Delete Recipe Duplicate Recipe Scale Recipe Save …" at bounding box center [493, 99] width 706 height 24
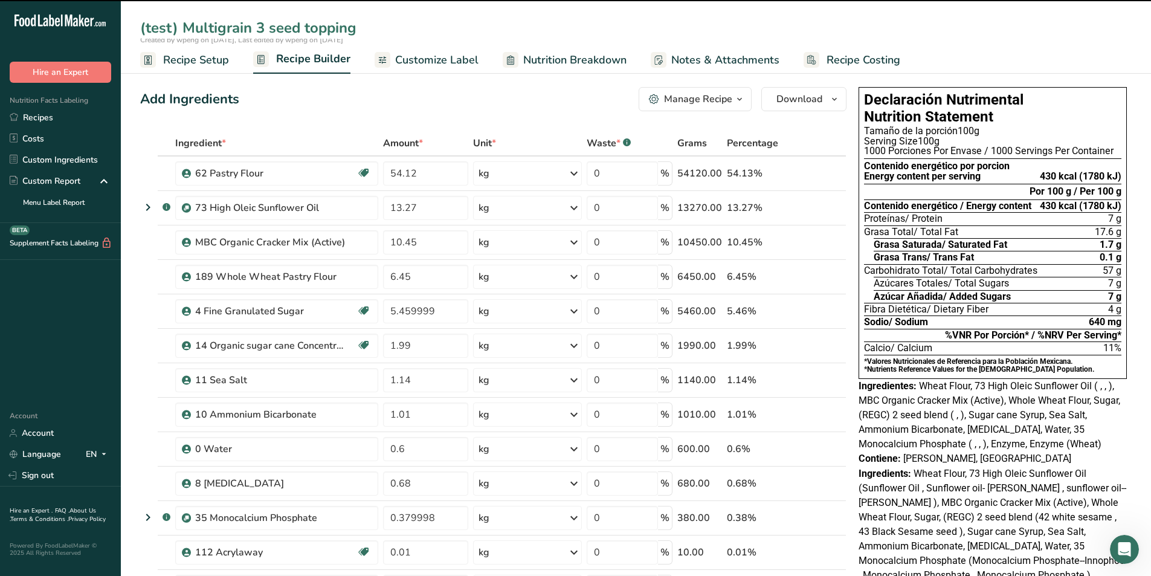
scroll to position [302, 0]
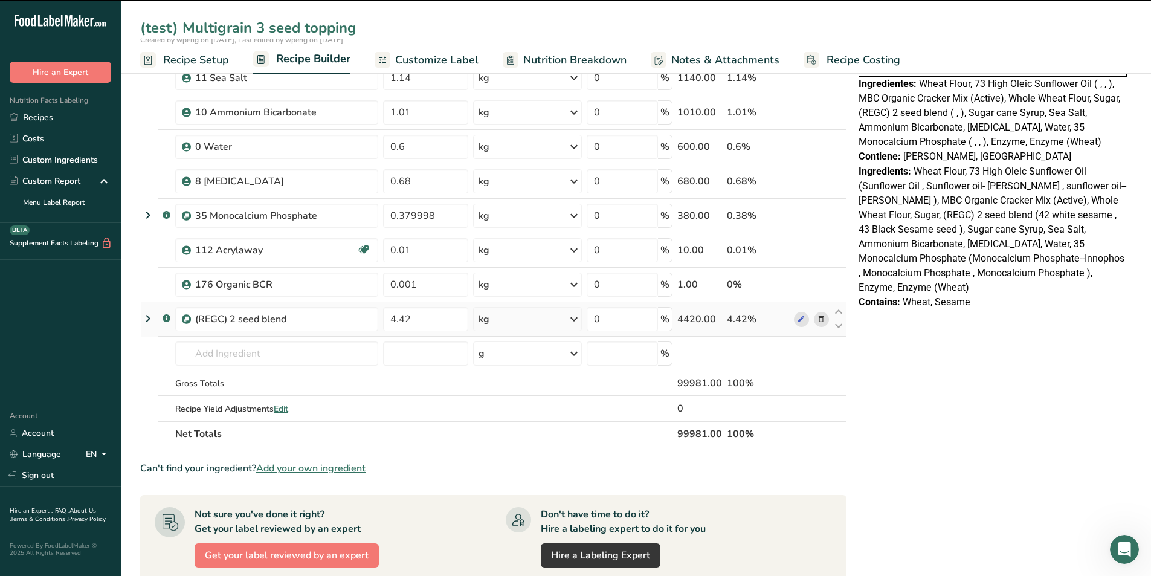
click at [826, 317] on span at bounding box center [821, 319] width 14 height 14
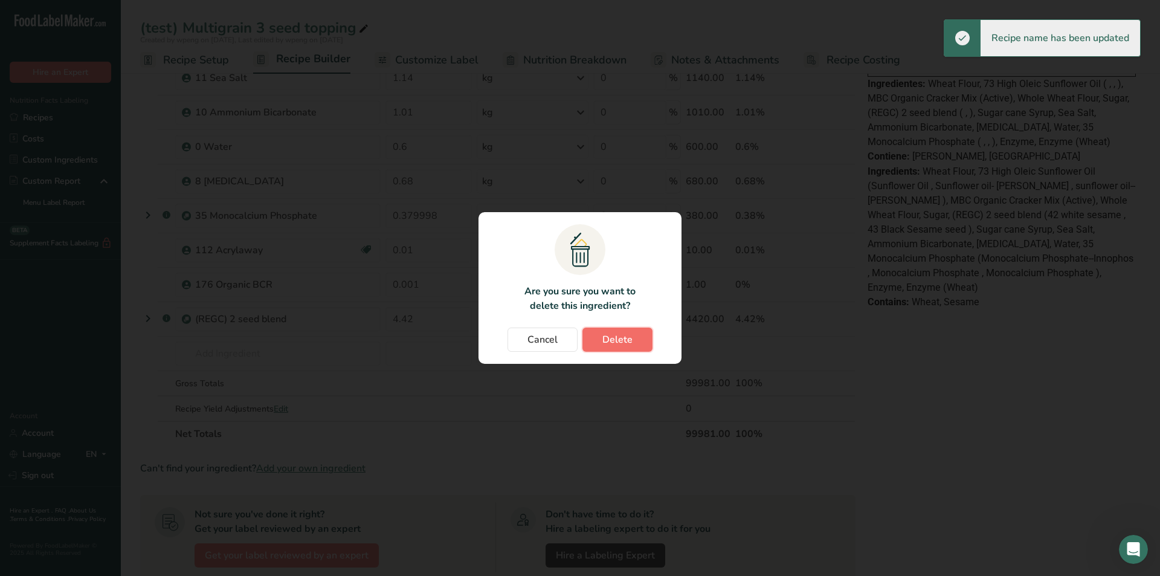
click at [594, 351] on button "Delete" at bounding box center [617, 339] width 70 height 24
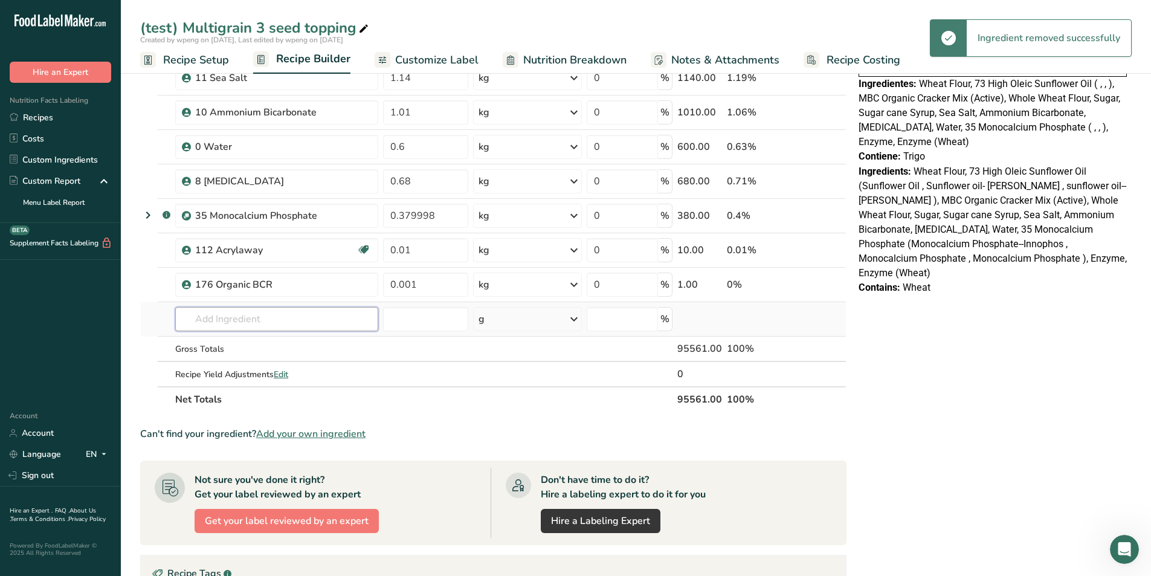
click at [210, 310] on input "text" at bounding box center [276, 319] width 203 height 24
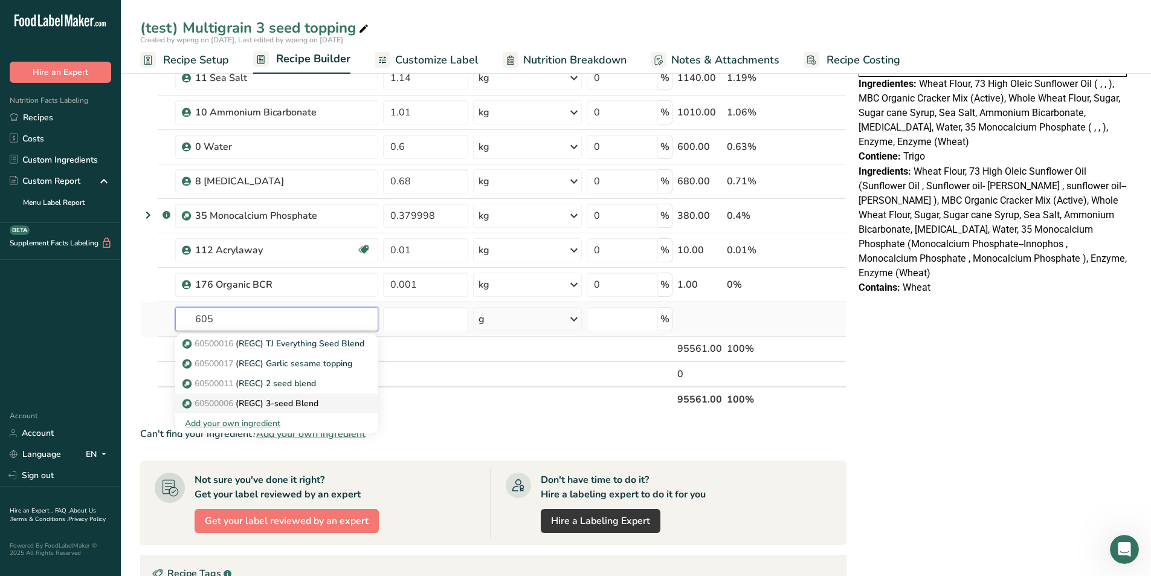
type input "605"
click at [251, 395] on link "60500006 (REGC) 3-seed Blend" at bounding box center [276, 403] width 203 height 20
type input "(REGC) 3-seed Blend"
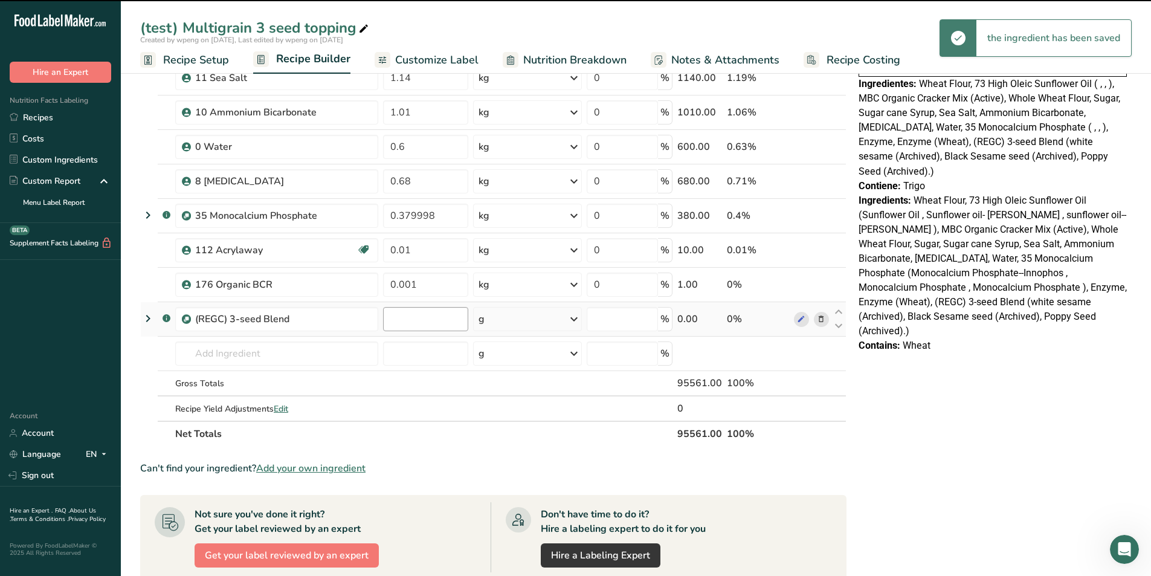
type input "0"
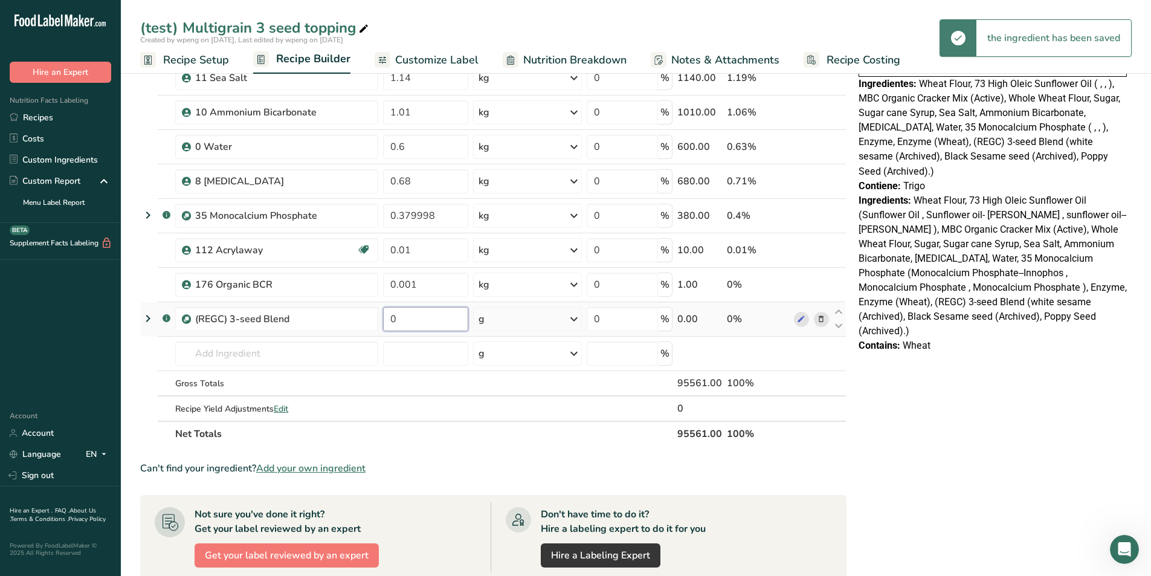
click at [431, 318] on input "0" at bounding box center [425, 319] width 85 height 24
type input "4.42"
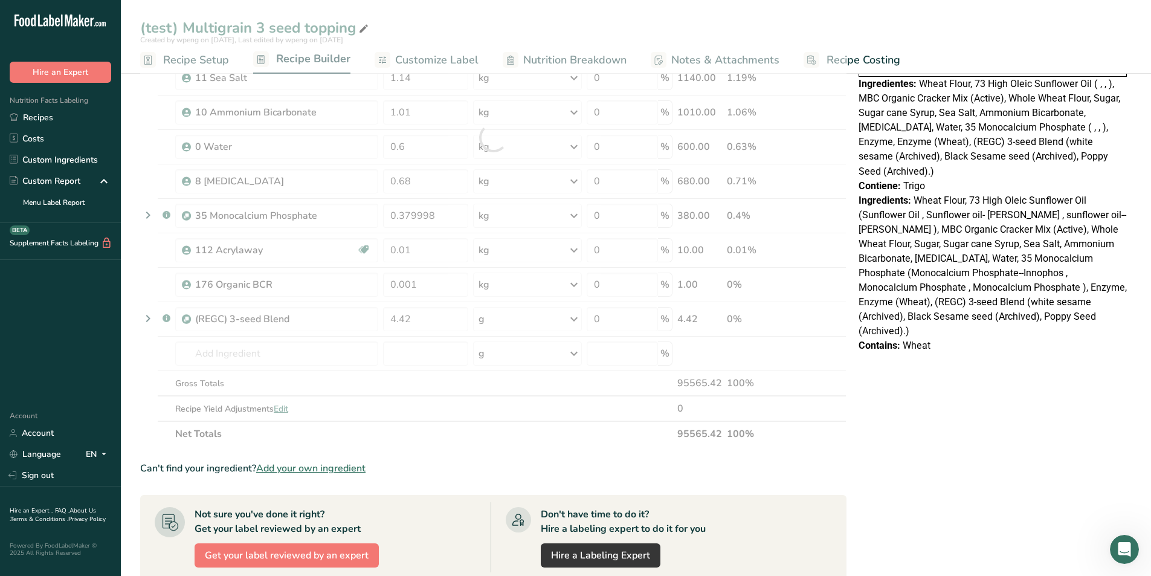
click at [989, 378] on div "Declaración Nutrimental Nutrition Statement Tamaño de la porción 100g Serving S…" at bounding box center [993, 321] width 278 height 1083
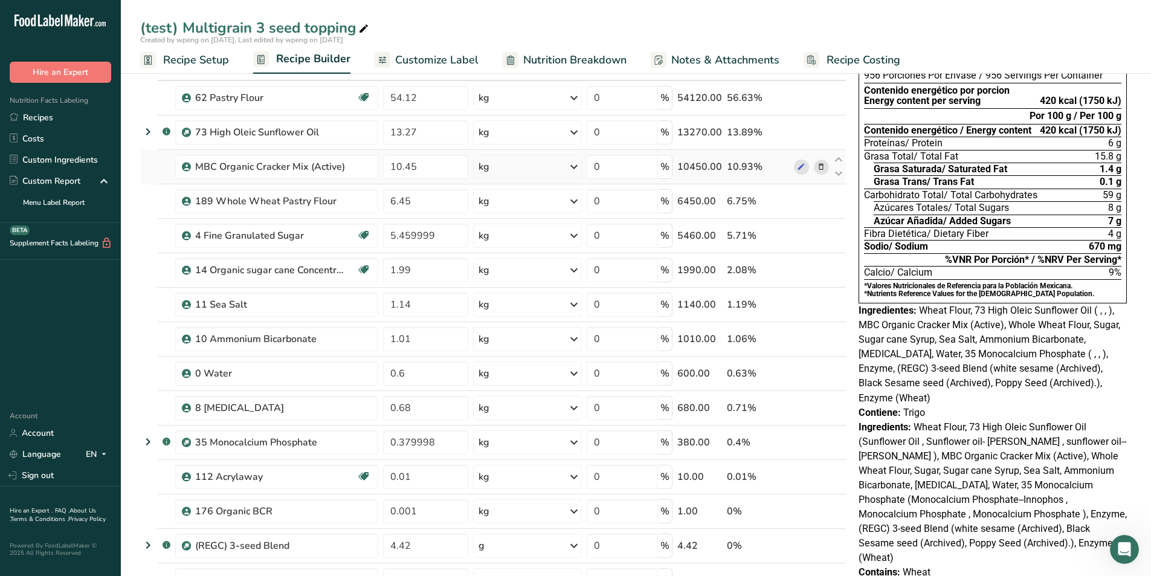
scroll to position [0, 0]
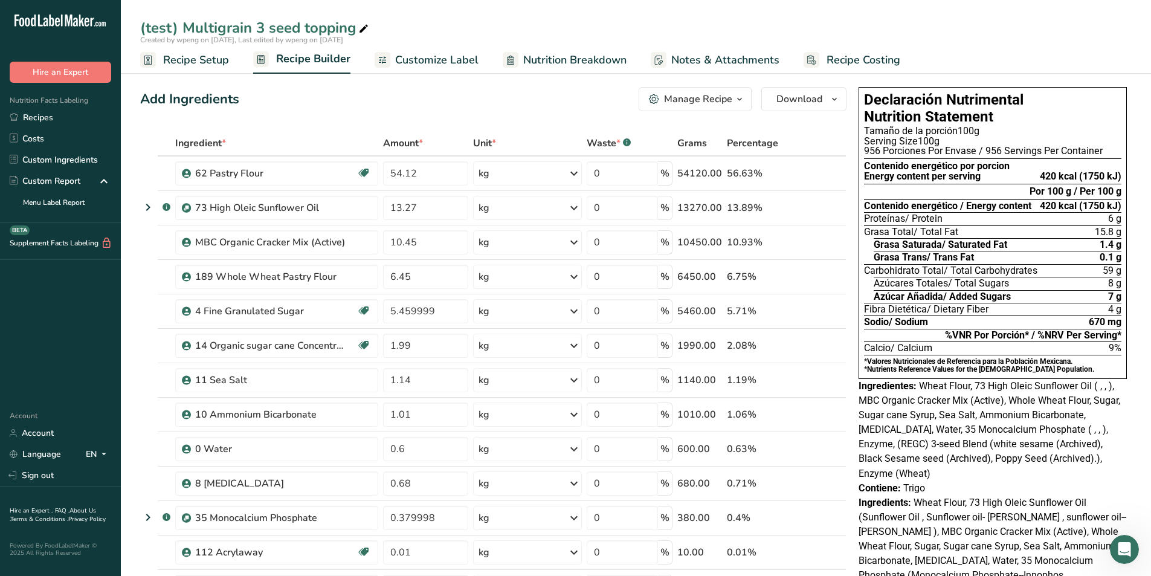
click at [460, 53] on span "Customize Label" at bounding box center [436, 60] width 83 height 16
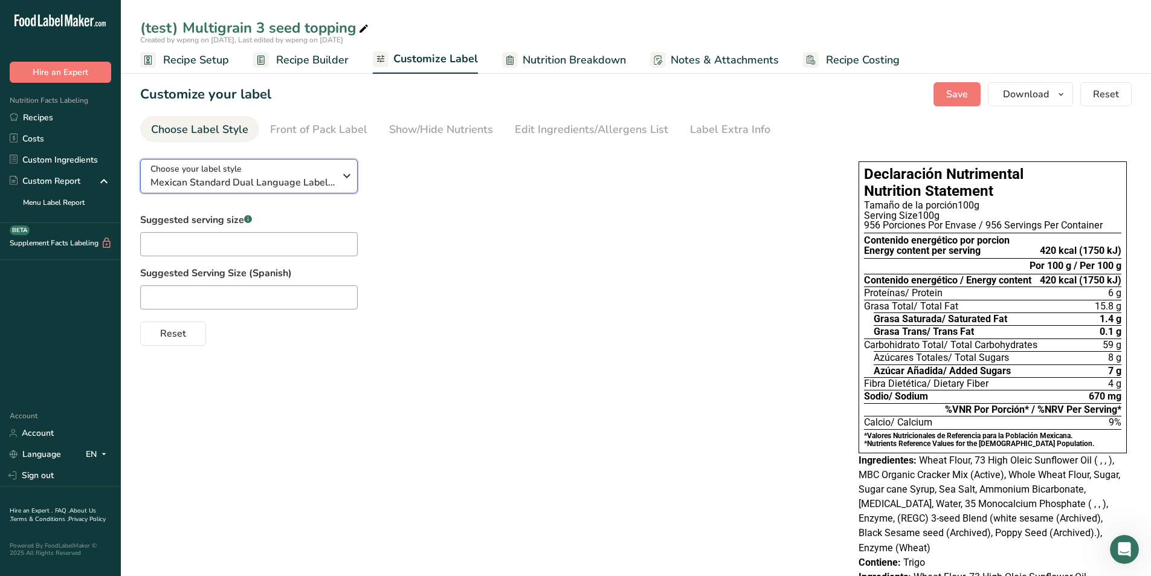
click at [302, 170] on div "Choose your label style Mexican Standard Dual Language Label (Spanish/English)" at bounding box center [242, 175] width 184 height 27
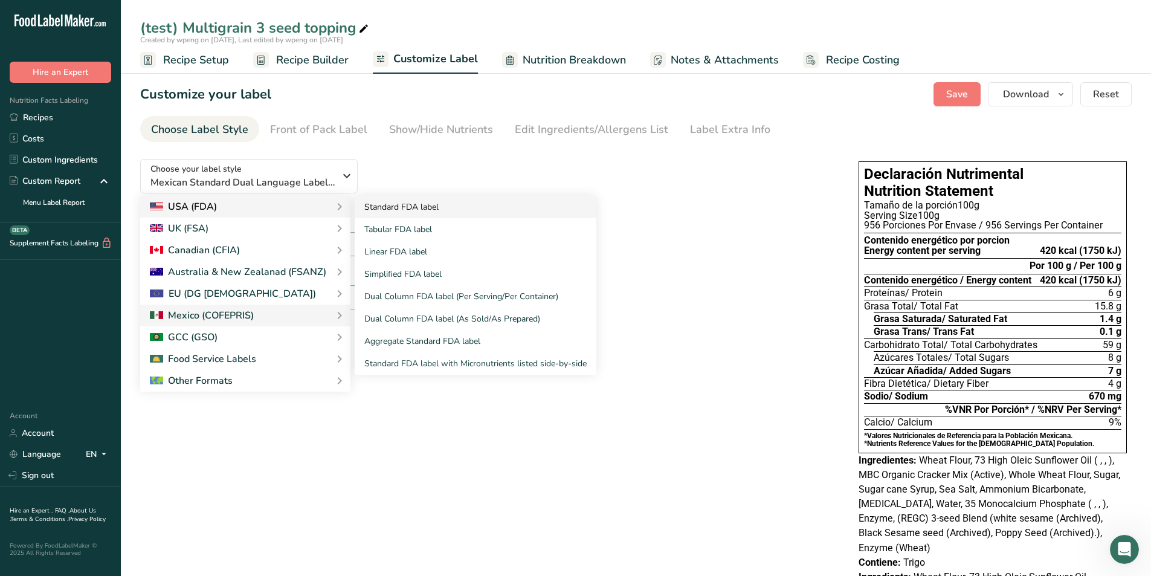
click at [394, 213] on link "Standard FDA label" at bounding box center [476, 207] width 242 height 22
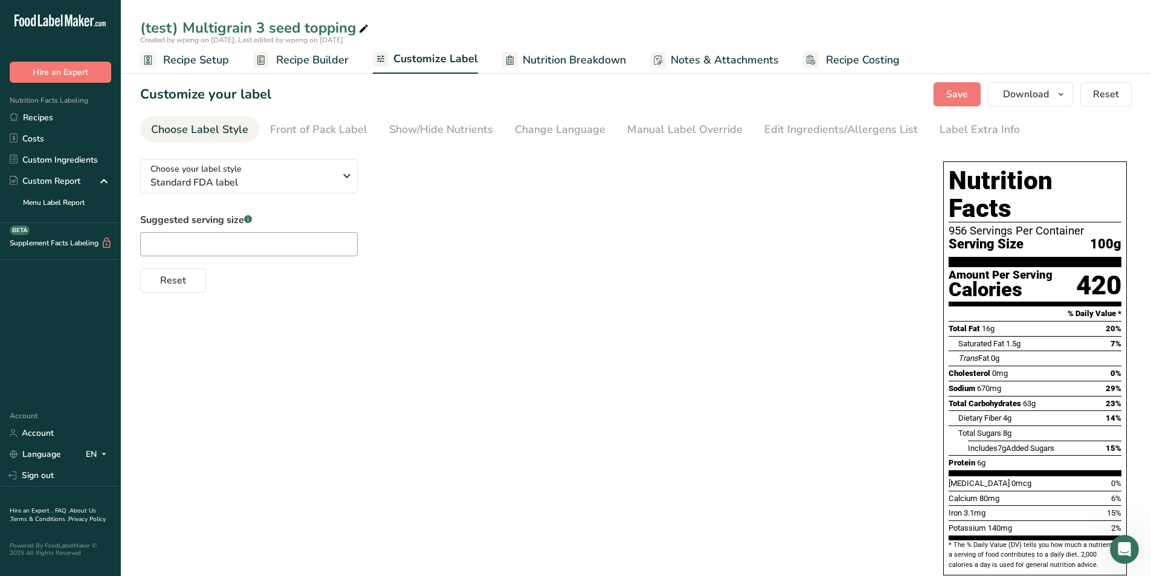
click at [188, 56] on span "Recipe Setup" at bounding box center [196, 60] width 66 height 16
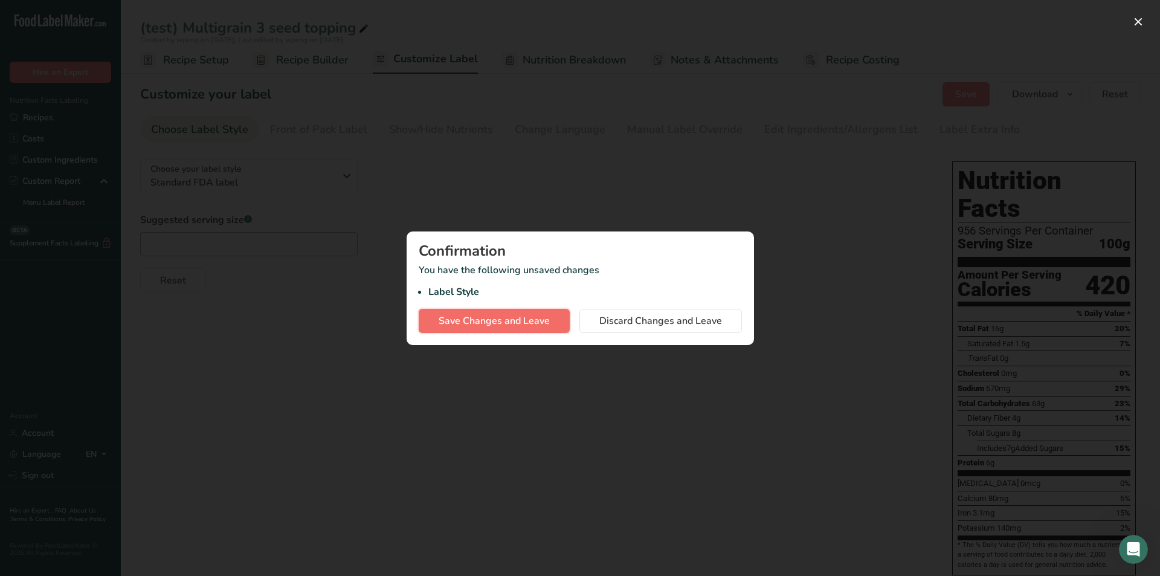
click at [437, 323] on button "Save Changes and Leave" at bounding box center [494, 321] width 151 height 24
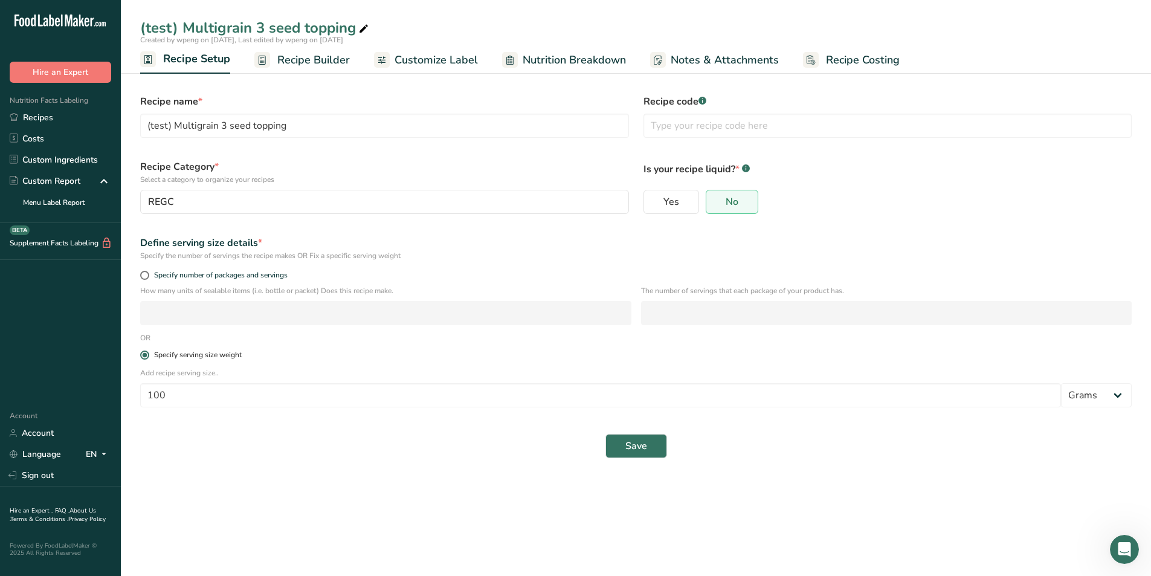
click at [159, 354] on div "Specify serving size weight" at bounding box center [198, 354] width 88 height 9
click at [148, 354] on input "Specify serving size weight" at bounding box center [144, 355] width 8 height 8
click at [226, 392] on input "100" at bounding box center [600, 395] width 921 height 24
type input "1"
type input "16"
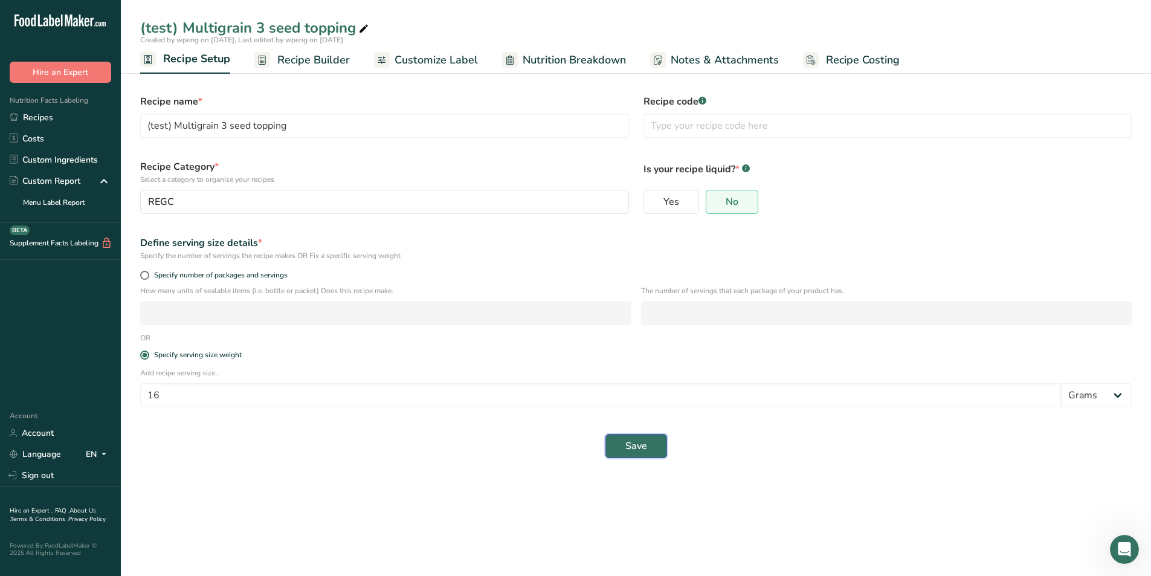
click at [642, 457] on button "Save" at bounding box center [636, 446] width 62 height 24
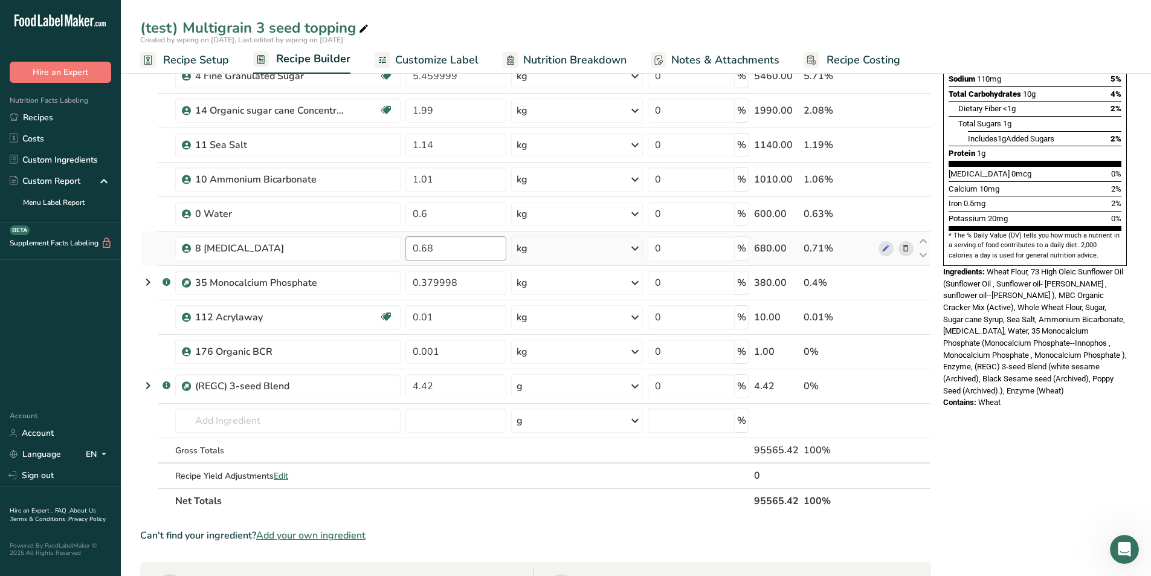
scroll to position [242, 0]
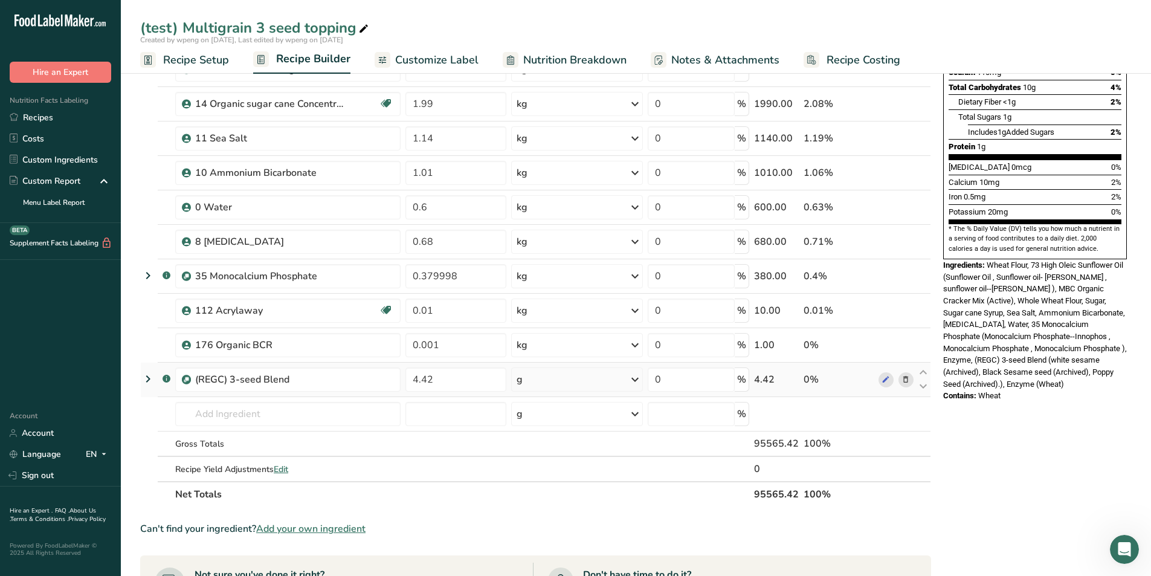
click at [538, 377] on div "g" at bounding box center [577, 379] width 132 height 24
click at [550, 449] on div "kg" at bounding box center [568, 443] width 101 height 18
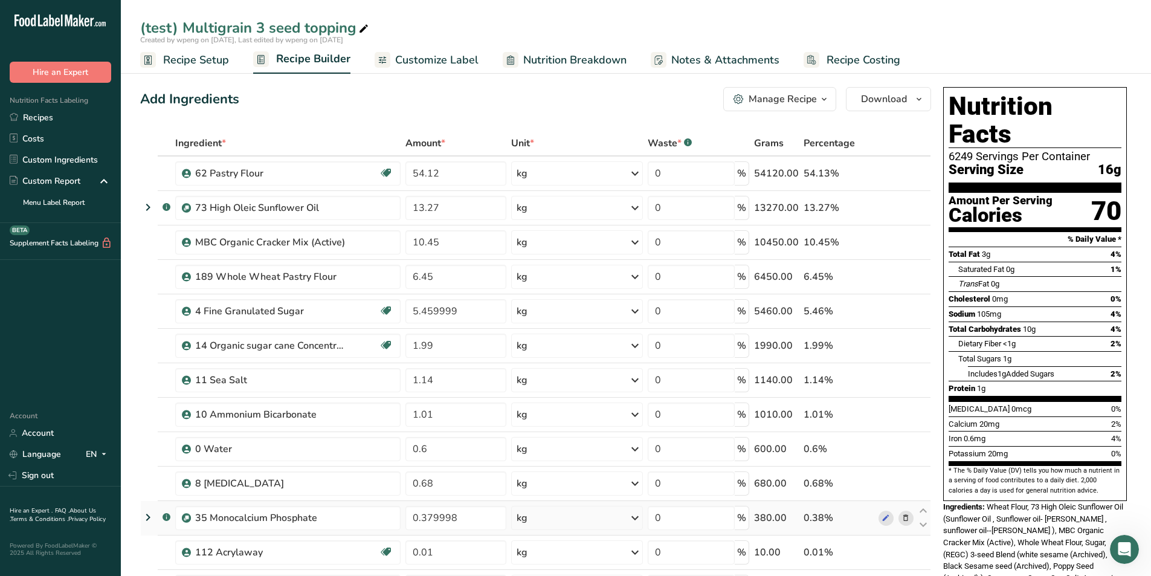
scroll to position [60, 0]
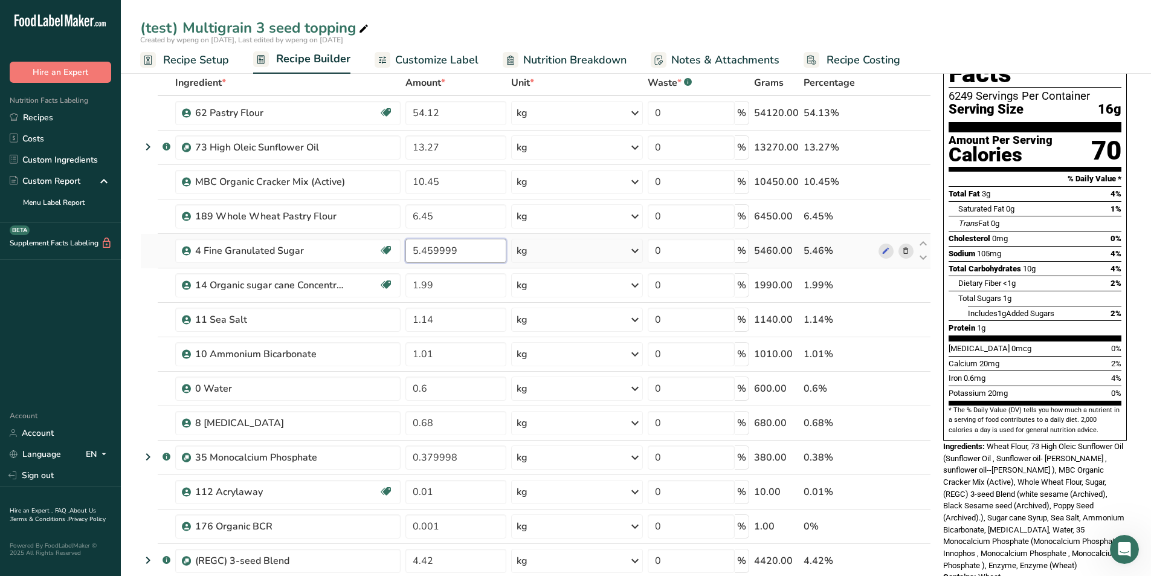
drag, startPoint x: 475, startPoint y: 248, endPoint x: 426, endPoint y: 250, distance: 49.6
click at [426, 250] on input "5.459999" at bounding box center [455, 251] width 101 height 24
type input "5.46"
drag, startPoint x: 457, startPoint y: 461, endPoint x: 425, endPoint y: 455, distance: 31.9
click at [425, 455] on input "0.379998" at bounding box center [455, 457] width 101 height 24
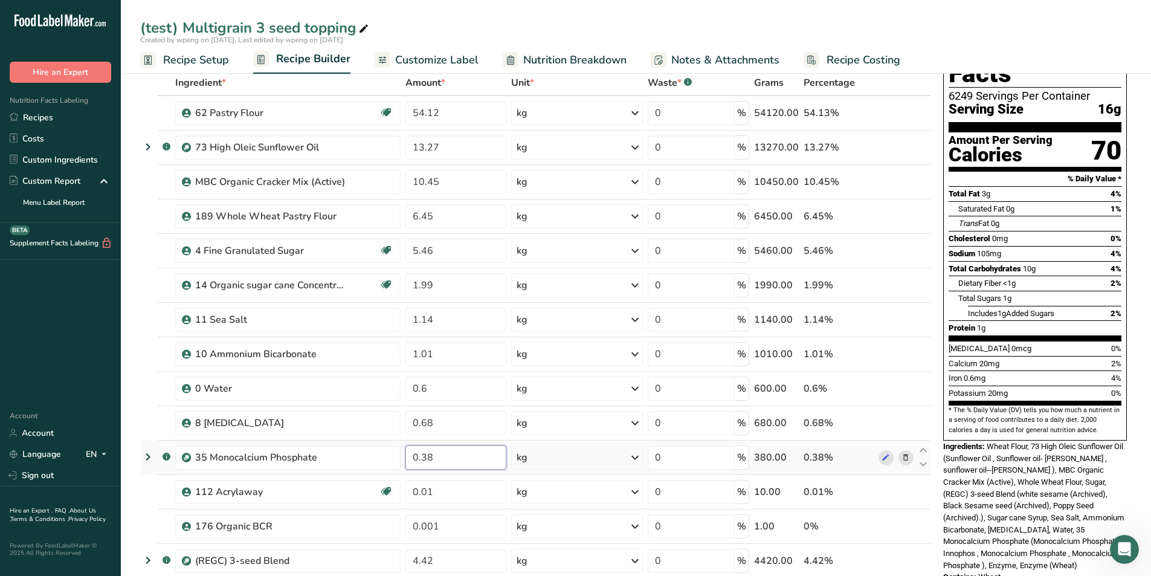
type input "0.38"
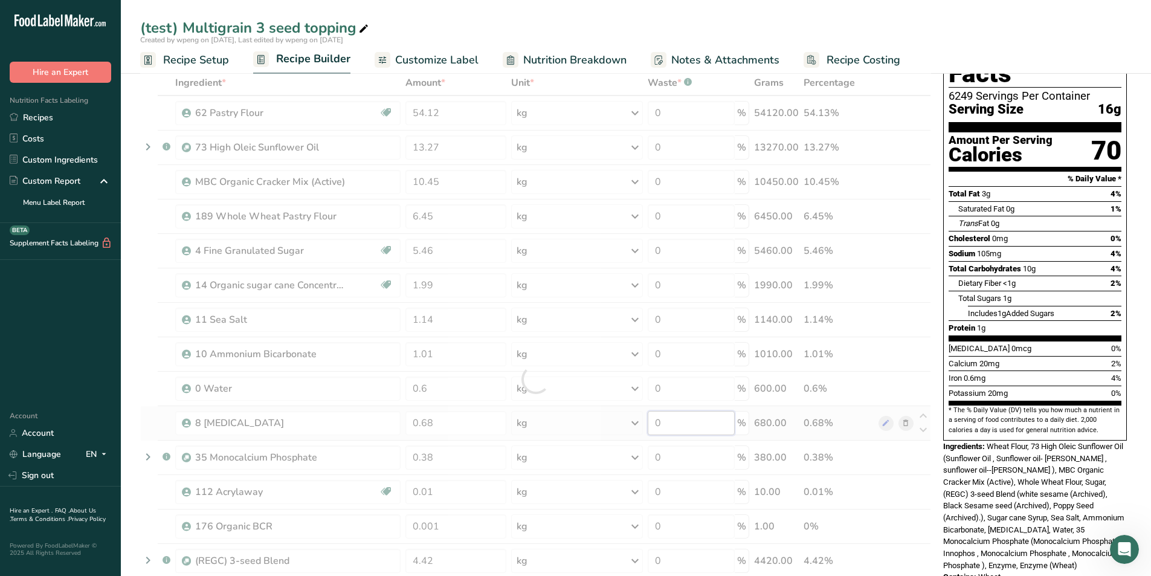
click at [660, 429] on div "Ingredient * Amount * Unit * Waste * .a-a{fill:#347362;}.b-a{fill:#fff;} Grams …" at bounding box center [535, 379] width 791 height 618
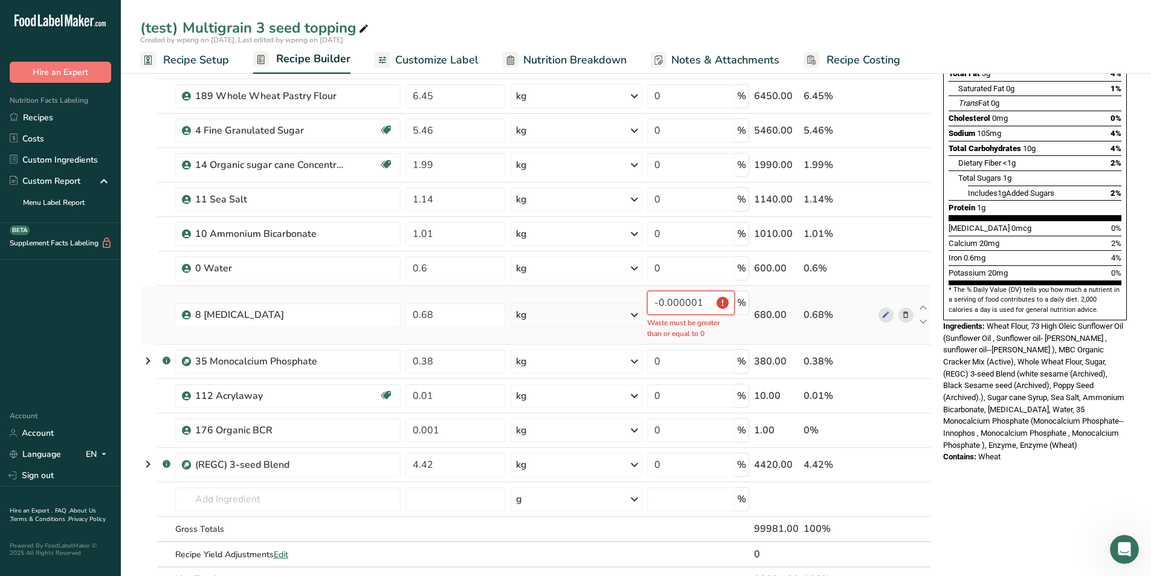
scroll to position [181, 0]
type input "-0.000001"
drag, startPoint x: 712, startPoint y: 304, endPoint x: 650, endPoint y: 310, distance: 61.9
click at [650, 310] on input "-0.000001" at bounding box center [691, 302] width 88 height 24
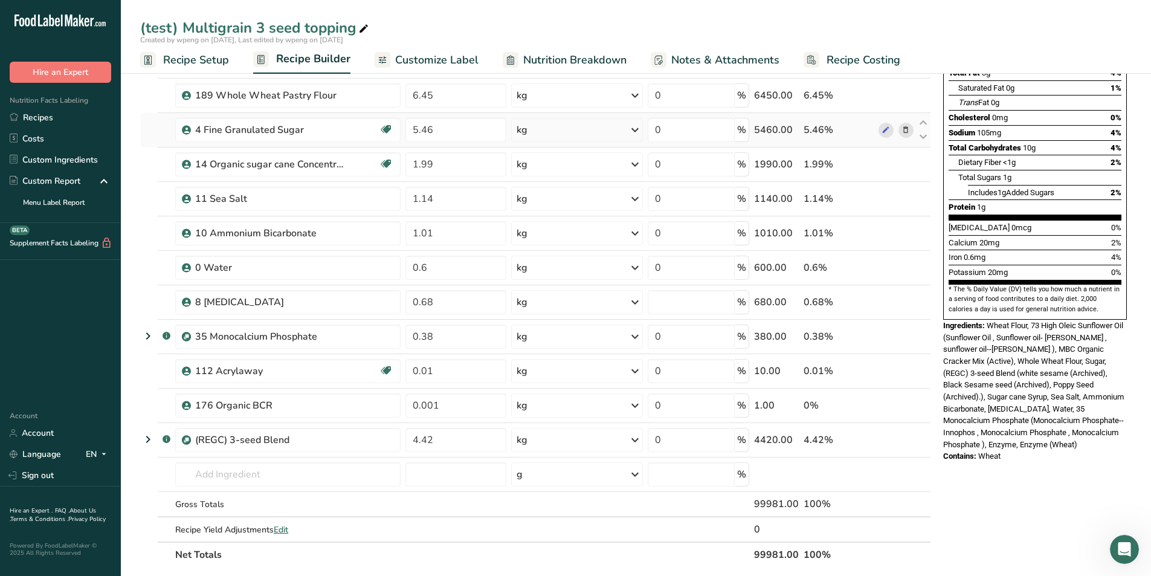
click at [895, 138] on div "Ingredient * Amount * Unit * Waste * .a-a{fill:#347362;}.b-a{fill:#fff;} Grams …" at bounding box center [535, 258] width 791 height 618
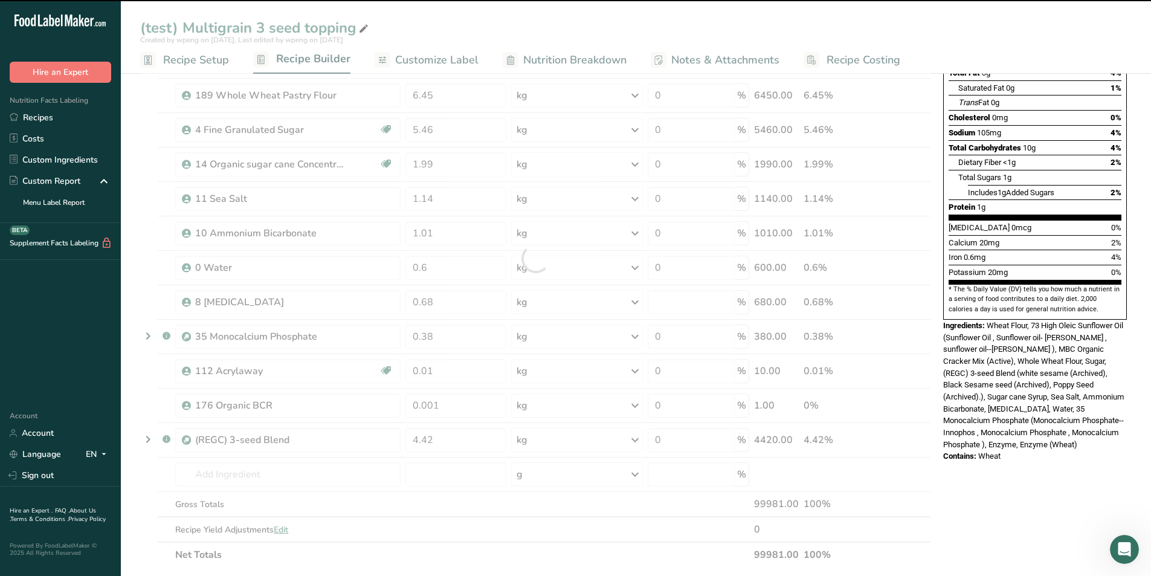
type input "0"
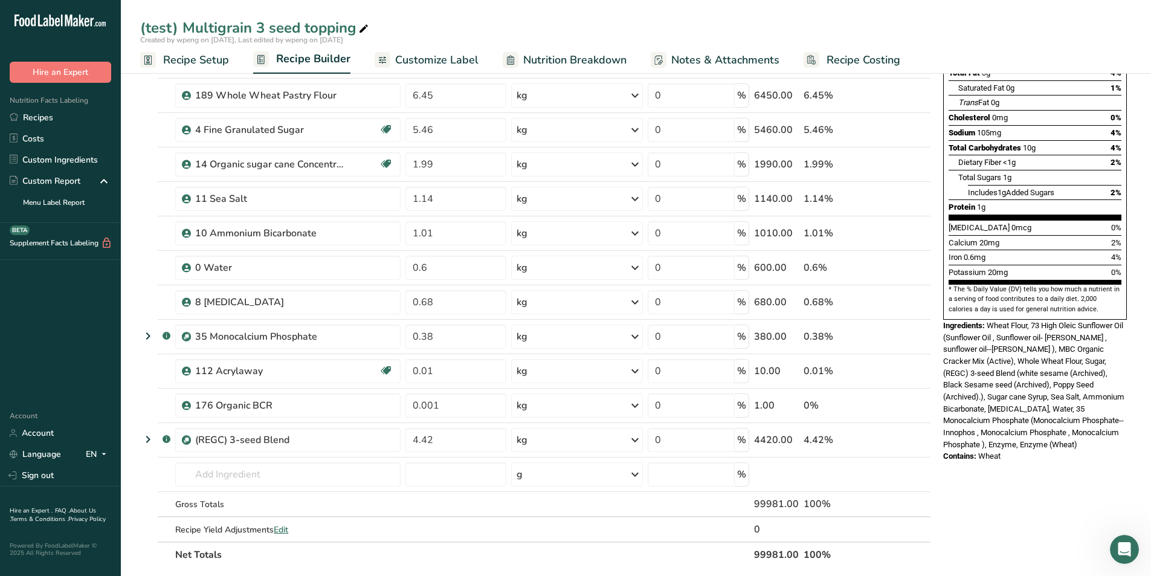
click at [539, 64] on span "Nutrition Breakdown" at bounding box center [574, 60] width 103 height 16
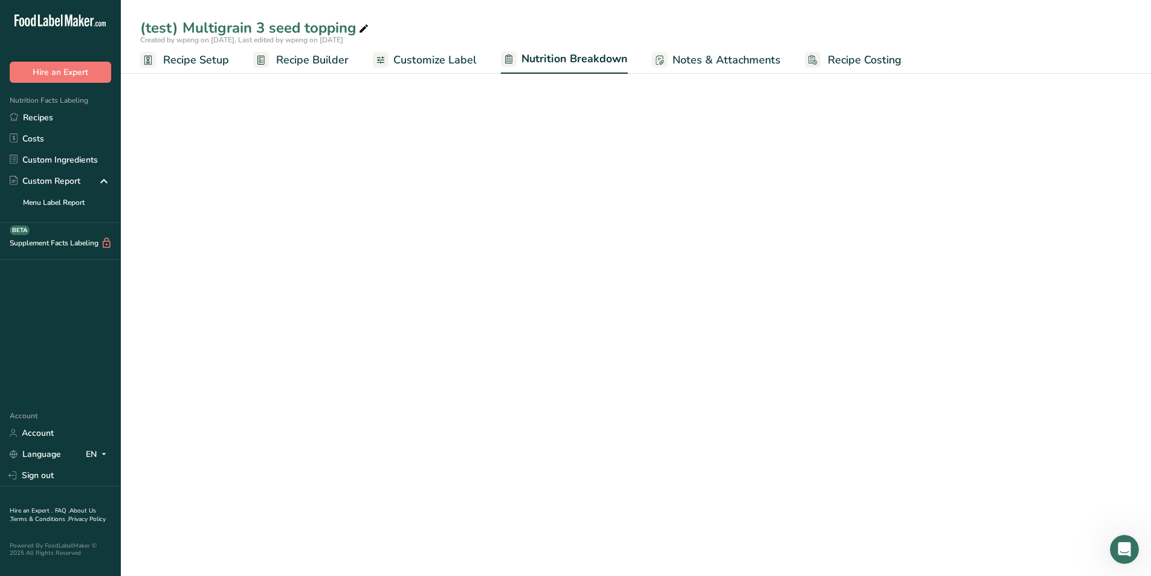
select select "Calories"
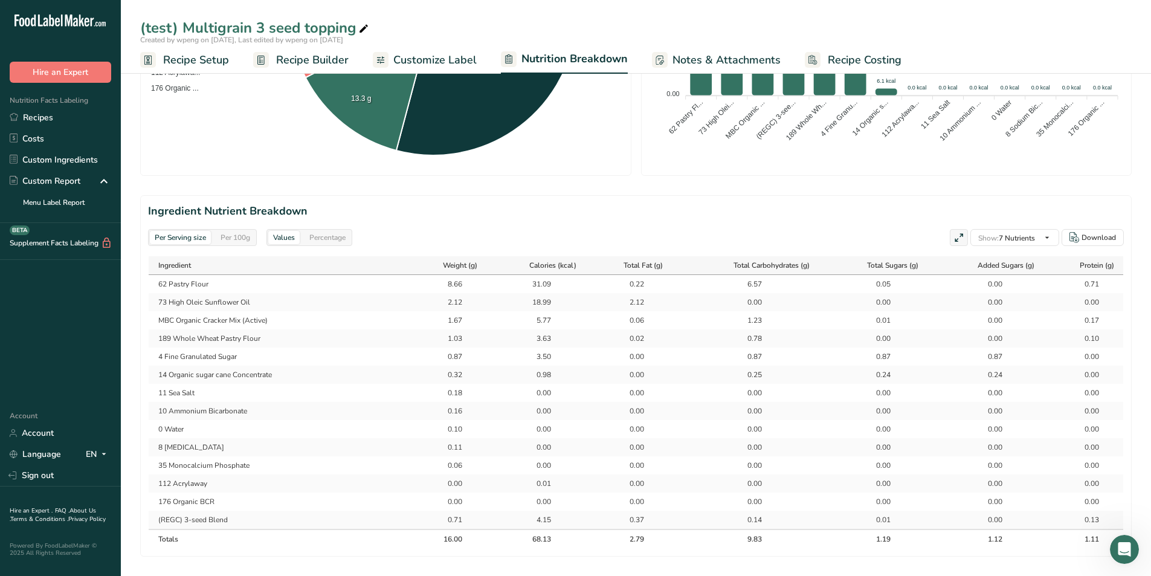
scroll to position [423, 0]
click at [247, 233] on div "Per 100g" at bounding box center [235, 236] width 39 height 13
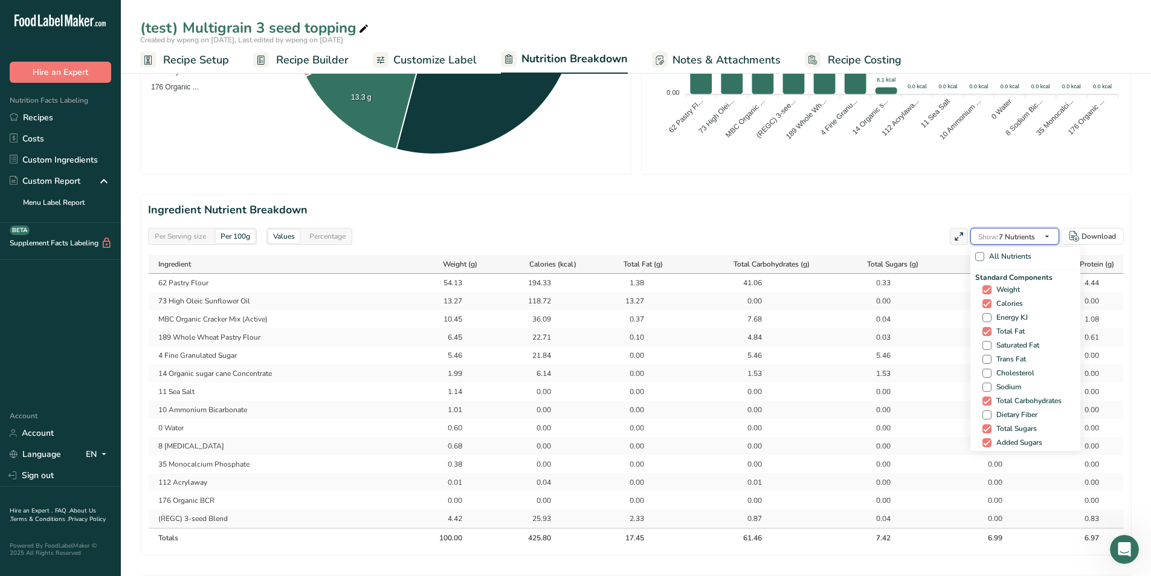
click at [1023, 234] on span "Show: 7 Nutrients" at bounding box center [1006, 237] width 57 height 10
click at [1011, 343] on span "Saturated Fat" at bounding box center [1015, 345] width 48 height 9
click at [990, 343] on input "Saturated Fat" at bounding box center [986, 345] width 8 height 8
checkbox input "true"
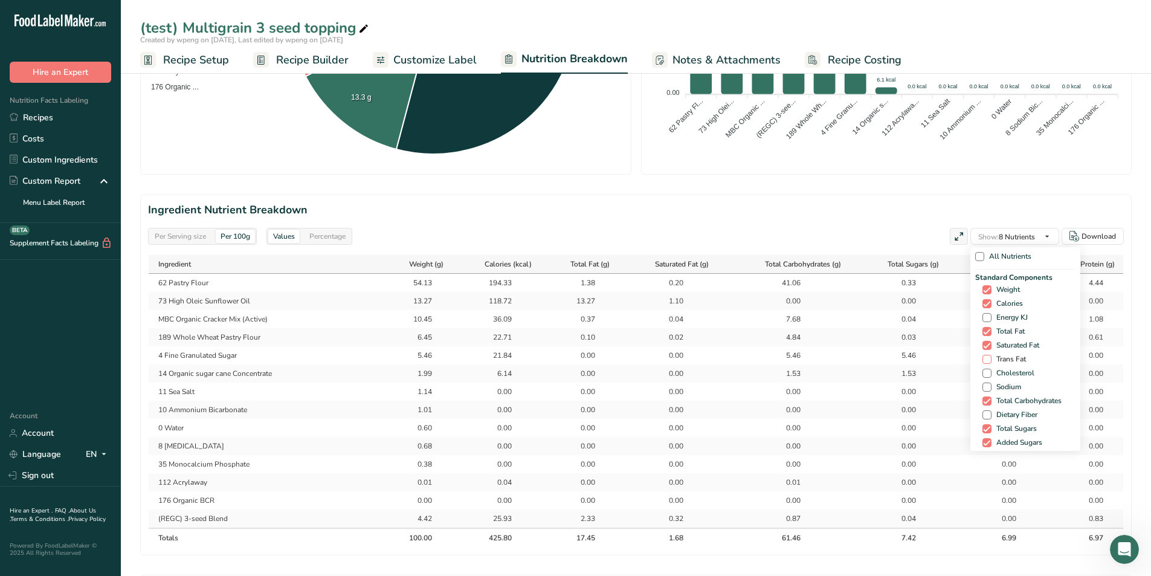
click at [1009, 358] on span "Trans Fat" at bounding box center [1008, 359] width 34 height 9
click at [990, 358] on input "Trans Fat" at bounding box center [986, 359] width 8 height 8
checkbox input "true"
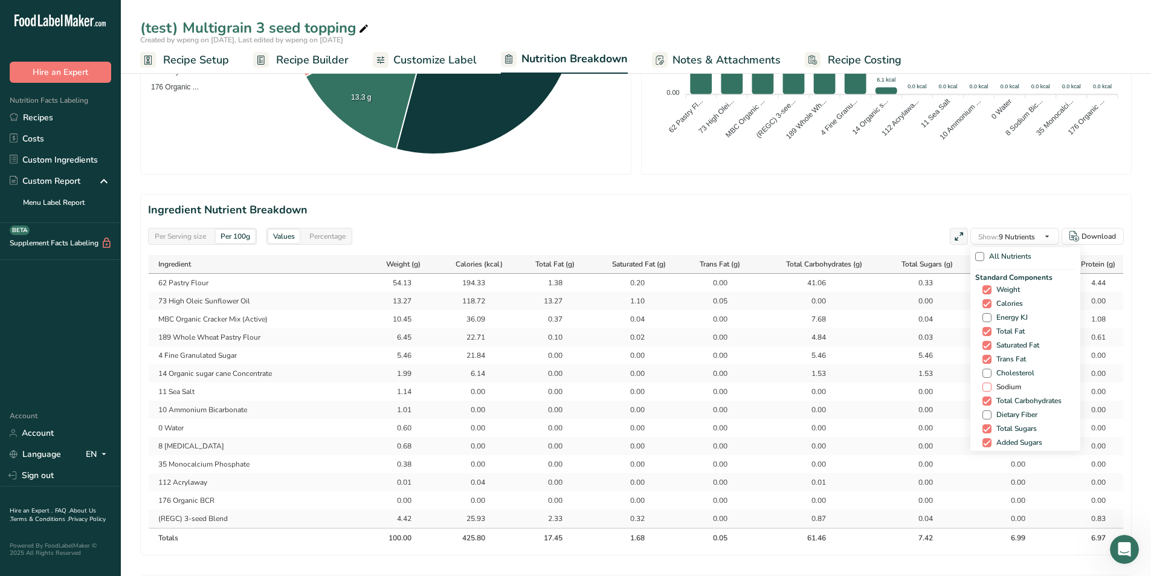
click at [1014, 387] on span "Sodium" at bounding box center [1006, 386] width 30 height 9
click at [990, 387] on input "Sodium" at bounding box center [986, 387] width 8 height 8
checkbox input "true"
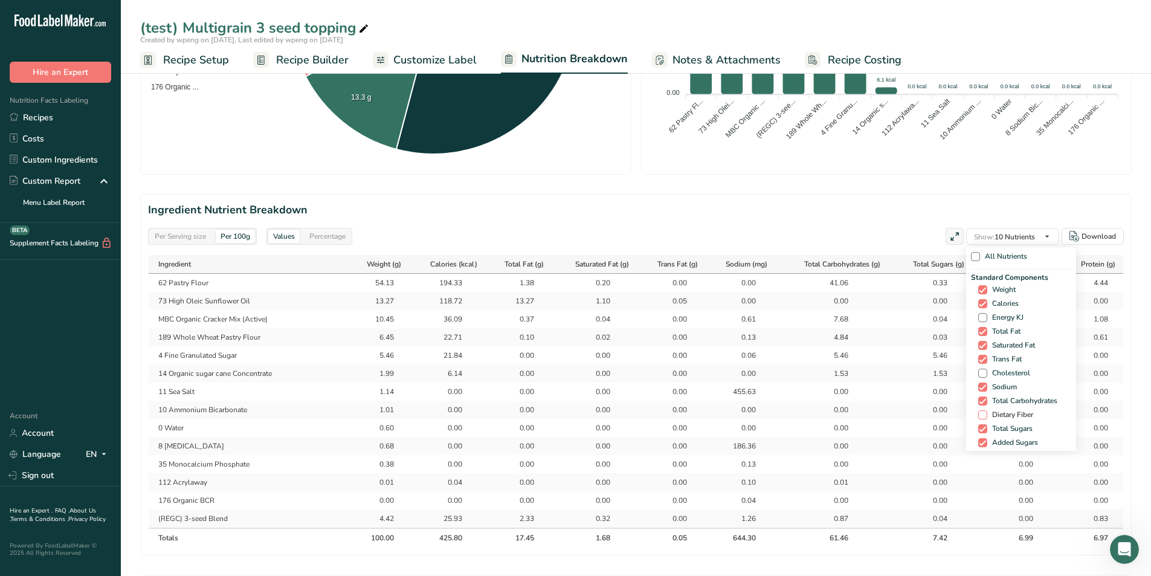
click at [1000, 418] on span "Dietary Fiber" at bounding box center [1010, 414] width 46 height 9
click at [986, 418] on input "Dietary Fiber" at bounding box center [982, 415] width 8 height 8
checkbox input "true"
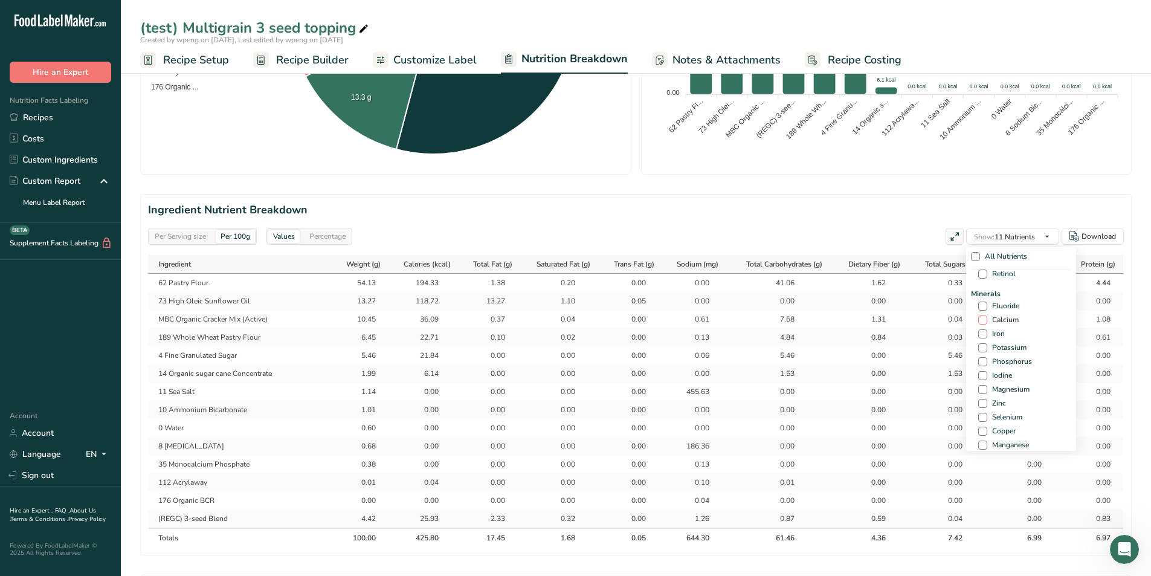
click at [1001, 323] on span "Calcium" at bounding box center [1002, 319] width 31 height 9
click at [986, 323] on input "Calcium" at bounding box center [982, 320] width 8 height 8
checkbox input "true"
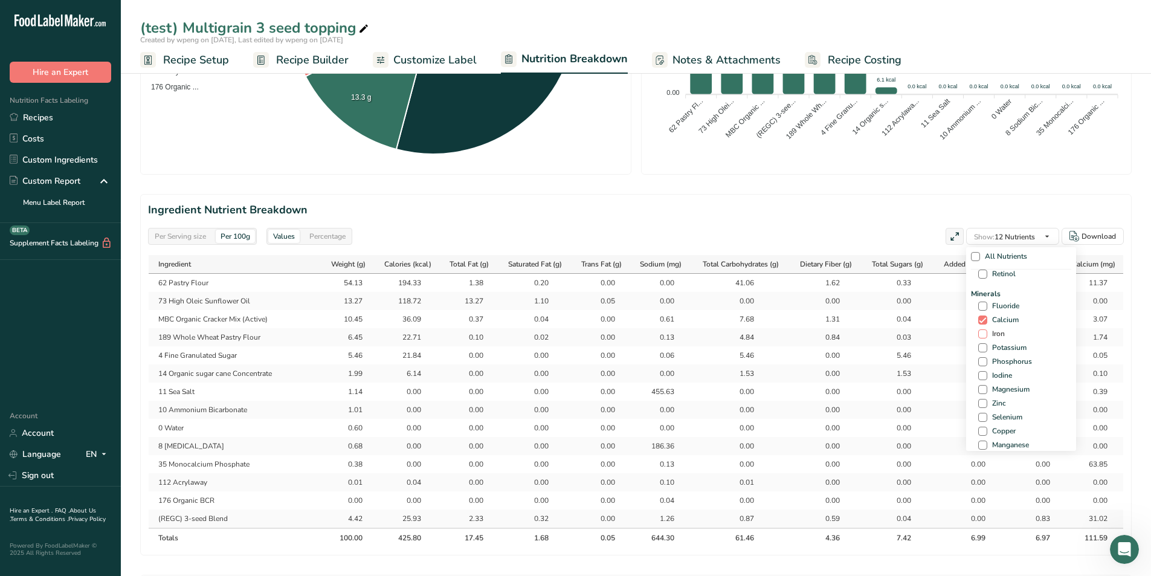
click at [996, 329] on span "Iron" at bounding box center [996, 333] width 18 height 9
click at [986, 330] on input "Iron" at bounding box center [982, 334] width 8 height 8
checkbox input "true"
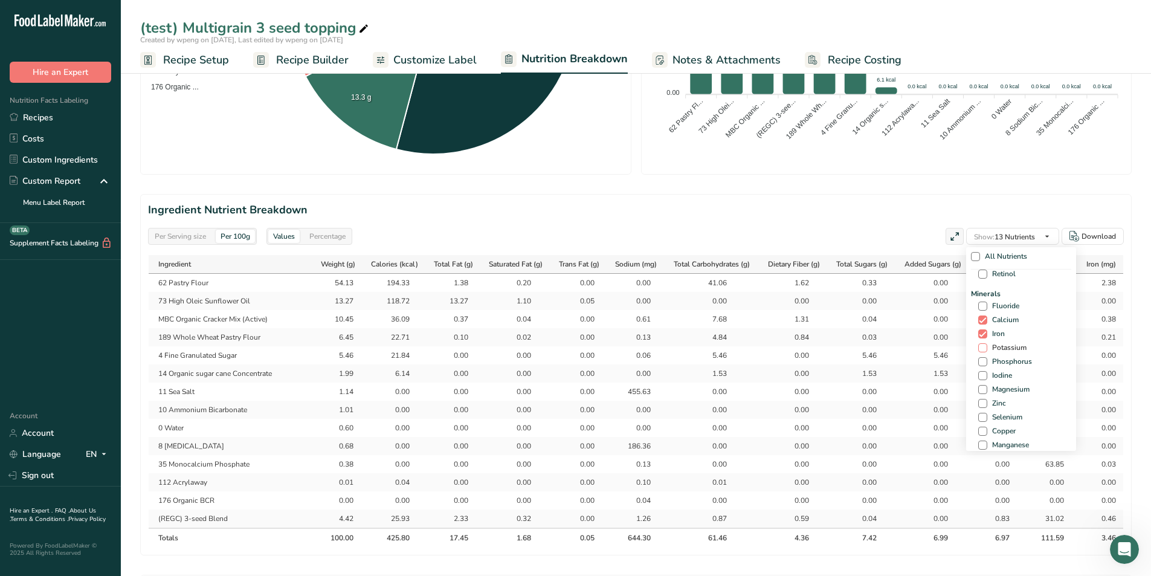
click at [1006, 346] on span "Potassium" at bounding box center [1006, 347] width 39 height 9
click at [986, 346] on input "Potassium" at bounding box center [982, 348] width 8 height 8
checkbox input "true"
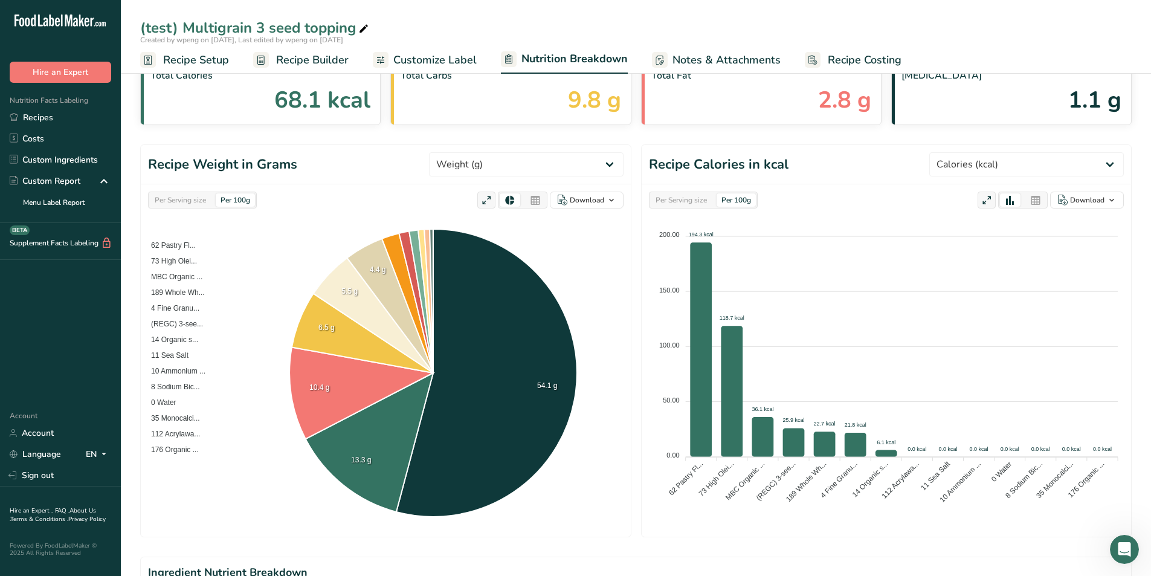
scroll to position [121, 0]
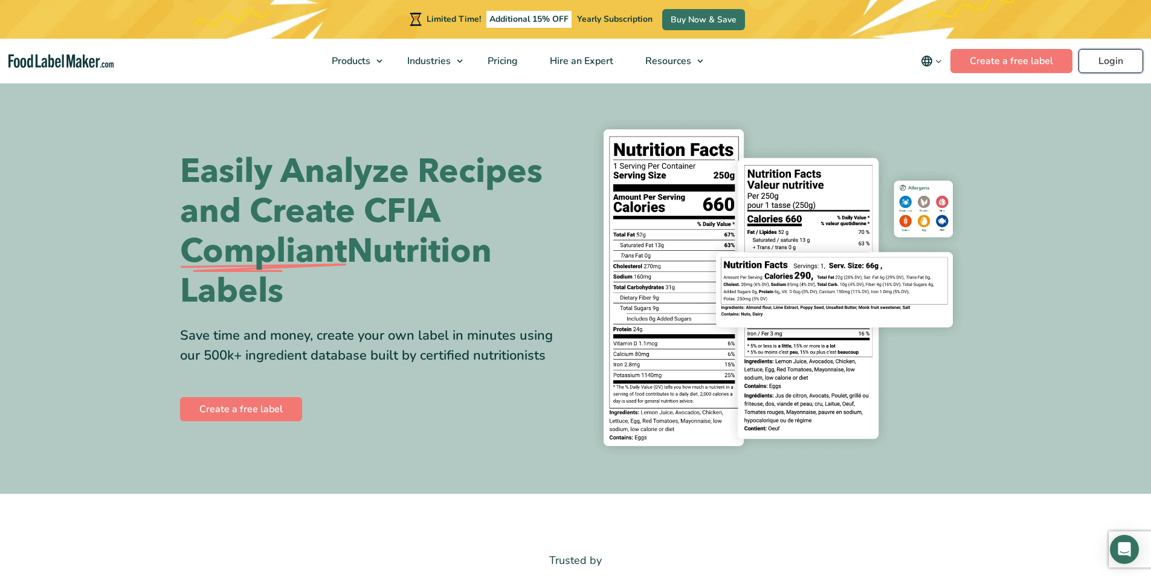
click at [1090, 72] on link "Login" at bounding box center [1110, 61] width 65 height 24
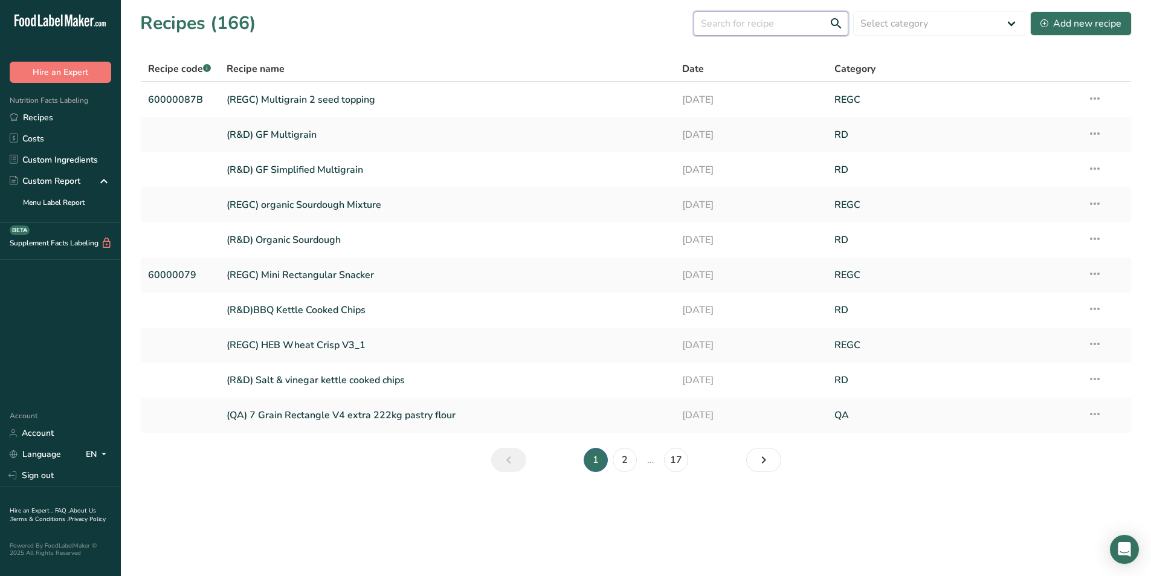
click at [809, 25] on input "text" at bounding box center [770, 23] width 155 height 24
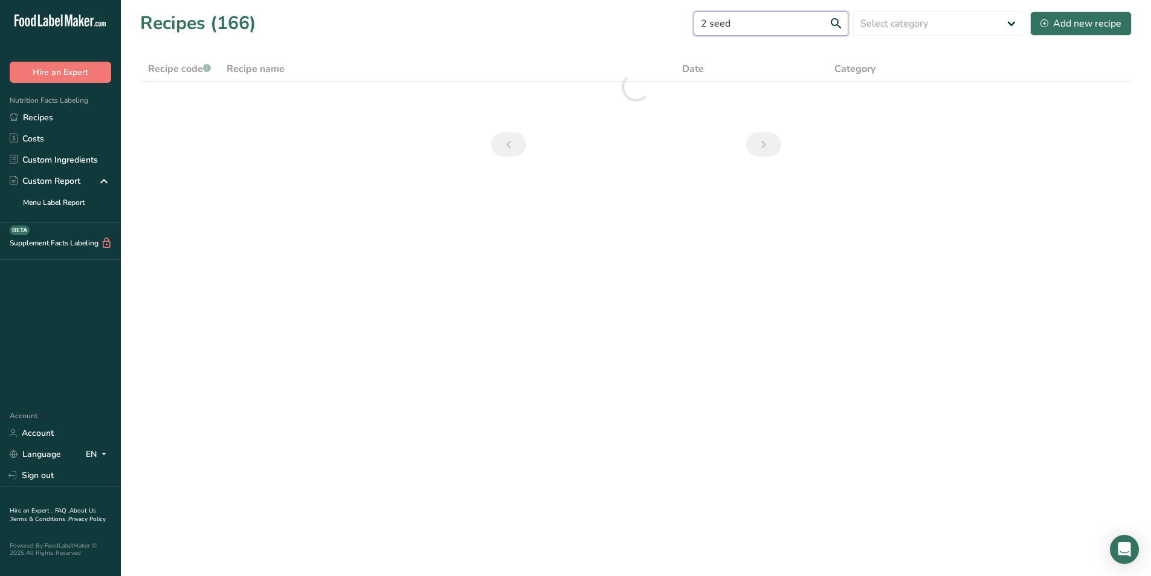
type input "2 seed"
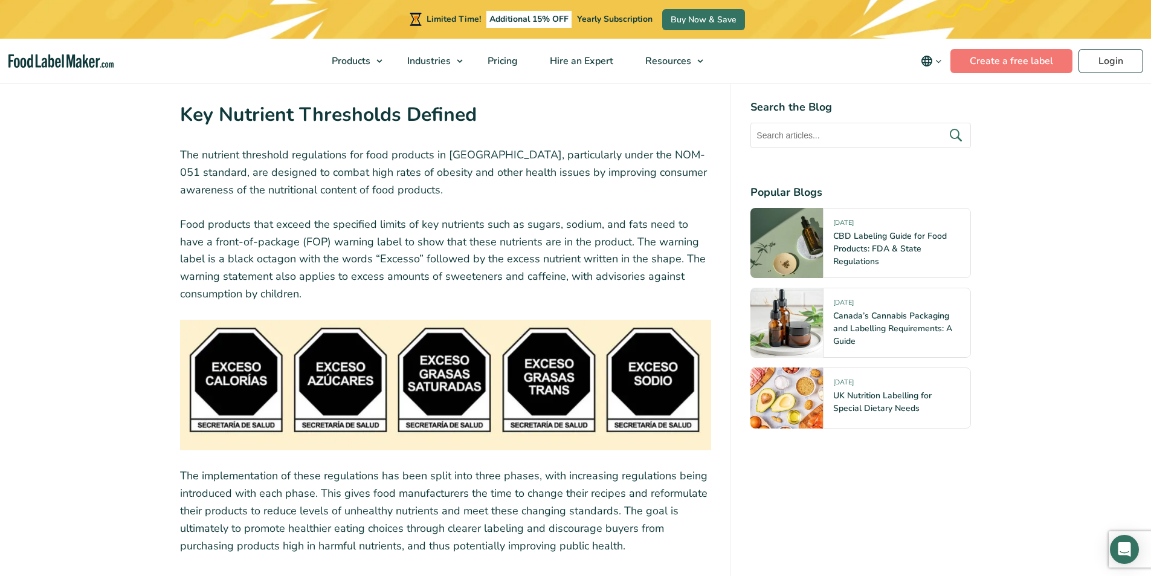
scroll to position [1613, 0]
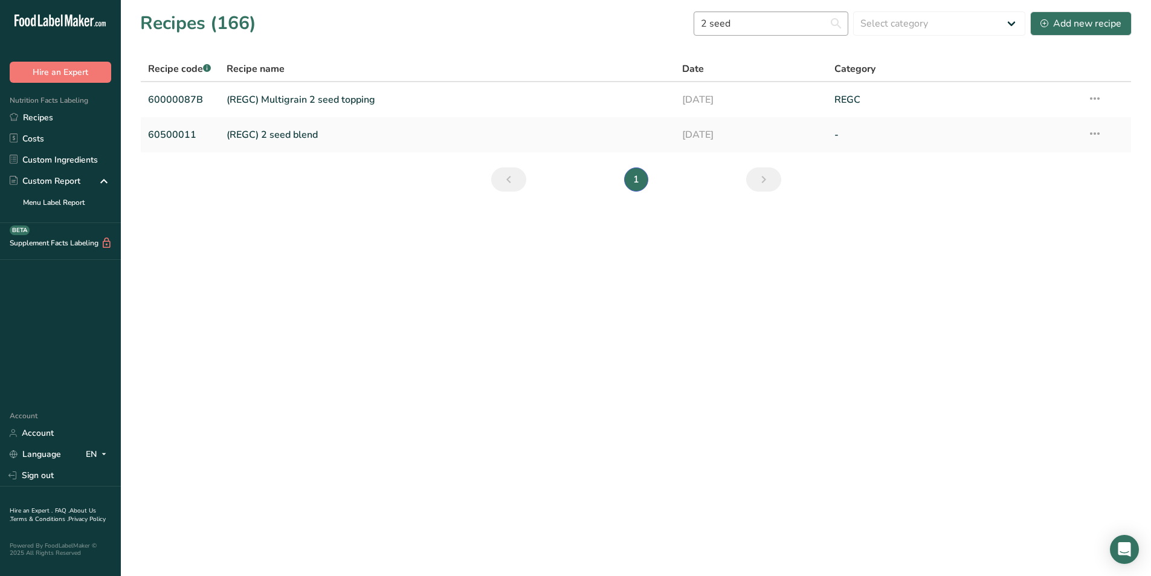
click at [722, 22] on input "2 seed" at bounding box center [770, 23] width 155 height 24
type input "3seed"
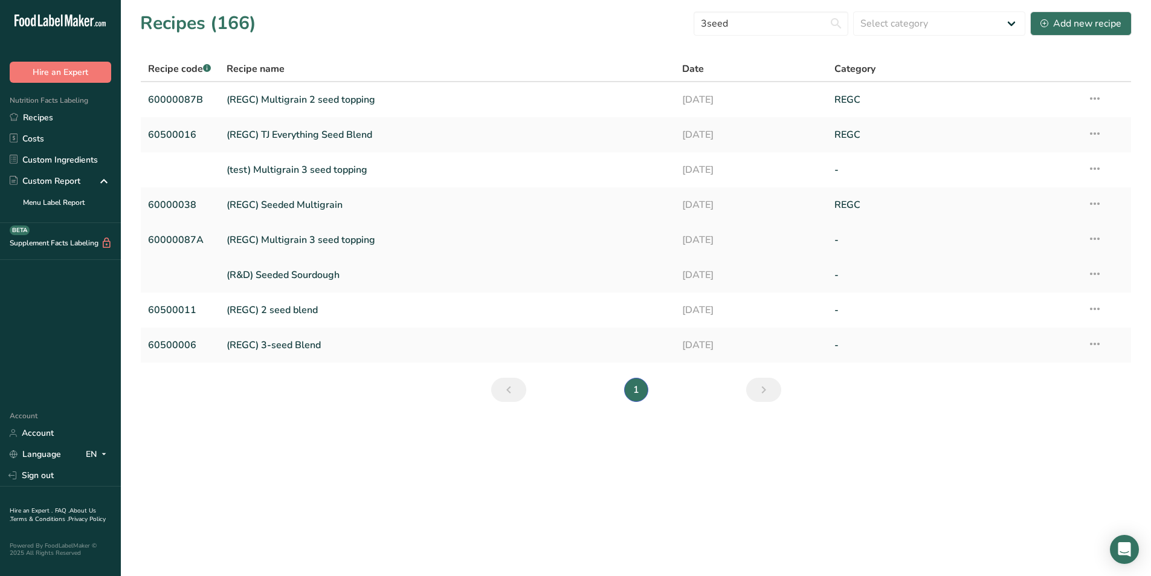
click at [292, 240] on link "(REGC) Multigrain 3 seed topping" at bounding box center [448, 239] width 442 height 25
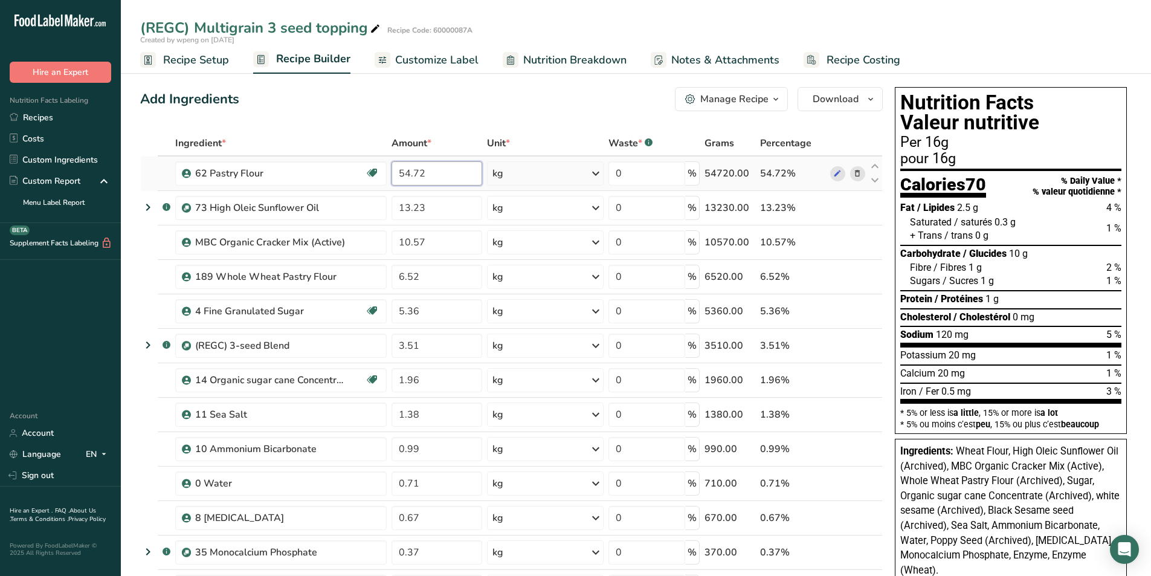
click at [431, 165] on input "54.72" at bounding box center [436, 173] width 91 height 24
type input "54.42"
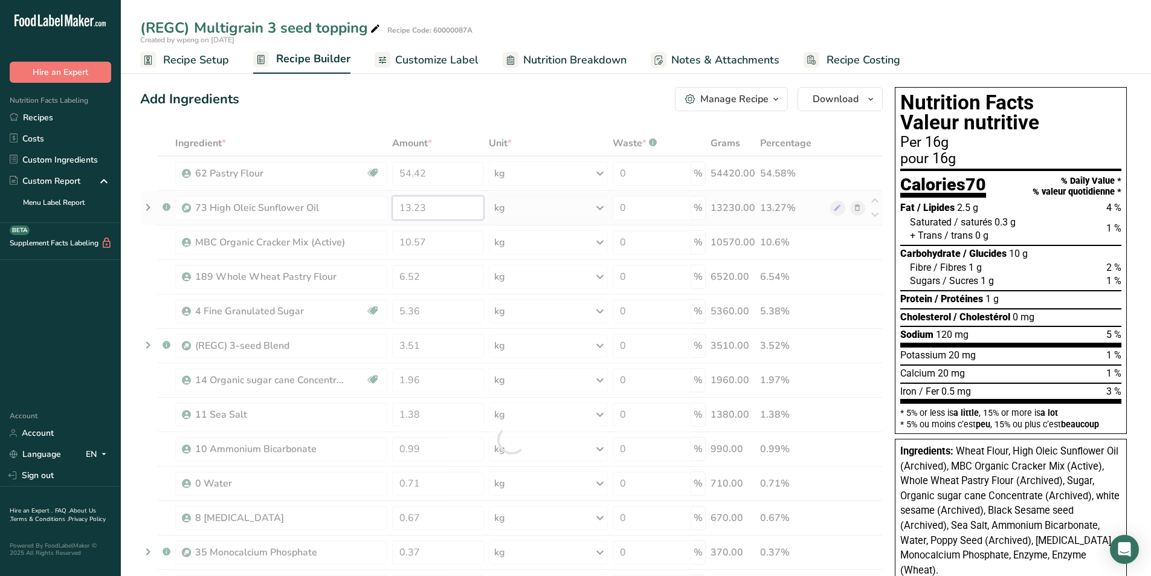
click at [442, 208] on div "Ingredient * Amount * Unit * Waste * .a-a{fill:#347362;}.b-a{fill:#fff;} Grams …" at bounding box center [511, 439] width 742 height 618
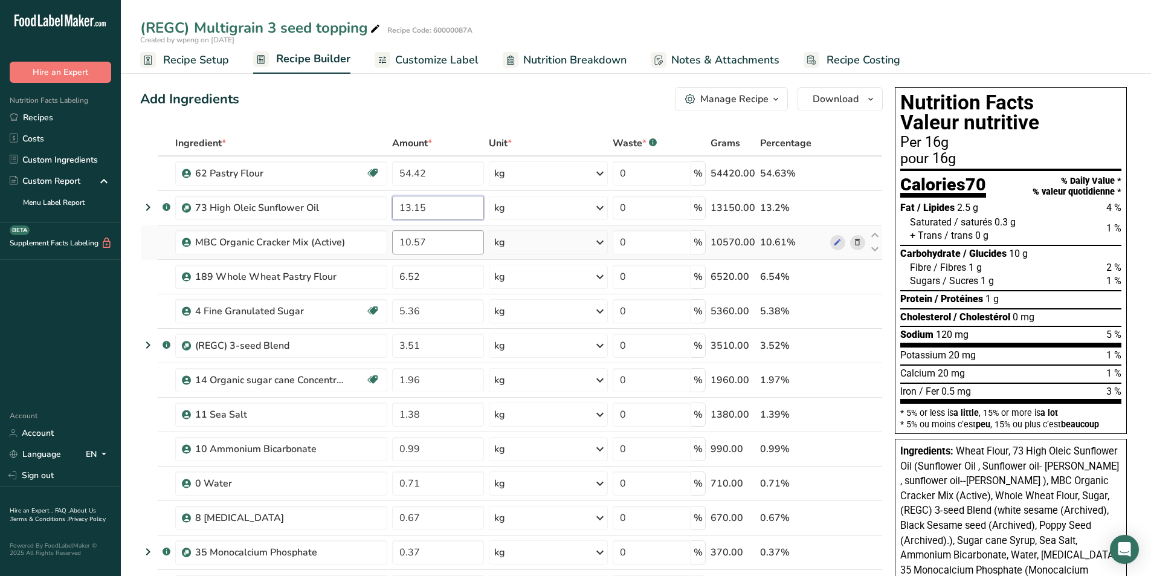
type input "13.15"
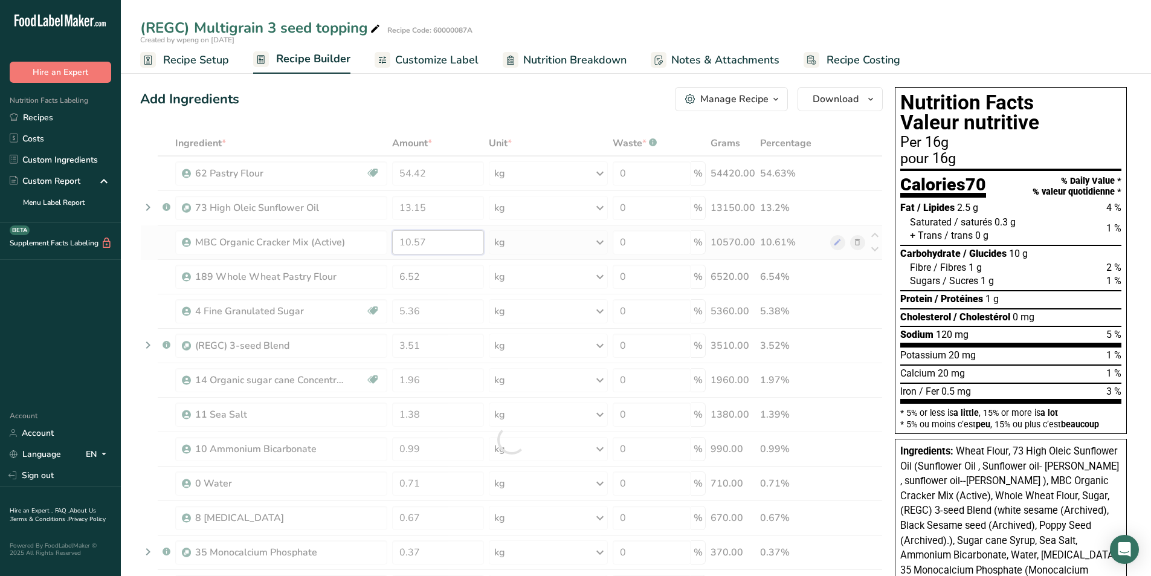
click at [444, 239] on div "Ingredient * Amount * Unit * Waste * .a-a{fill:#347362;}.b-a{fill:#fff;} Grams …" at bounding box center [511, 439] width 742 height 618
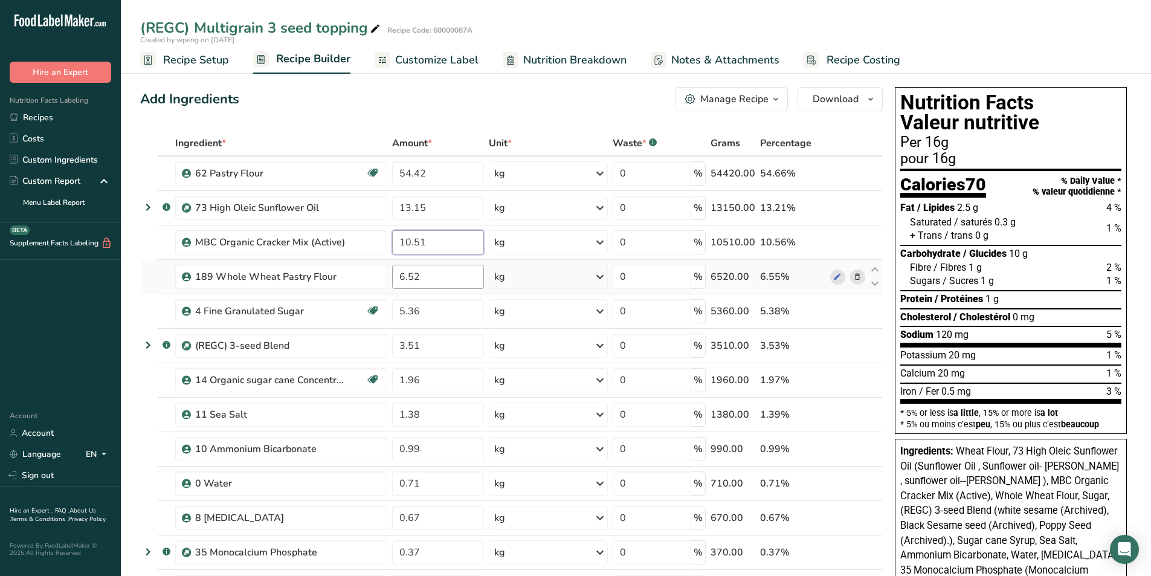
type input "10.51"
click at [451, 276] on div "Ingredient * Amount * Unit * Waste * .a-a{fill:#347362;}.b-a{fill:#fff;} Grams …" at bounding box center [511, 439] width 742 height 618
type input "6.49"
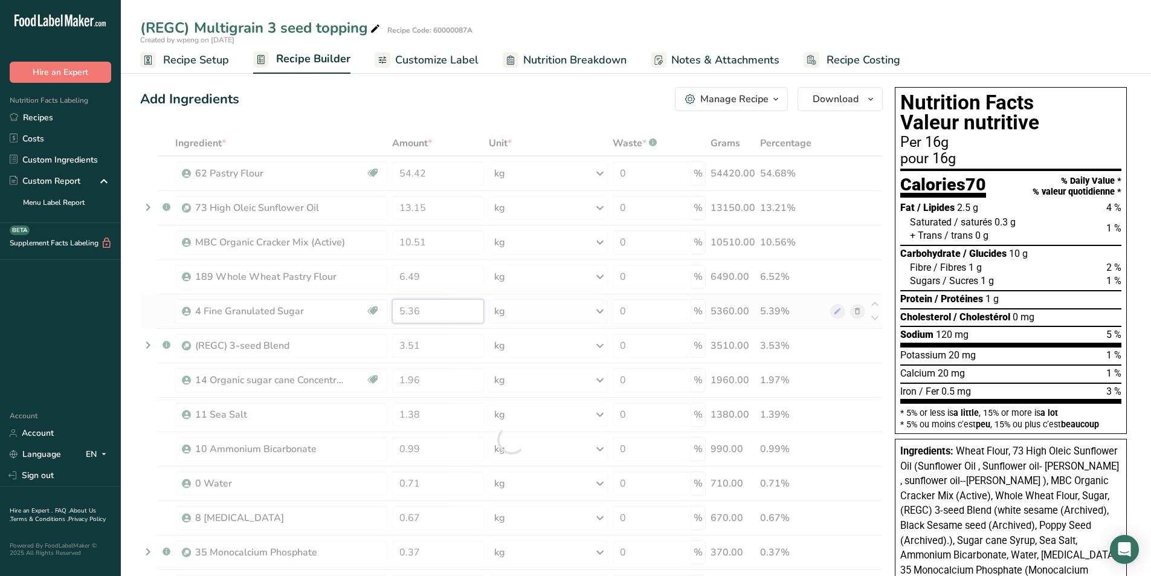
click at [451, 308] on div "Ingredient * Amount * Unit * Waste * .a-a{fill:#347362;}.b-a{fill:#fff;} Grams …" at bounding box center [511, 439] width 742 height 618
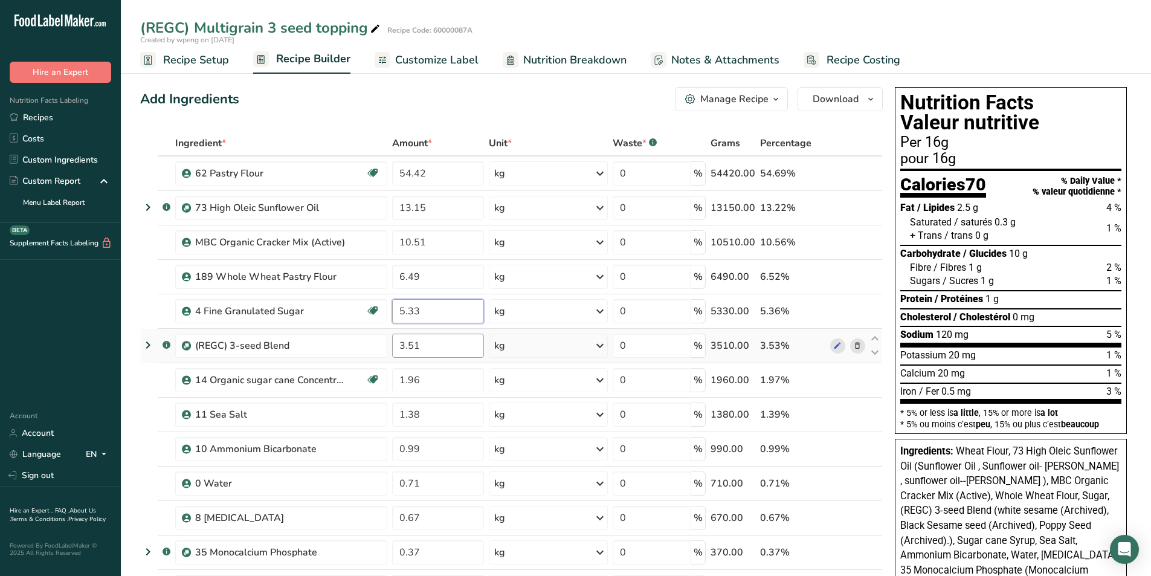
type input "5.33"
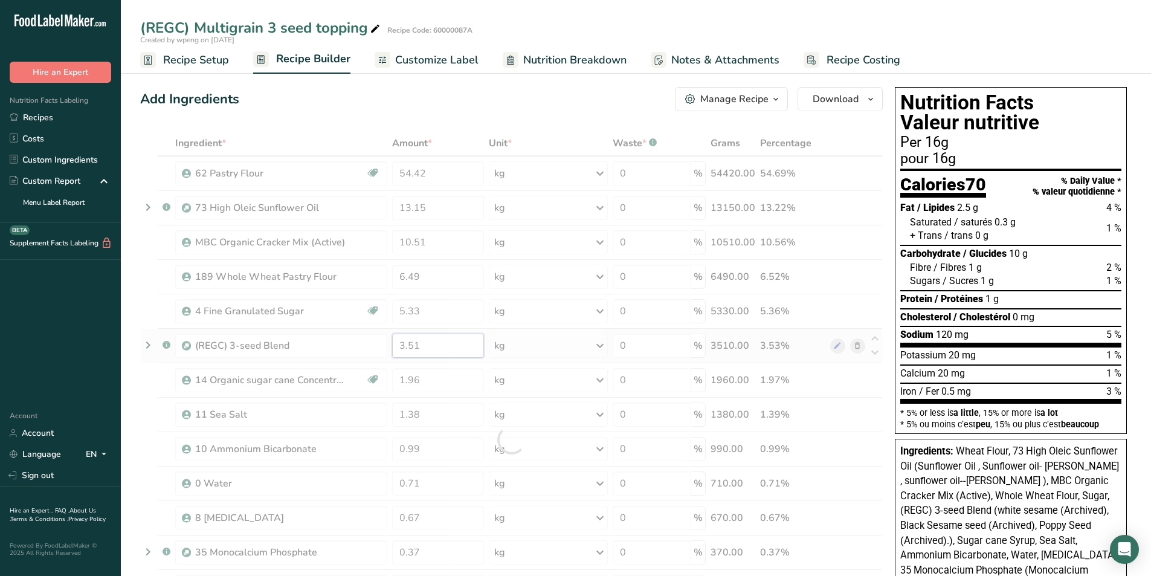
click at [439, 345] on div "Ingredient * Amount * Unit * Waste * .a-a{fill:#347362;}.b-a{fill:#fff;} Grams …" at bounding box center [511, 439] width 742 height 618
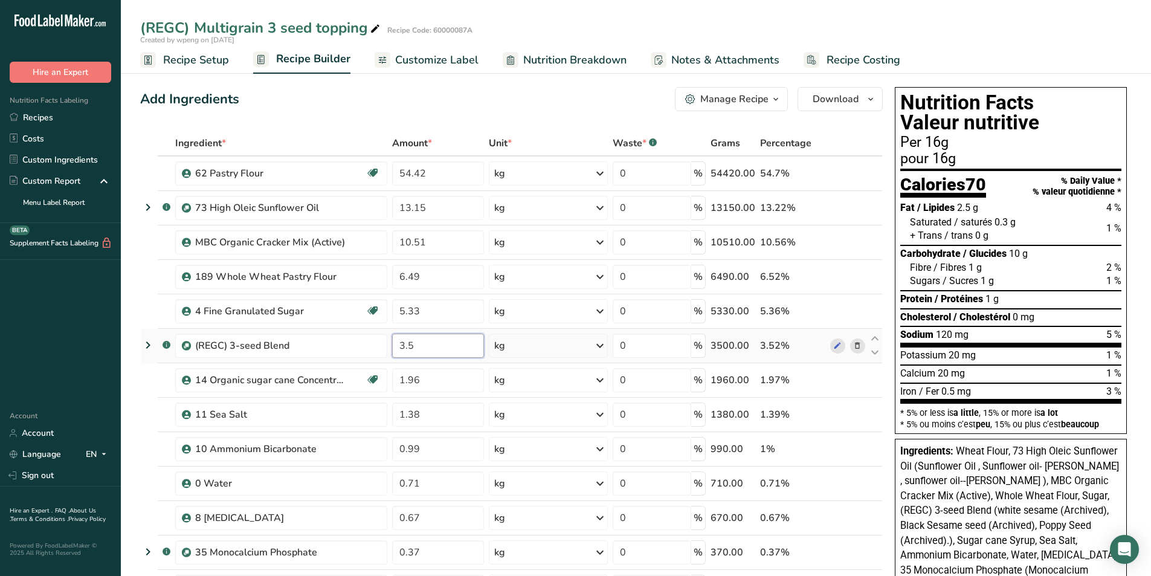
type input "3"
type input "4.4"
click at [434, 381] on input "1.96" at bounding box center [436, 380] width 91 height 24
type input "1.95"
click at [438, 407] on div "Ingredient * Amount * Unit * Waste * .a-a{fill:#347362;}.b-a{fill:#fff;} Grams …" at bounding box center [511, 439] width 742 height 618
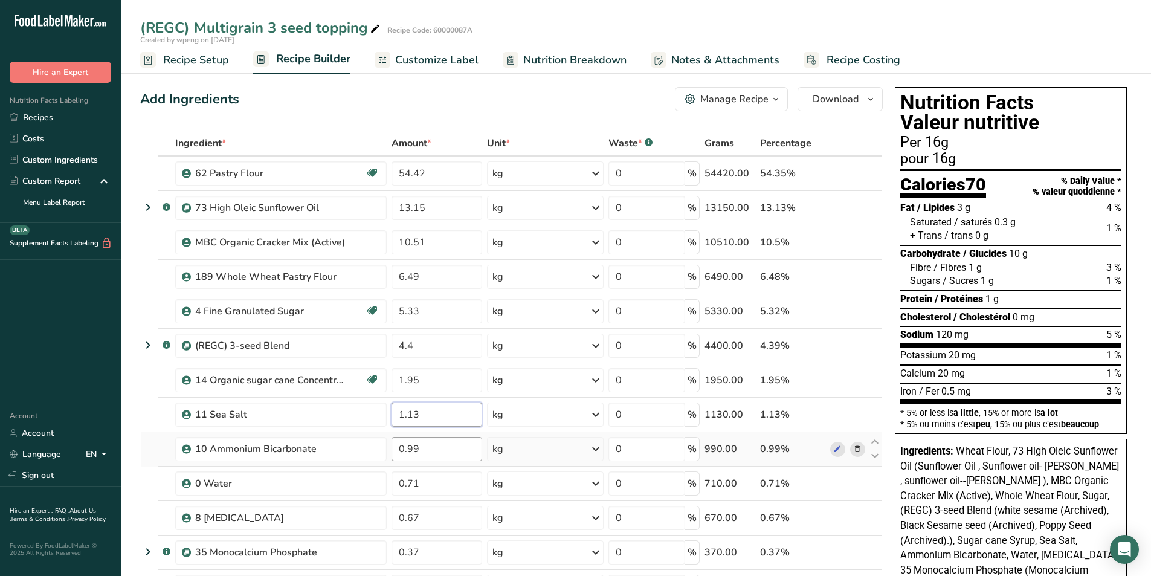
type input "1.13"
click at [442, 454] on div "Ingredient * Amount * Unit * Waste * .a-a{fill:#347362;}.b-a{fill:#fff;} Grams …" at bounding box center [511, 439] width 742 height 618
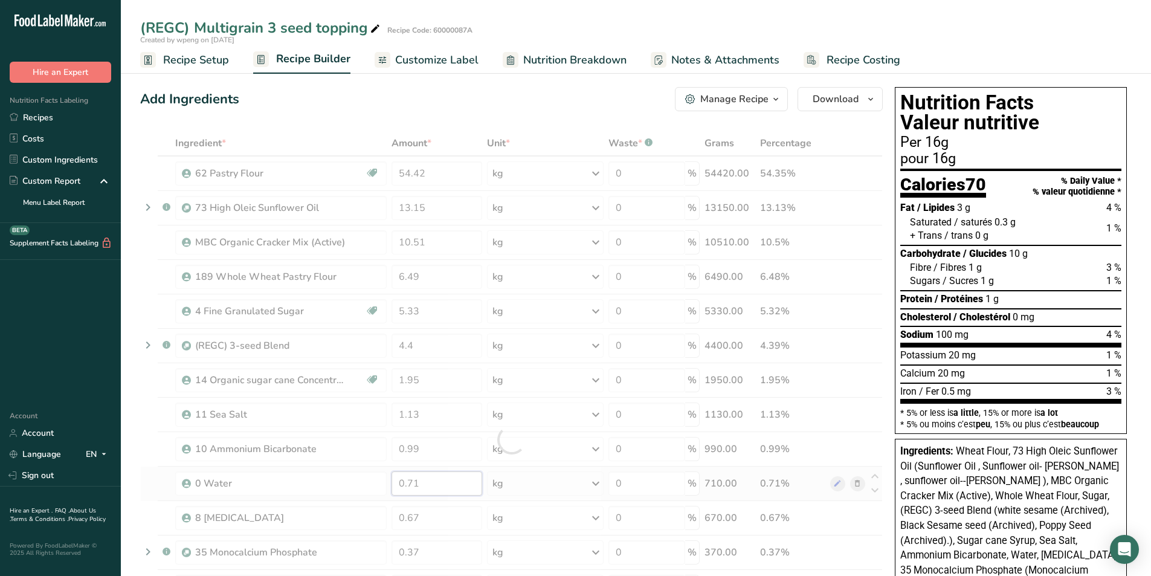
click at [441, 483] on div "Ingredient * Amount * Unit * Waste * .a-a{fill:#347362;}.b-a{fill:#fff;} Grams …" at bounding box center [511, 439] width 742 height 618
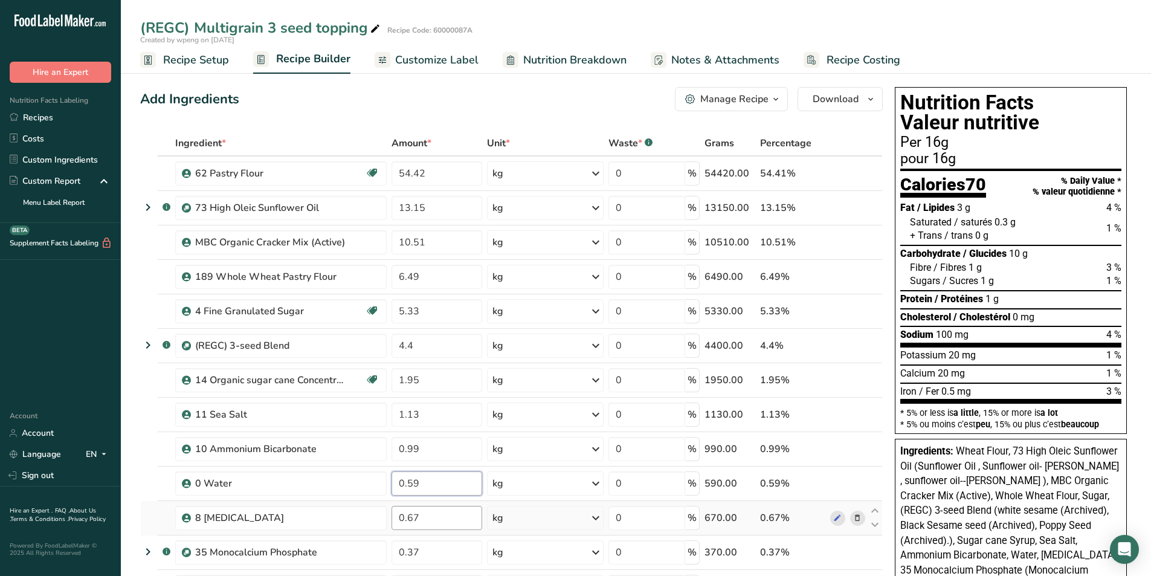
type input "0.59"
click at [440, 513] on div "Ingredient * Amount * Unit * Waste * .a-a{fill:#347362;}.b-a{fill:#fff;} Grams …" at bounding box center [511, 439] width 742 height 618
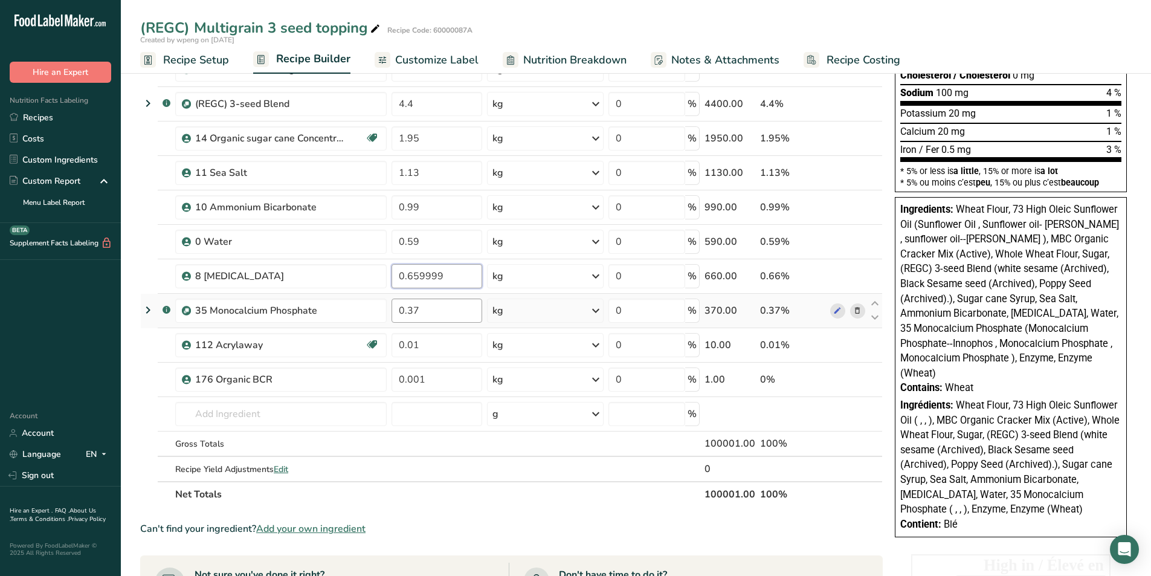
type input "0.659999"
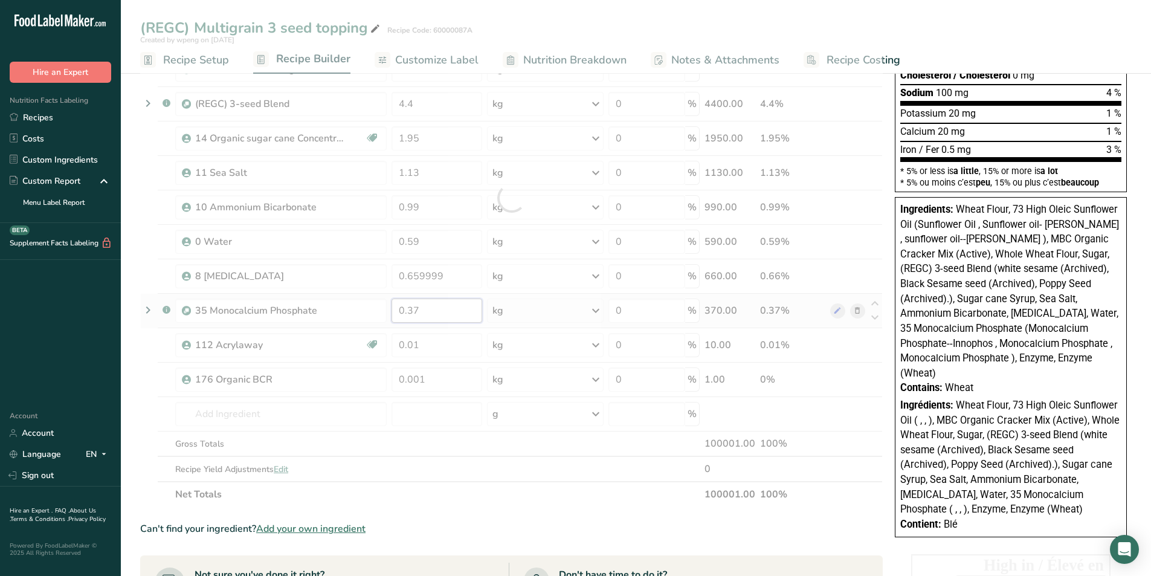
click at [442, 310] on div "Ingredient * Amount * Unit * Waste * .a-a{fill:#347362;}.b-a{fill:#fff;} Grams …" at bounding box center [511, 198] width 742 height 618
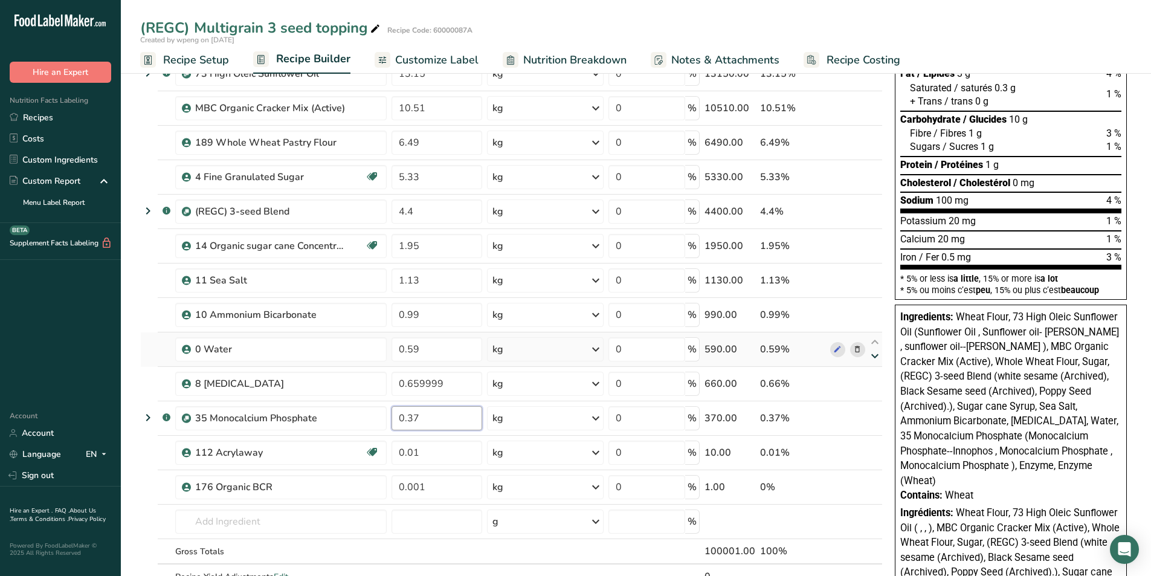
scroll to position [0, 0]
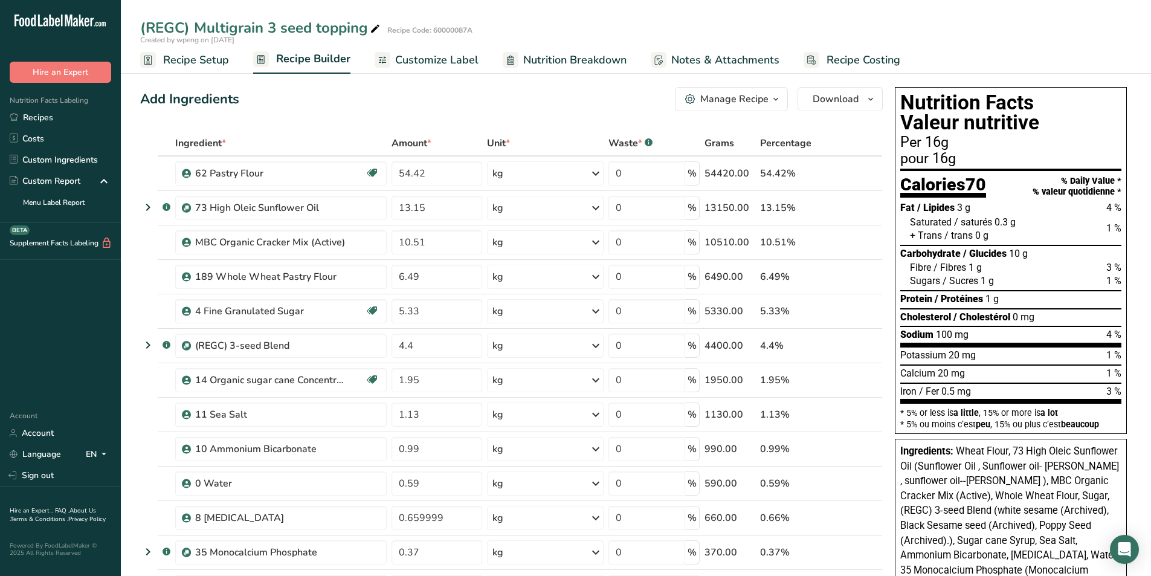
click at [538, 62] on span "Nutrition Breakdown" at bounding box center [574, 60] width 103 height 16
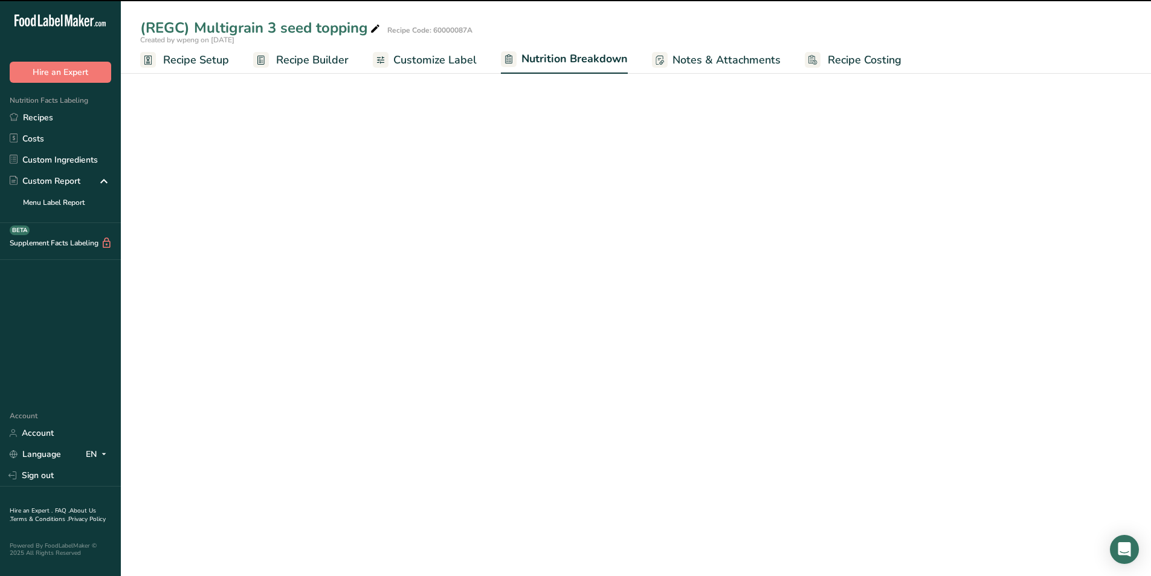
select select "Calories"
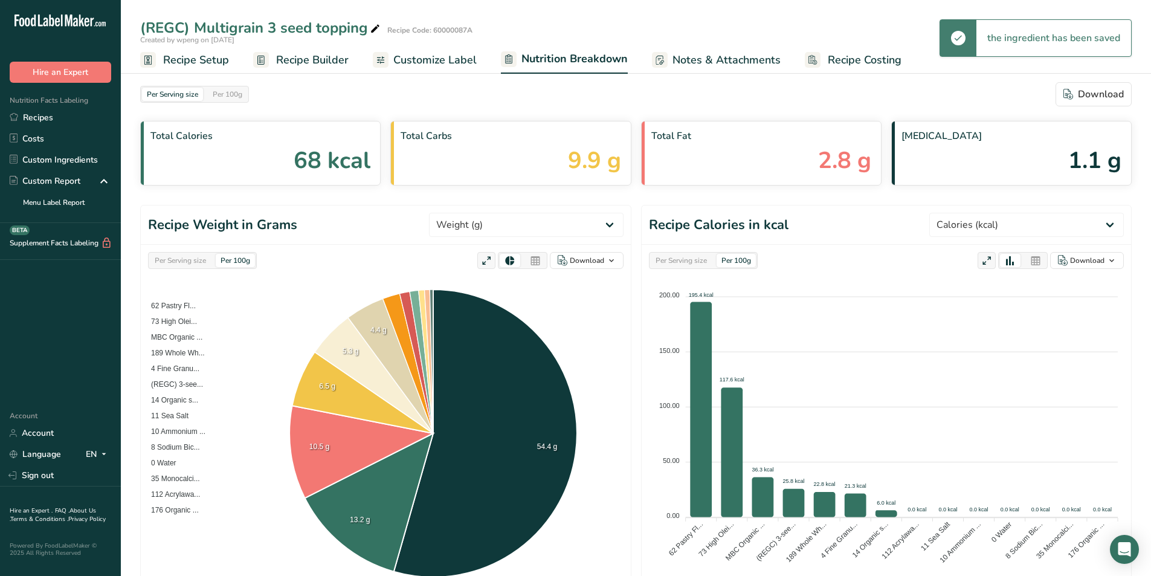
click at [337, 60] on span "Recipe Builder" at bounding box center [312, 60] width 72 height 16
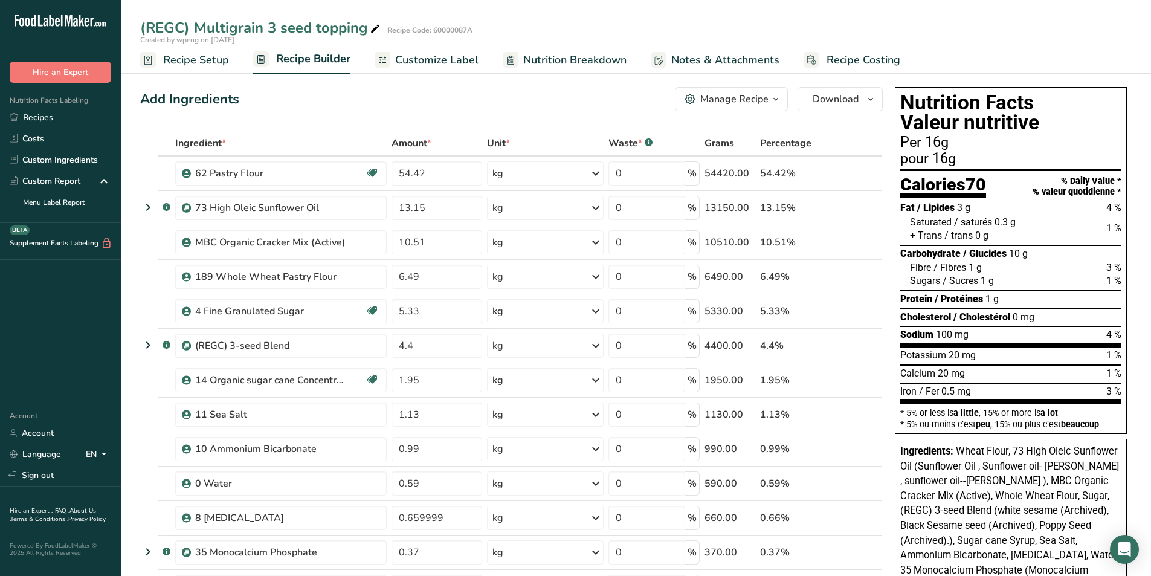
click at [541, 51] on link "Nutrition Breakdown" at bounding box center [565, 60] width 124 height 27
click at [531, 56] on span "Nutrition Breakdown" at bounding box center [574, 60] width 103 height 16
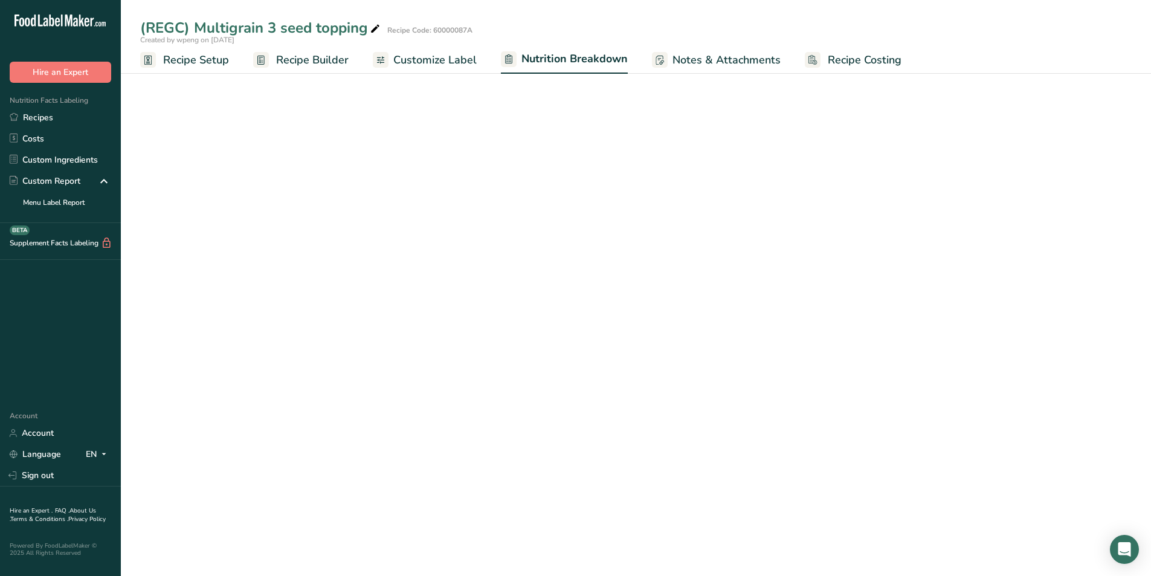
select select "Calories"
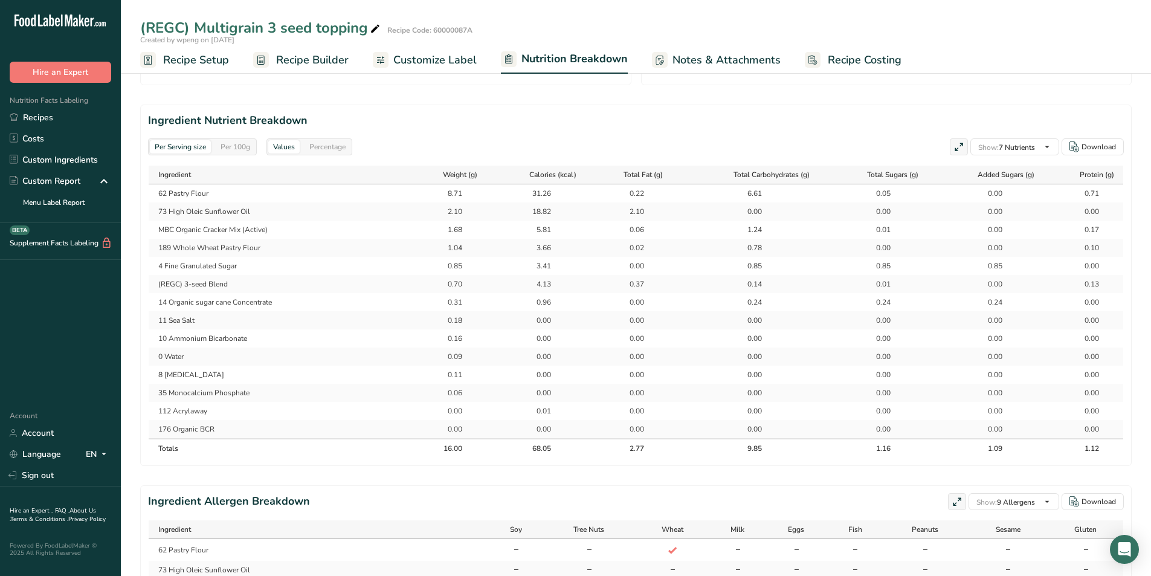
scroll to position [483, 0]
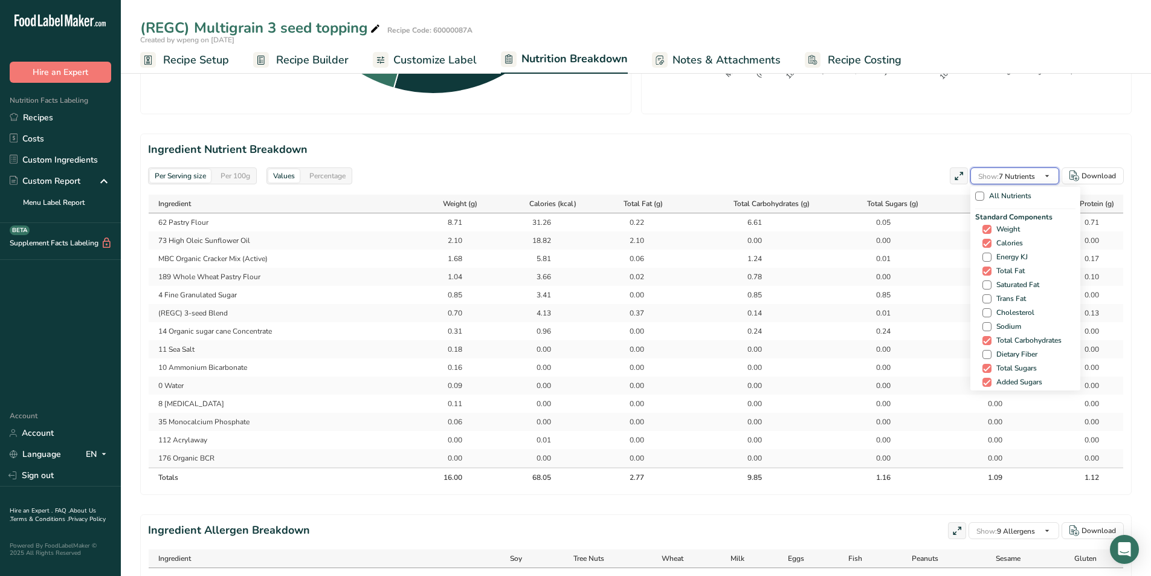
click at [1016, 169] on span "Show: 7 Nutrients" at bounding box center [1006, 176] width 57 height 14
click at [992, 290] on div "Standard Components Weight Calories Energy KJ Total Fat Saturated Fat Trans Fat…" at bounding box center [1025, 306] width 100 height 191
click at [1007, 281] on span "Saturated Fat" at bounding box center [1015, 284] width 48 height 9
click at [990, 281] on input "Saturated Fat" at bounding box center [986, 285] width 8 height 8
checkbox input "true"
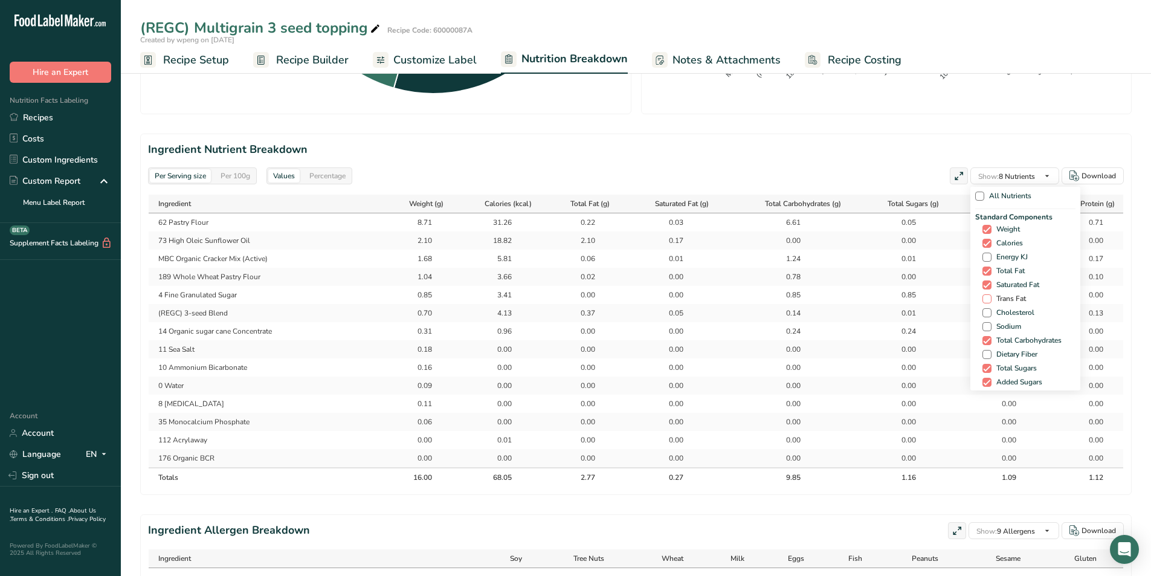
click at [997, 299] on span "Trans Fat" at bounding box center [1008, 298] width 34 height 9
click at [990, 299] on input "Trans Fat" at bounding box center [986, 299] width 8 height 8
checkbox input "true"
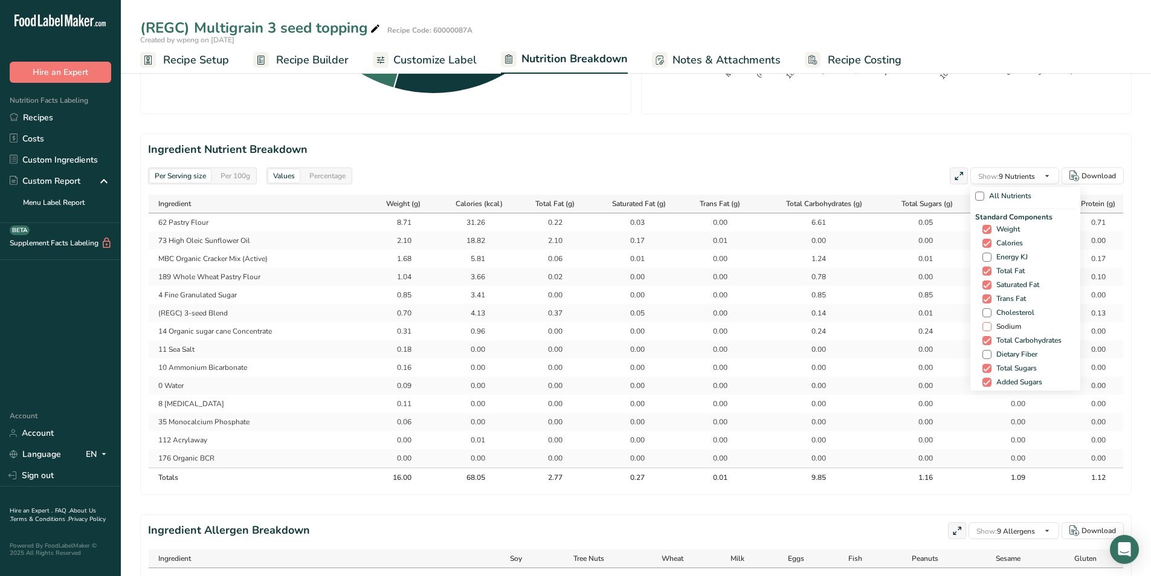
click at [1001, 323] on span "Sodium" at bounding box center [1006, 326] width 30 height 9
click at [990, 323] on input "Sodium" at bounding box center [986, 327] width 8 height 8
checkbox input "true"
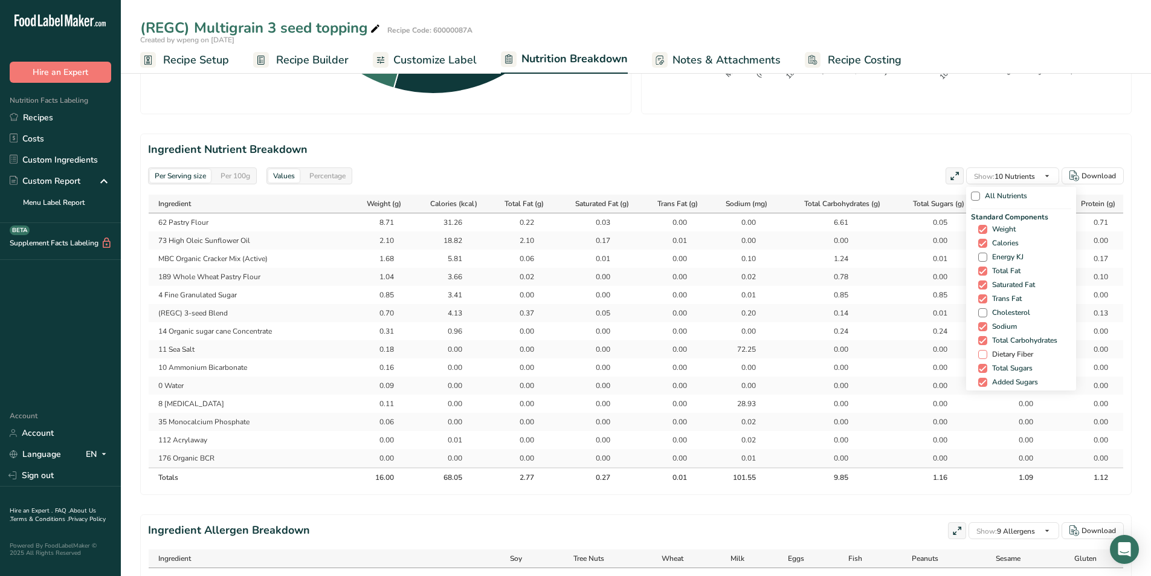
click at [993, 356] on span "Dietary Fiber" at bounding box center [1010, 354] width 46 height 9
click at [986, 356] on input "Dietary Fiber" at bounding box center [982, 354] width 8 height 8
checkbox input "true"
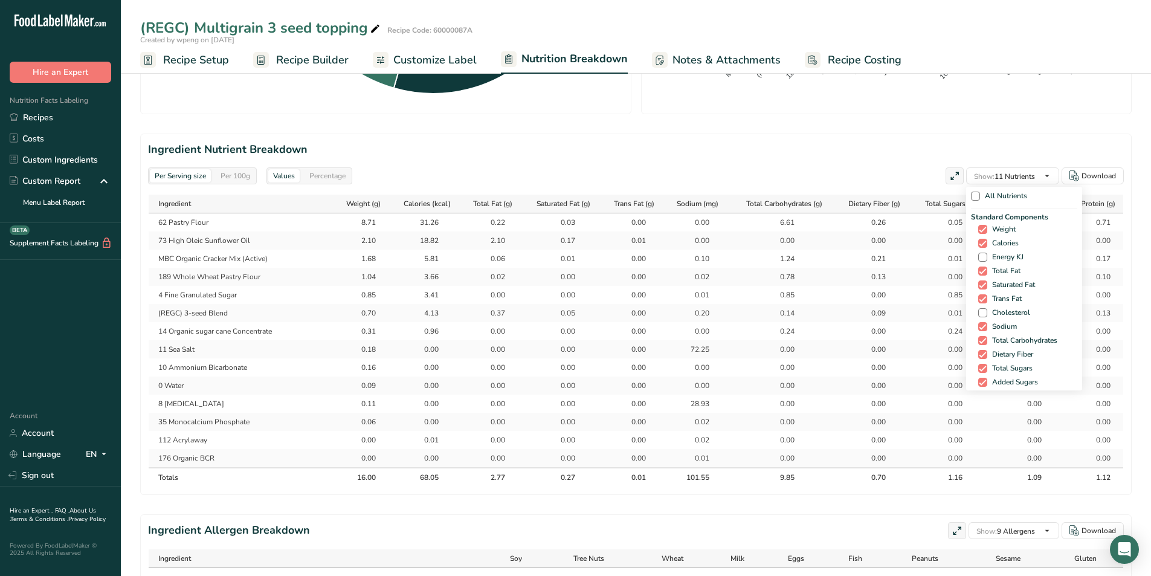
click at [667, 412] on td "28.93" at bounding box center [694, 403] width 64 height 18
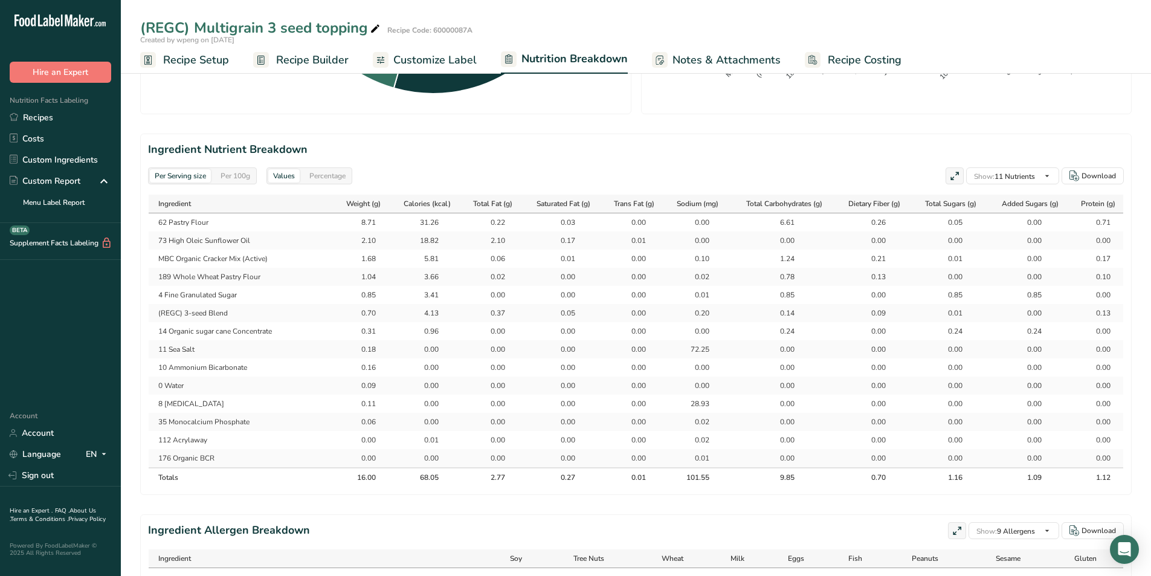
click at [244, 176] on div "Per 100g" at bounding box center [235, 175] width 39 height 13
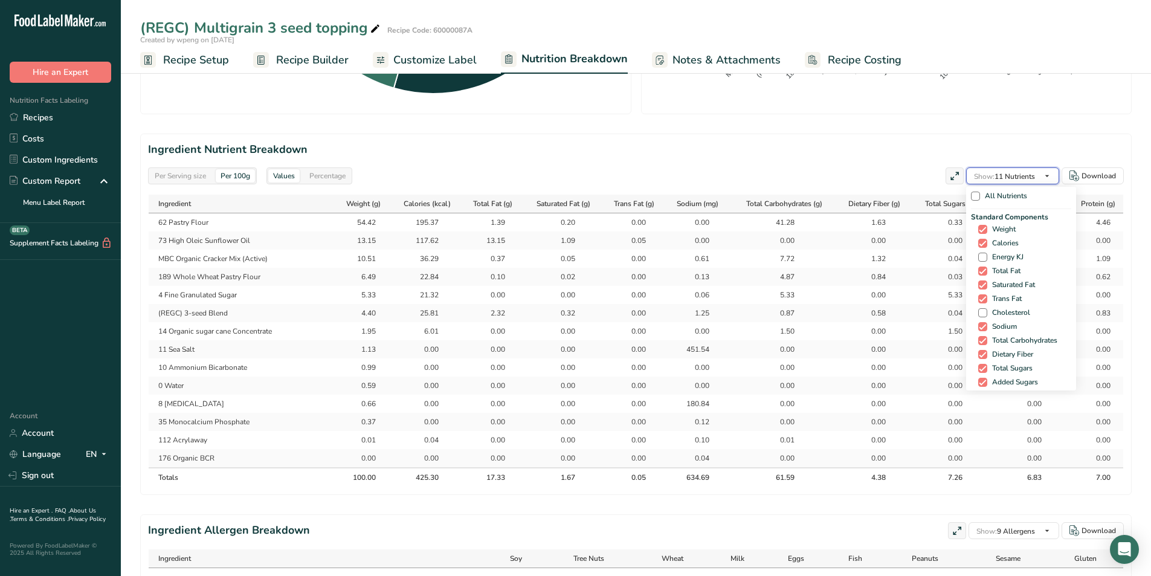
click at [1030, 173] on span "Show: 11 Nutrients" at bounding box center [1004, 177] width 61 height 10
click at [992, 256] on span "Calcium" at bounding box center [1002, 259] width 31 height 9
click at [986, 256] on input "Calcium" at bounding box center [982, 260] width 8 height 8
checkbox input "true"
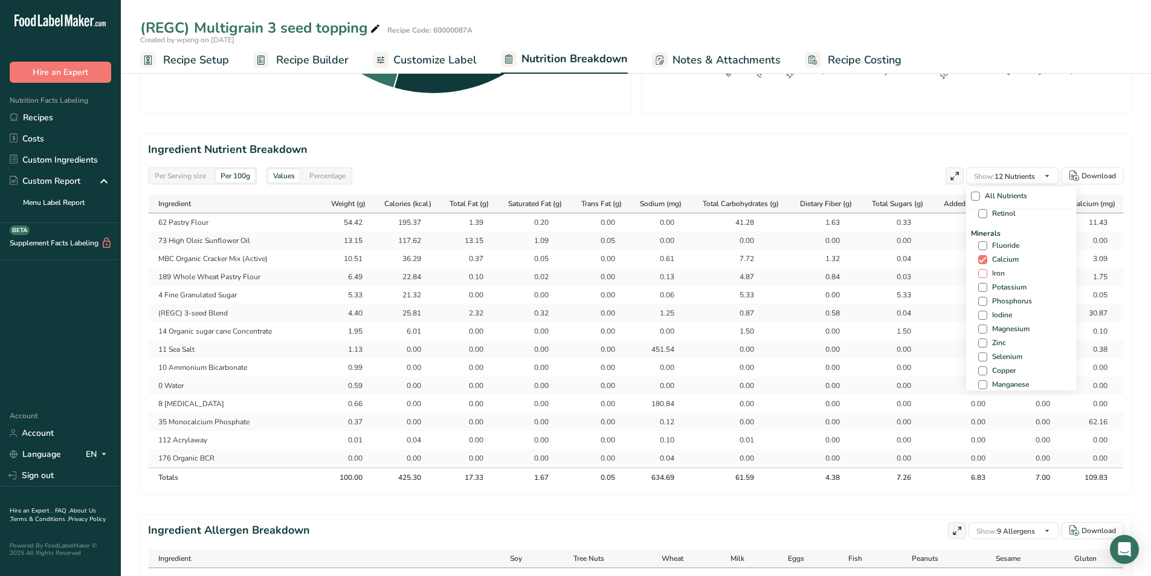
click at [990, 277] on span "Iron" at bounding box center [996, 273] width 18 height 9
click at [986, 277] on input "Iron" at bounding box center [982, 273] width 8 height 8
checkbox input "true"
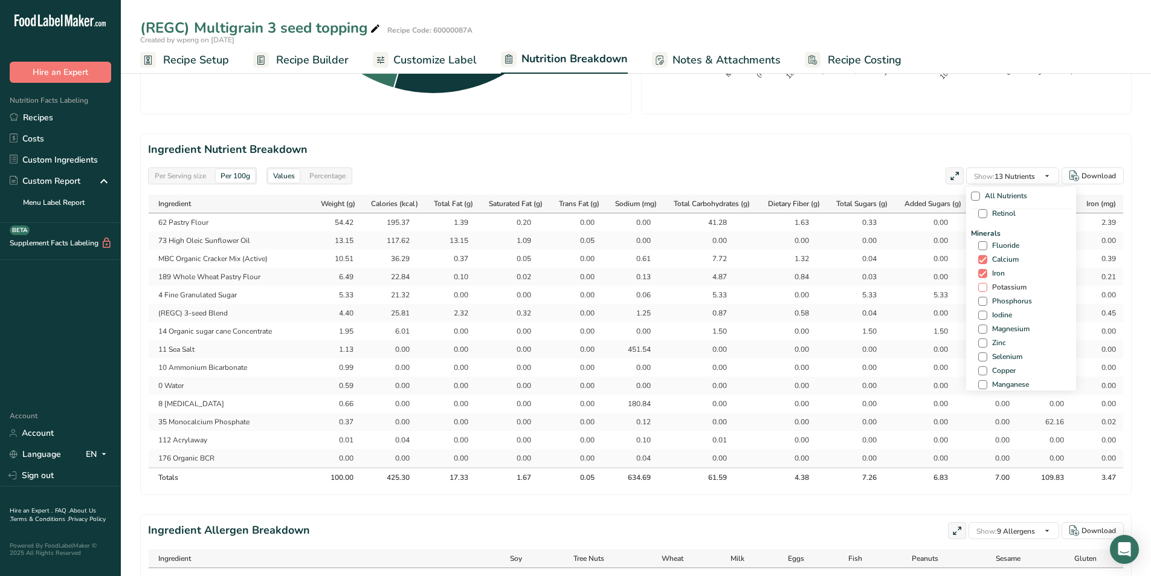
click at [1008, 288] on span "Potassium" at bounding box center [1006, 287] width 39 height 9
click at [986, 288] on input "Potassium" at bounding box center [982, 287] width 8 height 8
checkbox input "true"
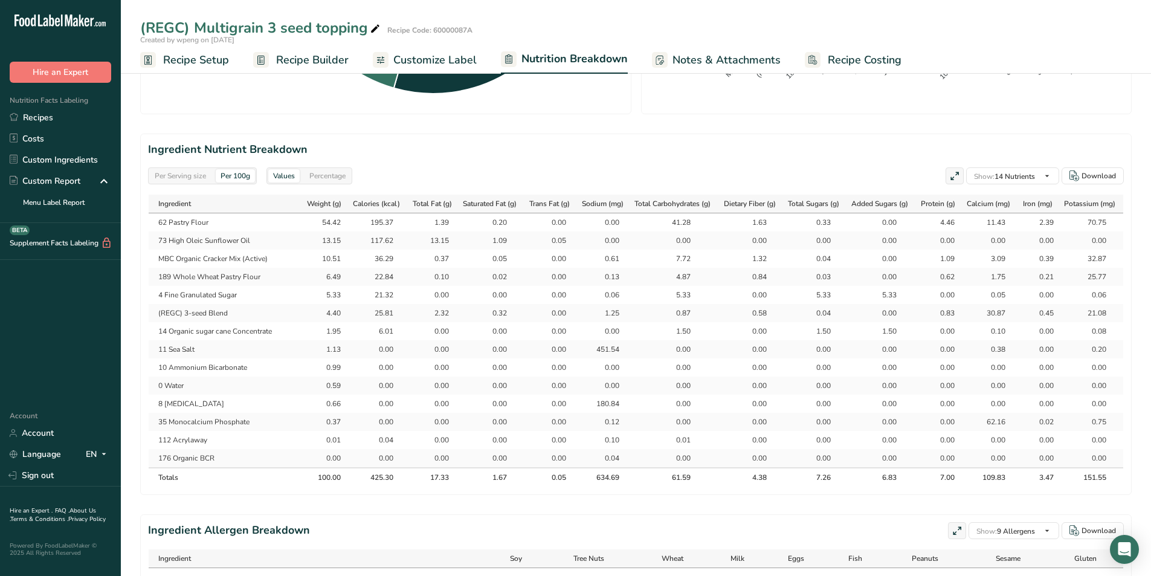
click at [300, 49] on link "Recipe Builder" at bounding box center [300, 60] width 95 height 27
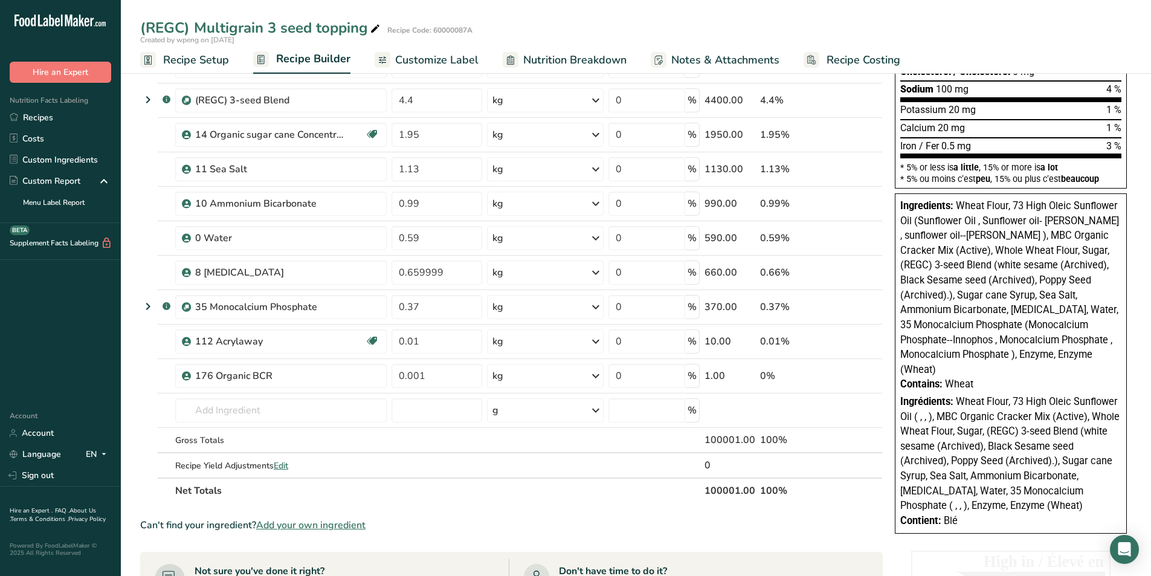
scroll to position [242, 0]
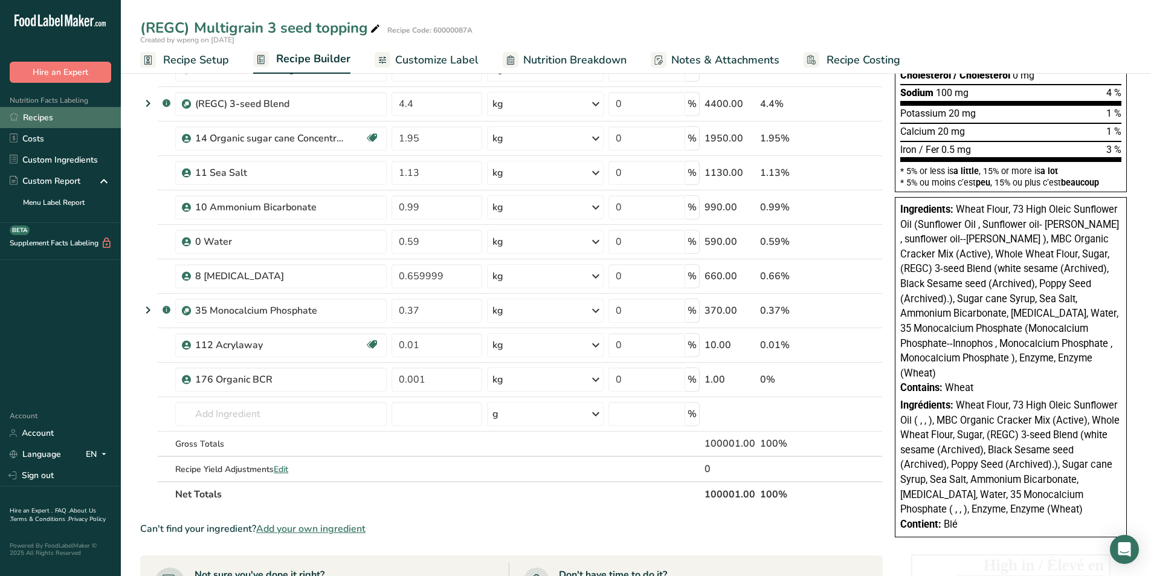
click at [44, 118] on link "Recipes" at bounding box center [60, 117] width 121 height 21
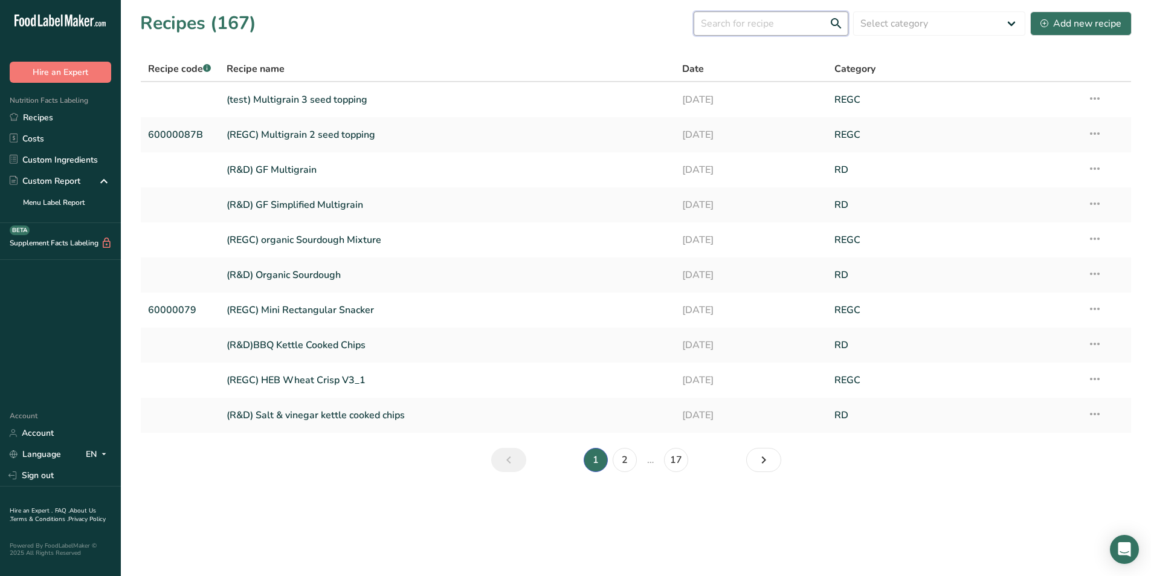
click at [742, 27] on input "text" at bounding box center [770, 23] width 155 height 24
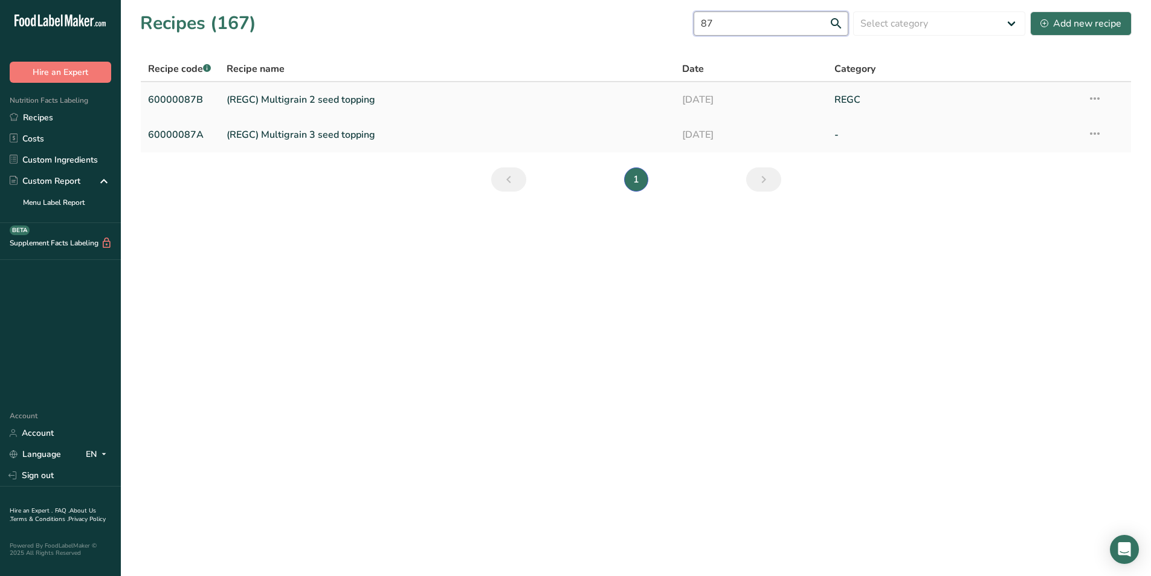
type input "87"
click at [256, 100] on link "(REGC) Multigrain 2 seed topping" at bounding box center [448, 99] width 442 height 25
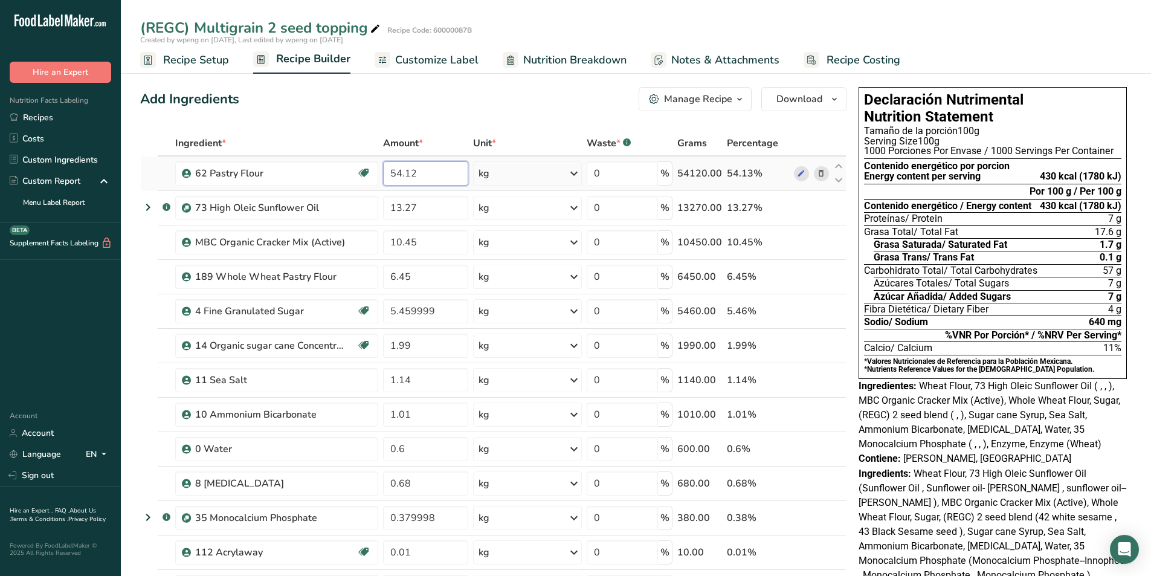
click at [436, 175] on input "54.12" at bounding box center [425, 173] width 85 height 24
type input "54.42"
click at [425, 209] on input "13.27" at bounding box center [424, 208] width 83 height 24
type input "13.15"
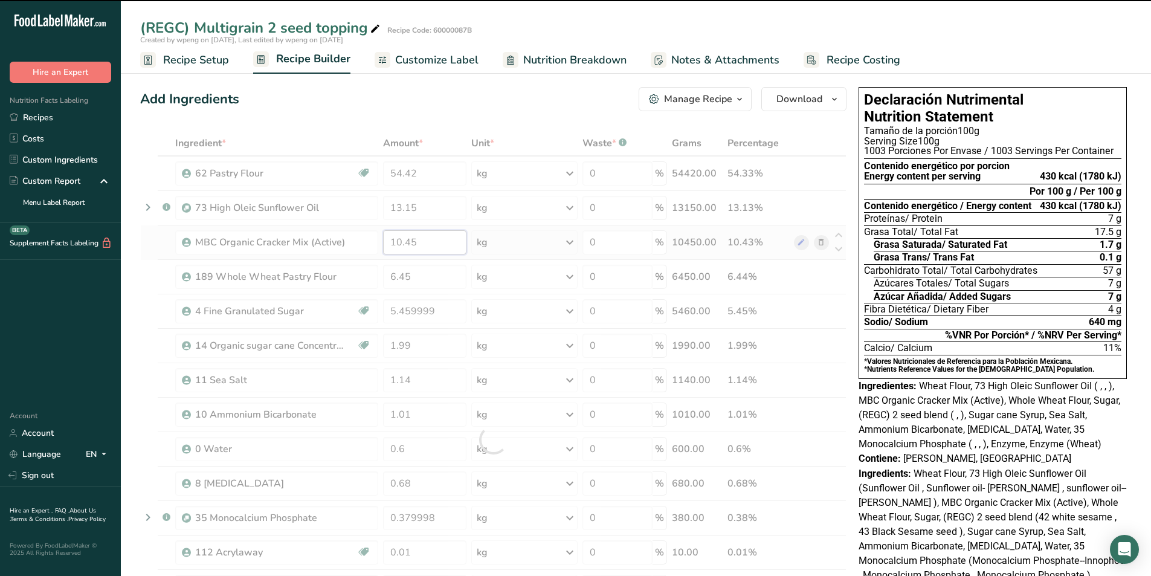
click at [433, 244] on input "10.45" at bounding box center [424, 242] width 83 height 24
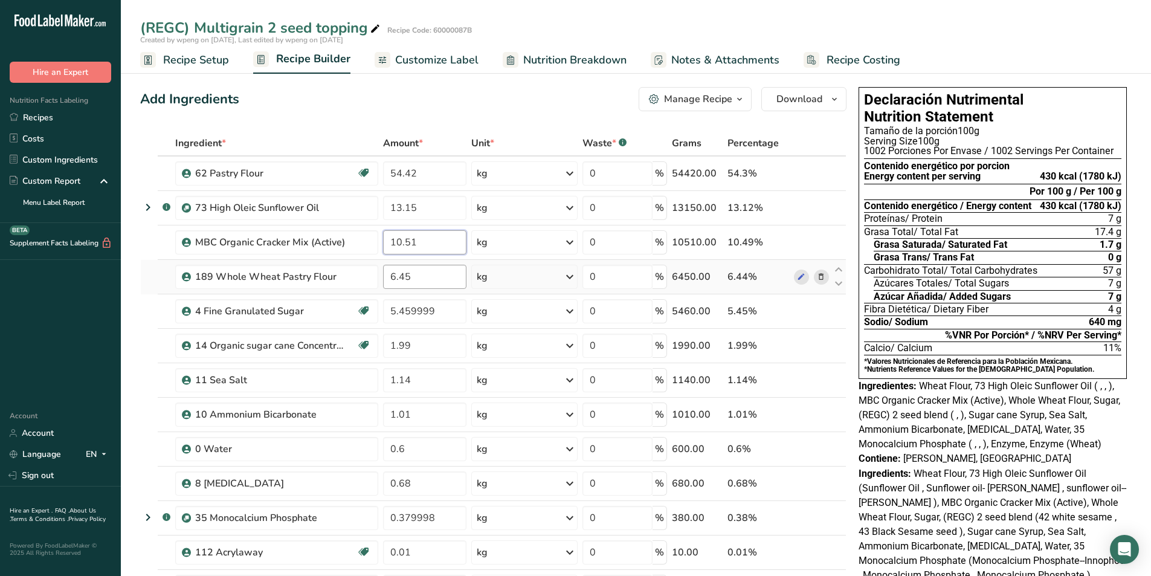
type input "10.51"
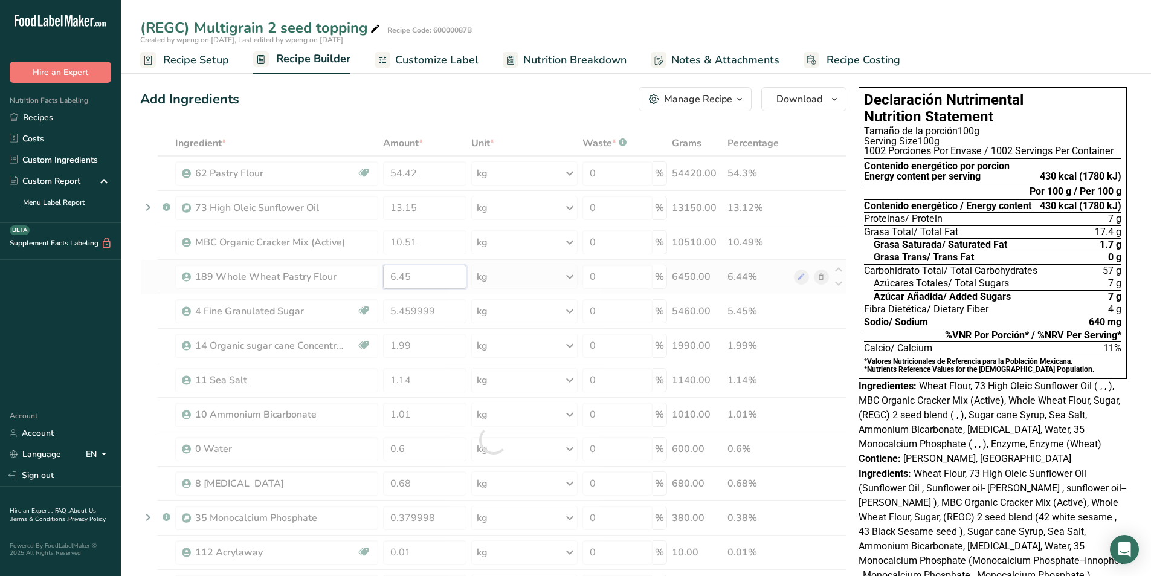
click at [408, 281] on div "Ingredient * Amount * Unit * Waste * .a-a{fill:#347362;}.b-a{fill:#fff;} Grams …" at bounding box center [493, 439] width 706 height 618
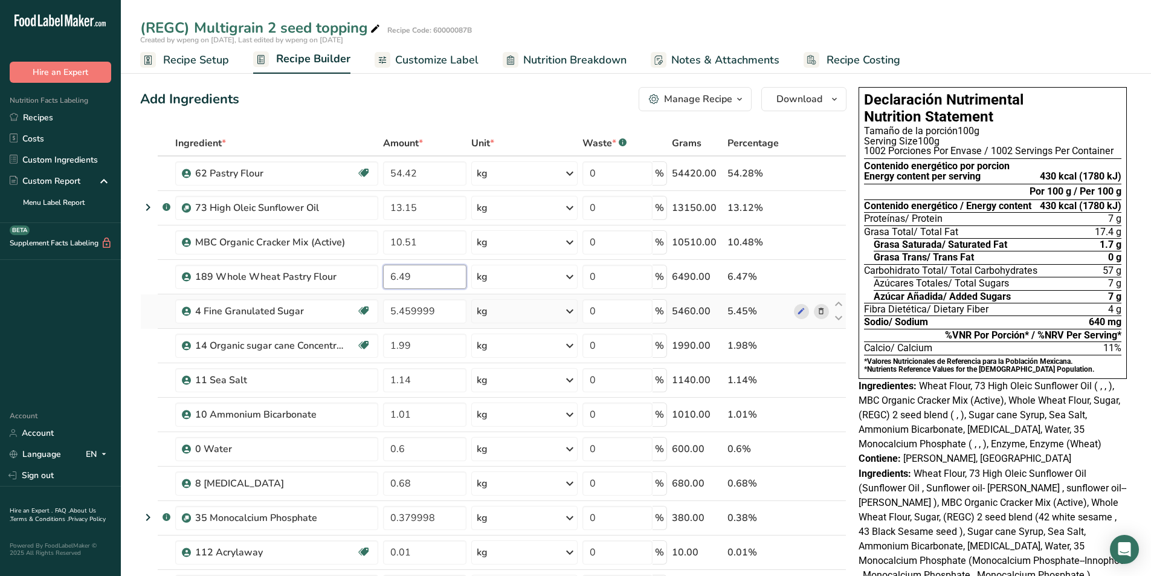
type input "6.49"
click at [425, 315] on input "5.459999" at bounding box center [424, 311] width 83 height 24
click at [439, 313] on input "5.459999" at bounding box center [424, 311] width 83 height 24
type input "5.33"
click at [433, 345] on div "Ingredient * Amount * Unit * Waste * .a-a{fill:#347362;}.b-a{fill:#fff;} Grams …" at bounding box center [493, 439] width 706 height 618
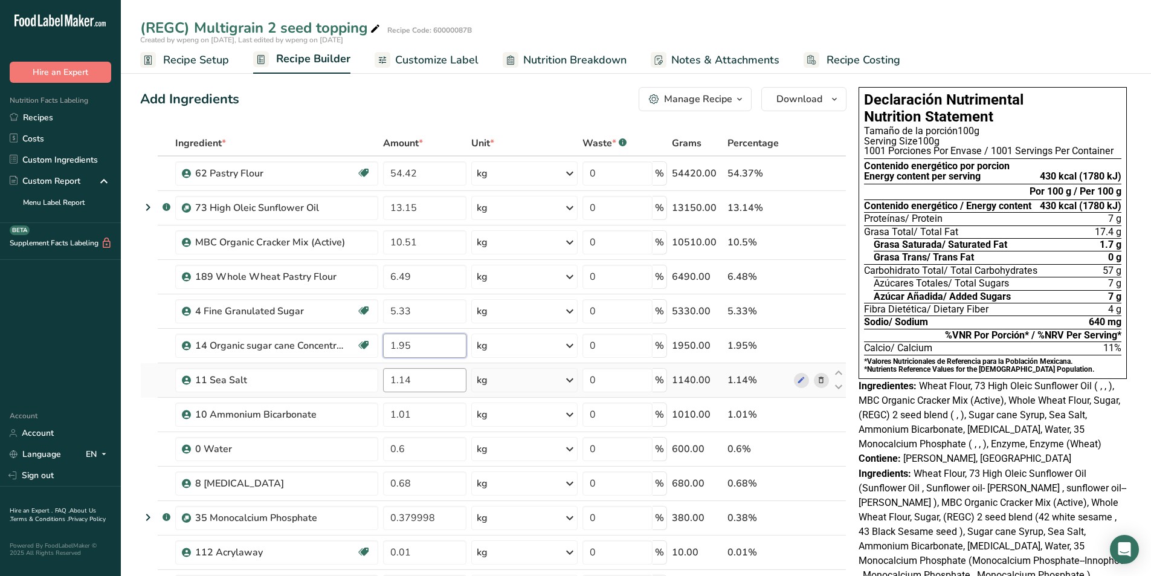
type input "1.95"
click at [419, 375] on div "Ingredient * Amount * Unit * Waste * .a-a{fill:#347362;}.b-a{fill:#fff;} Grams …" at bounding box center [493, 439] width 706 height 618
type input "1.13"
click at [409, 414] on div "Ingredient * Amount * Unit * Waste * .a-a{fill:#347362;}.b-a{fill:#fff;} Grams …" at bounding box center [493, 439] width 706 height 618
type input "1"
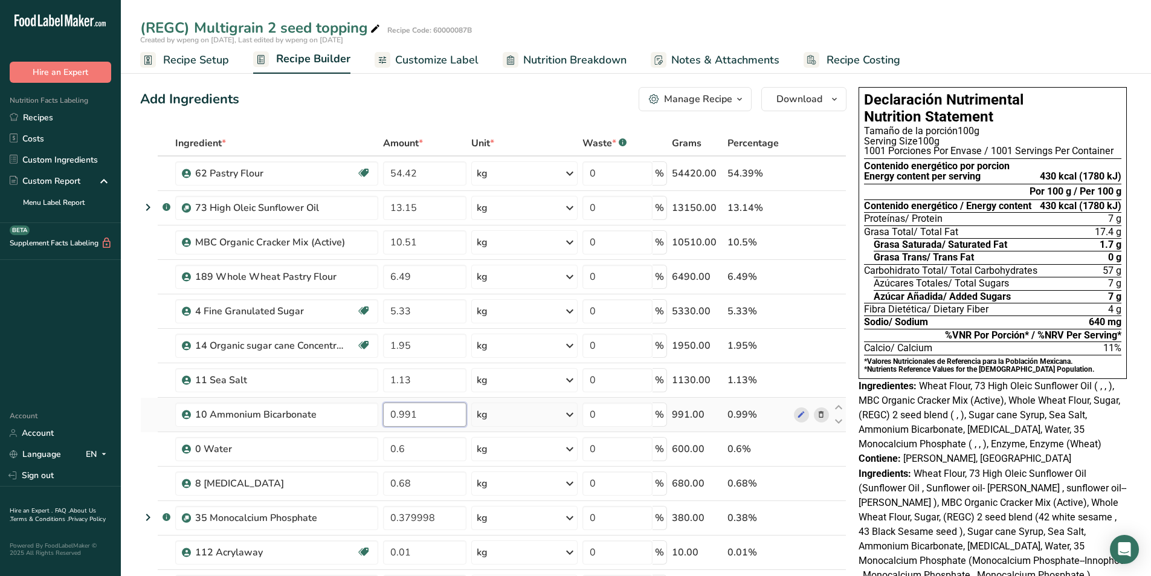
type input "0.99"
click at [411, 453] on input "0.6" at bounding box center [424, 449] width 83 height 24
type input "0.59"
click at [435, 488] on input "0.68" at bounding box center [424, 483] width 83 height 24
type input "0.66"
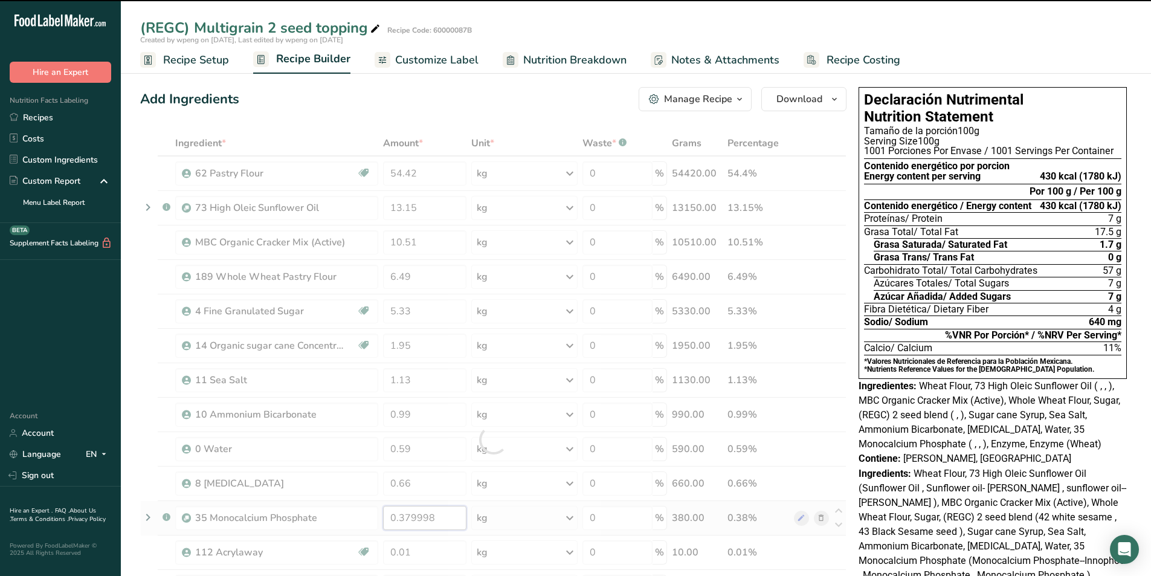
click at [428, 516] on input "0.379998" at bounding box center [424, 518] width 83 height 24
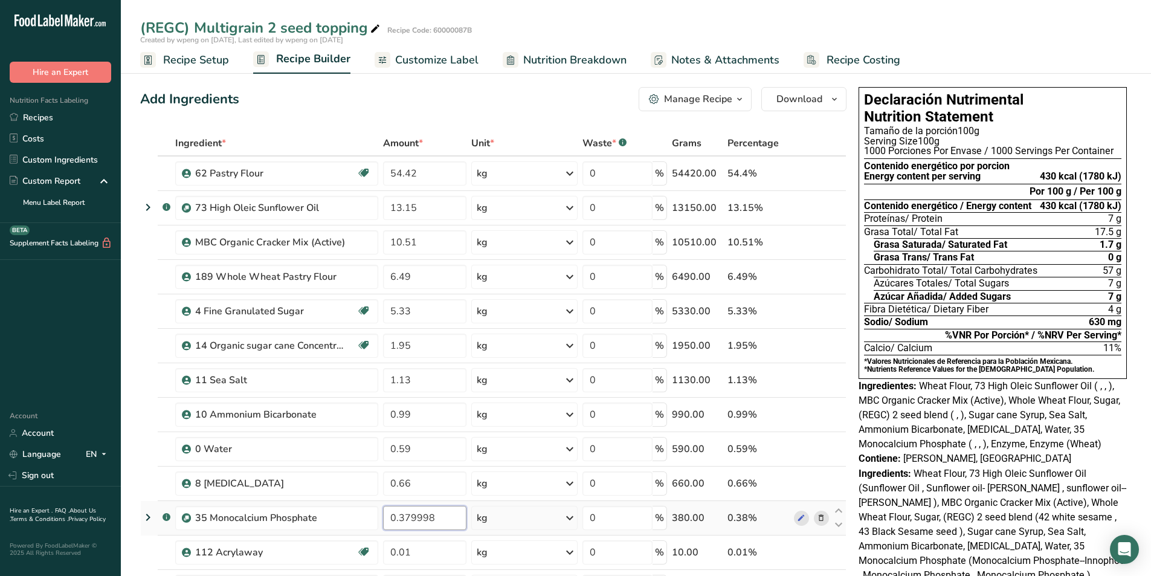
click at [436, 518] on input "0.379998" at bounding box center [424, 518] width 83 height 24
type input "0.37"
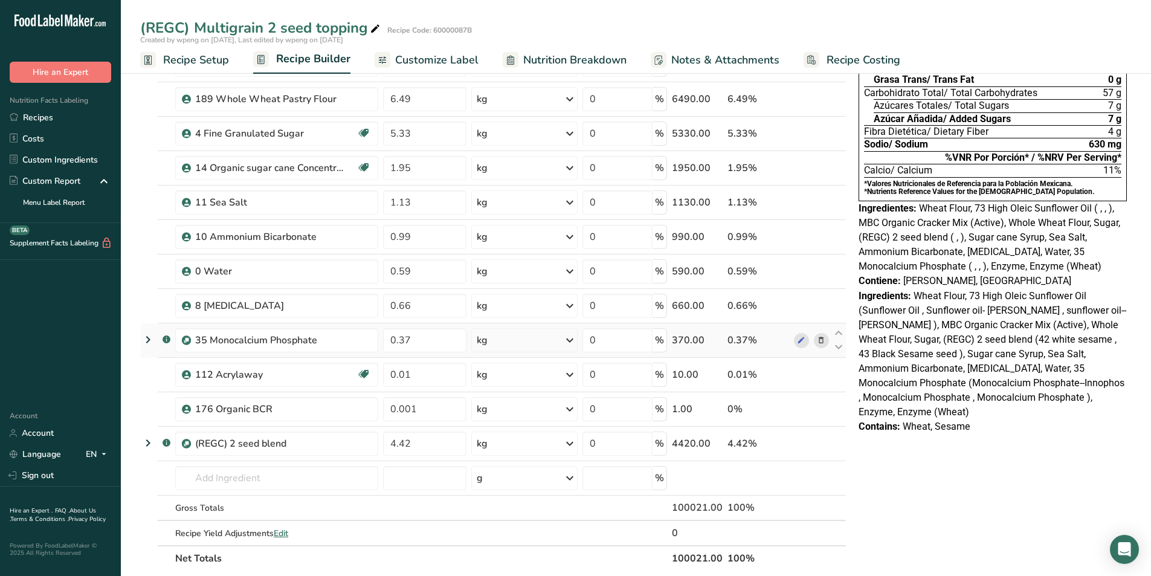
scroll to position [181, 0]
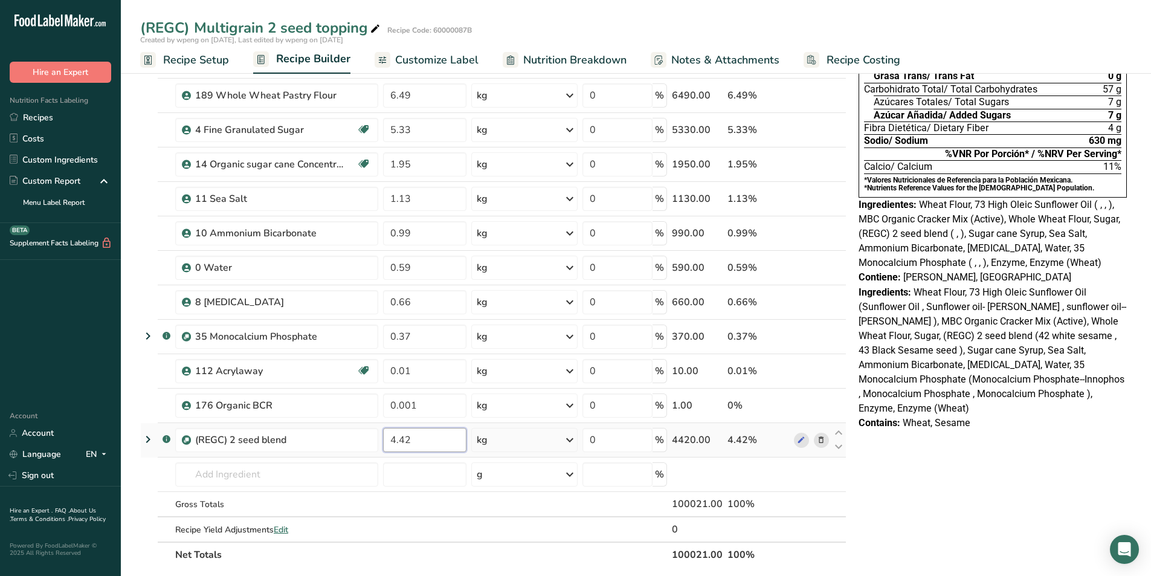
click at [419, 446] on input "4.42" at bounding box center [424, 440] width 83 height 24
type input "4.4"
click at [942, 141] on div "Sodio / Sodium 630 mg" at bounding box center [992, 140] width 257 height 13
